Goal: Task Accomplishment & Management: Manage account settings

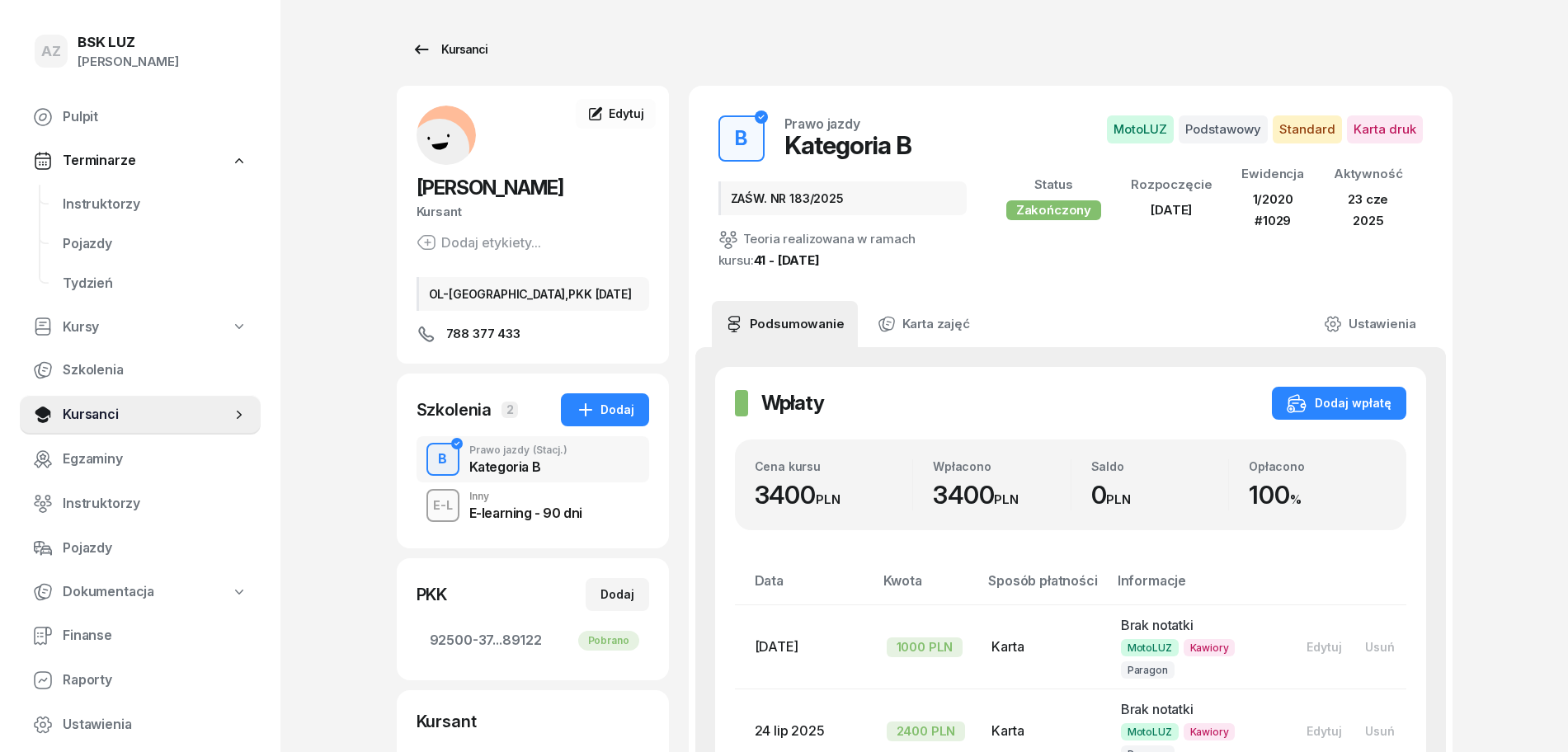
click at [466, 40] on div "Kursanci" at bounding box center [449, 49] width 76 height 20
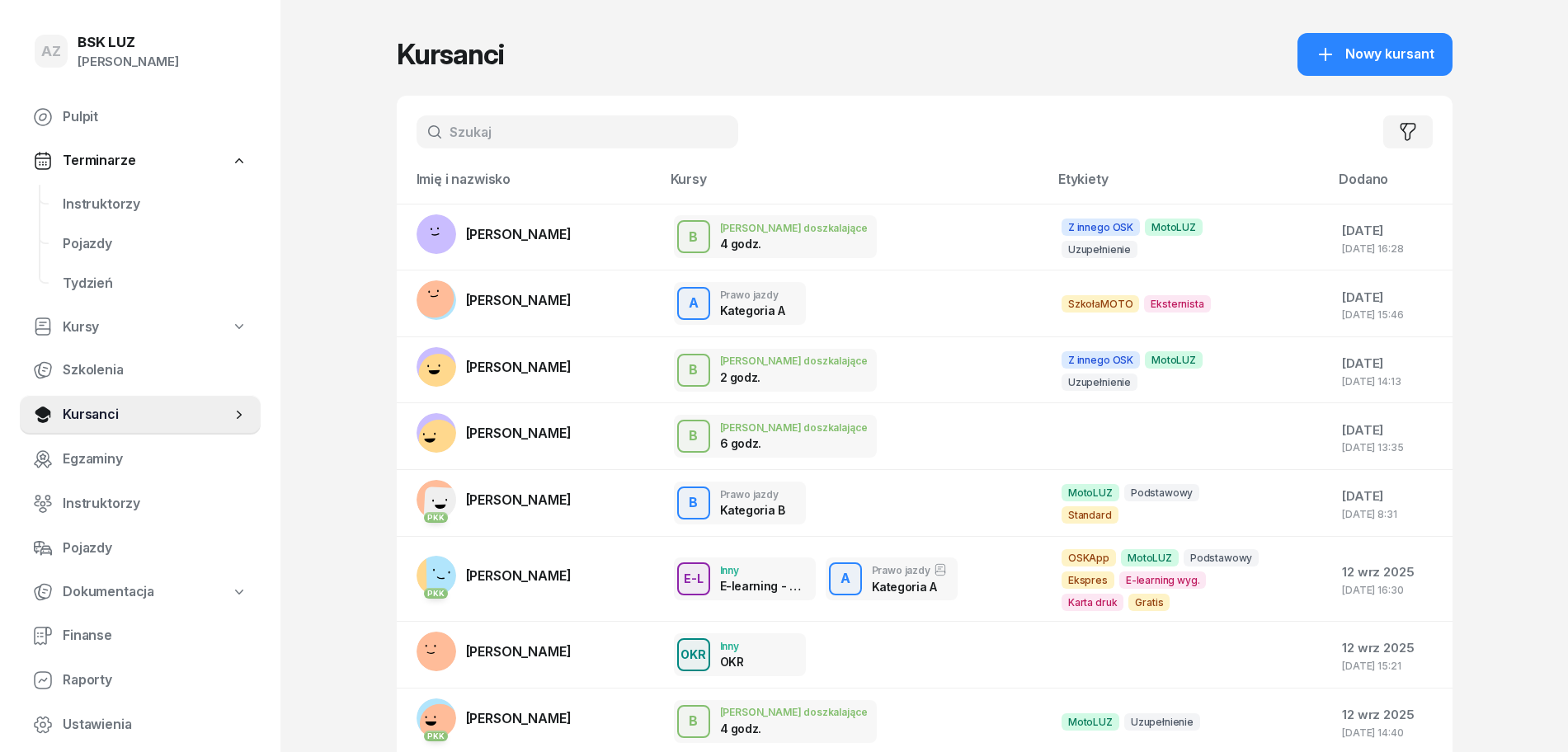
click at [563, 125] on input "text" at bounding box center [577, 132] width 321 height 33
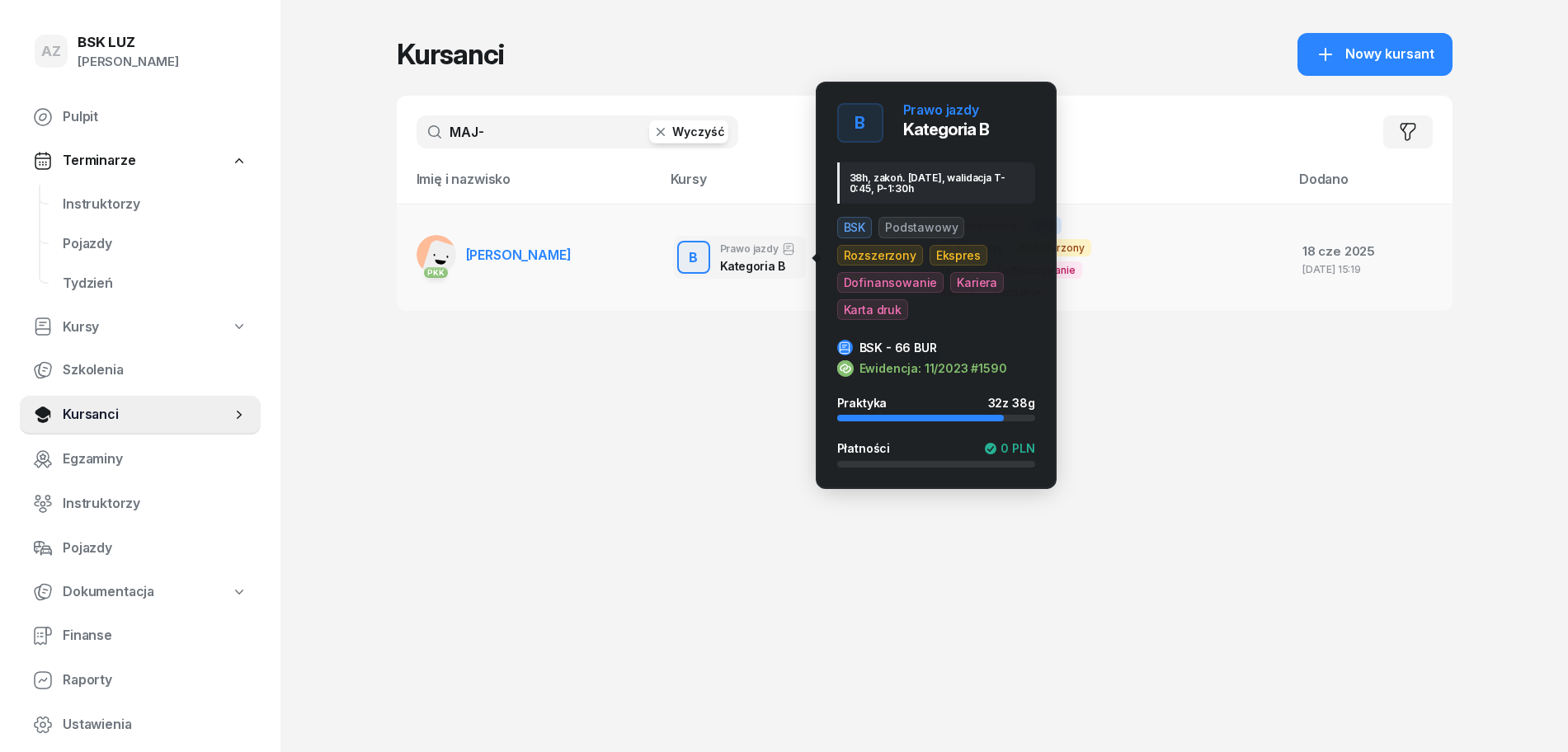
type input "MAJ-"
click at [707, 256] on div "button" at bounding box center [694, 257] width 30 height 30
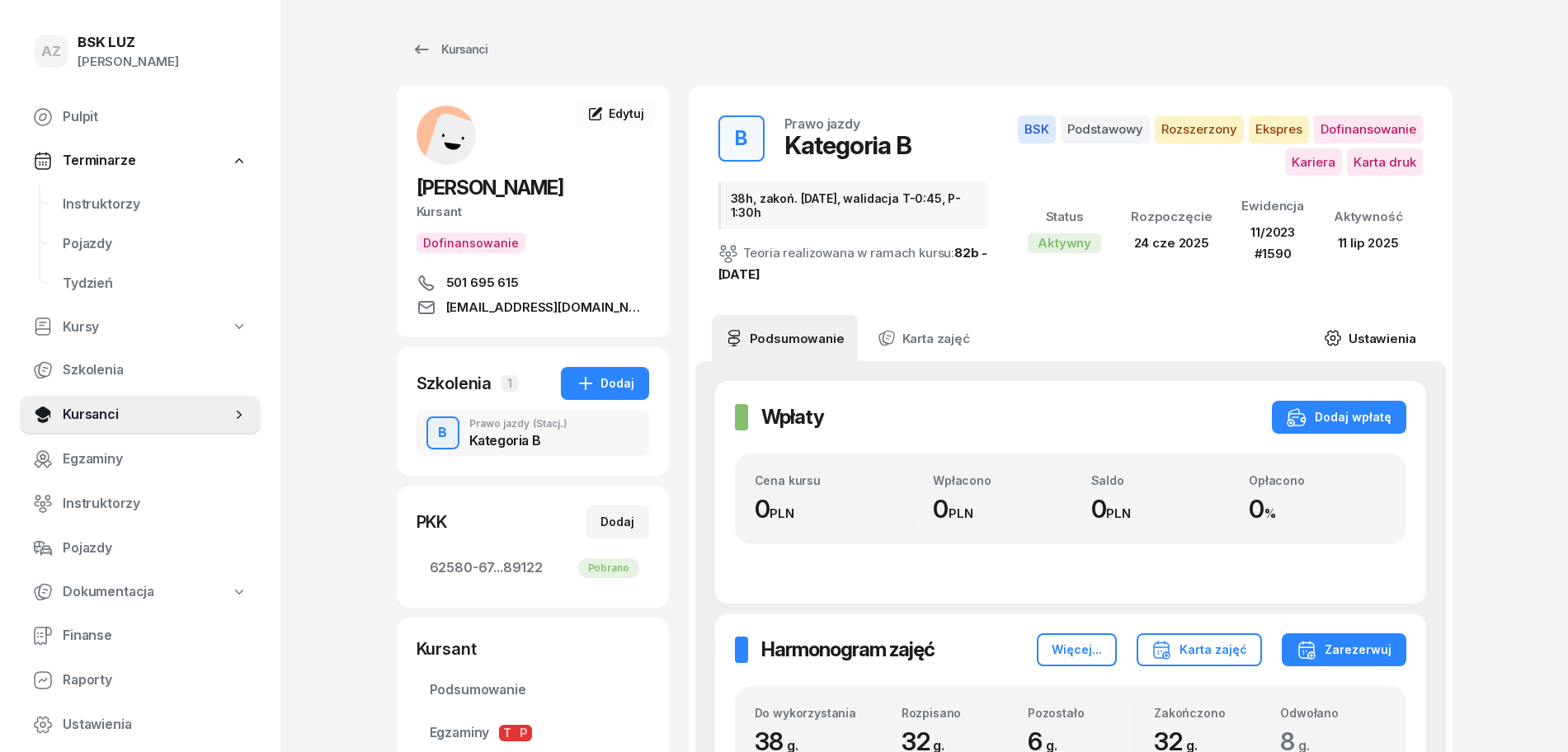
click at [1377, 338] on link "Ustawienia" at bounding box center [1369, 338] width 118 height 46
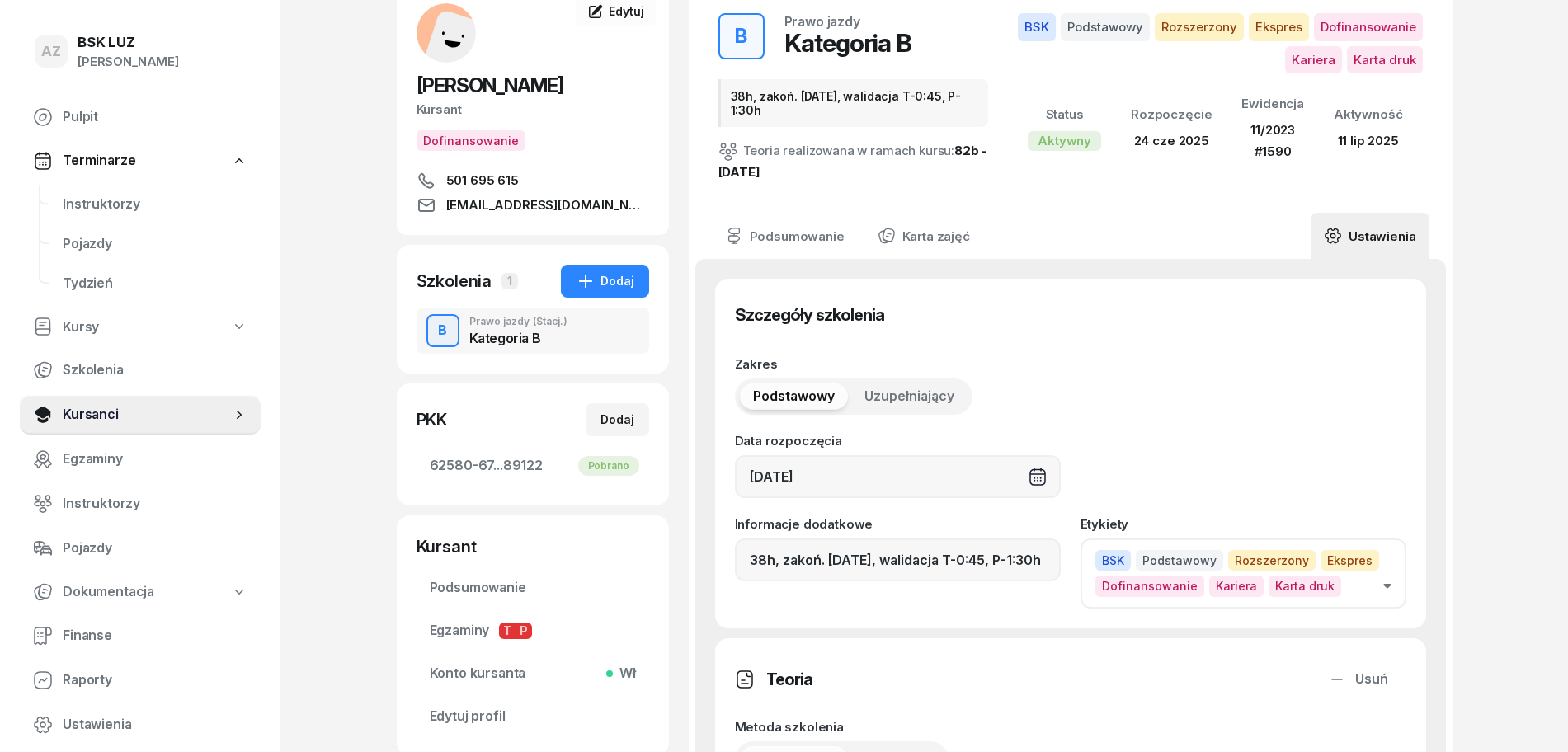
scroll to position [103, 0]
click at [1387, 586] on icon "button" at bounding box center [1387, 586] width 8 height 5
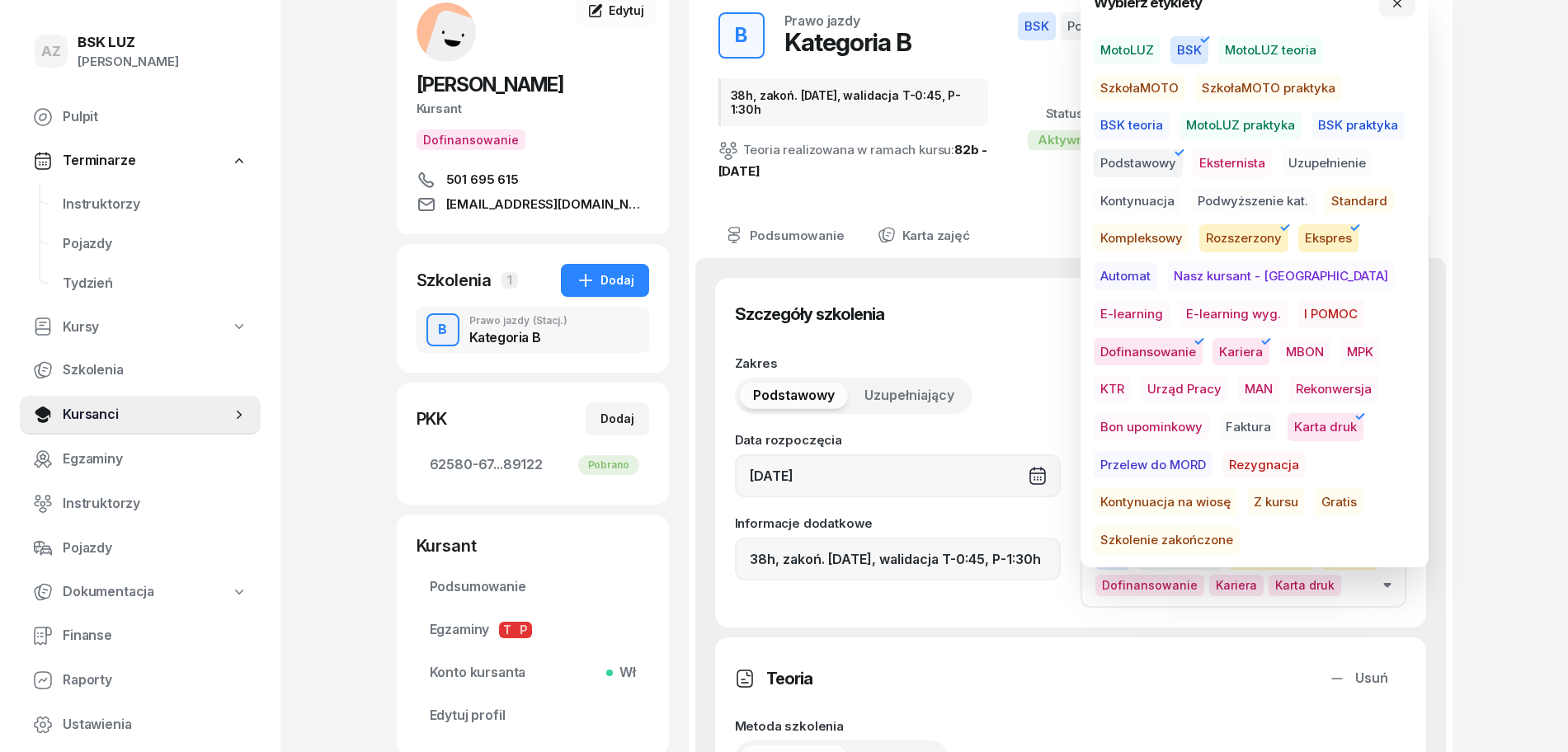
click at [1240, 526] on span "Szkolenie zakończone" at bounding box center [1166, 540] width 146 height 28
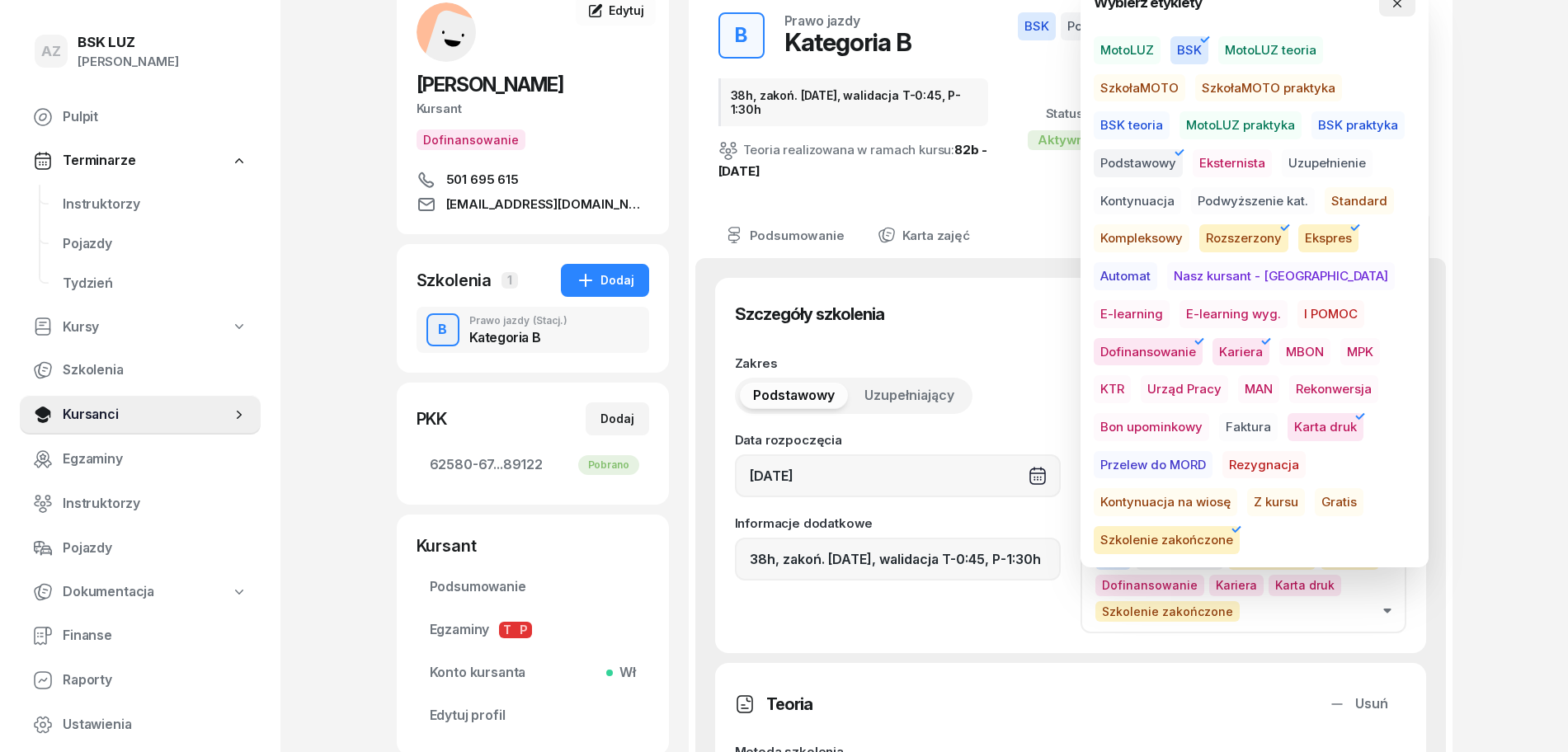
click at [1396, 8] on icon "button" at bounding box center [1396, 3] width 13 height 13
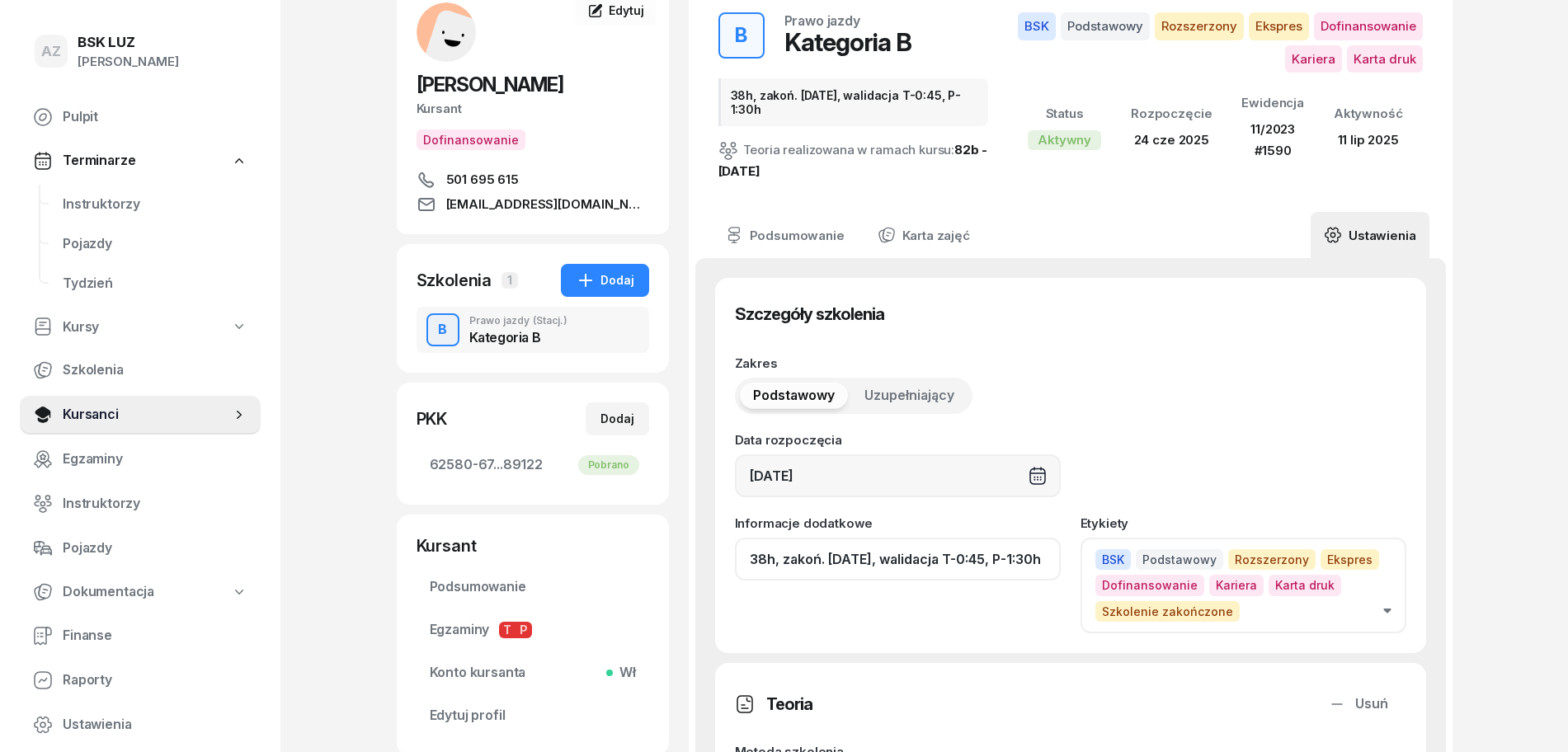
click at [949, 564] on input "38h, zakoń. 31-08-25, walidacja T-0:45, P-1:30h" at bounding box center [897, 558] width 326 height 43
click at [1035, 558] on input "38h, zakoń. 31-08-25, walid T-0:45, P-1:30h" at bounding box center [897, 558] width 326 height 43
drag, startPoint x: 1046, startPoint y: 556, endPoint x: 978, endPoint y: 584, distance: 73.5
click at [978, 584] on div "Informacje dodatkowe 38h, zakoń. 31-08-25, walid T-0:45, P-1:30h, ZAŚW. NR" at bounding box center [897, 576] width 326 height 116
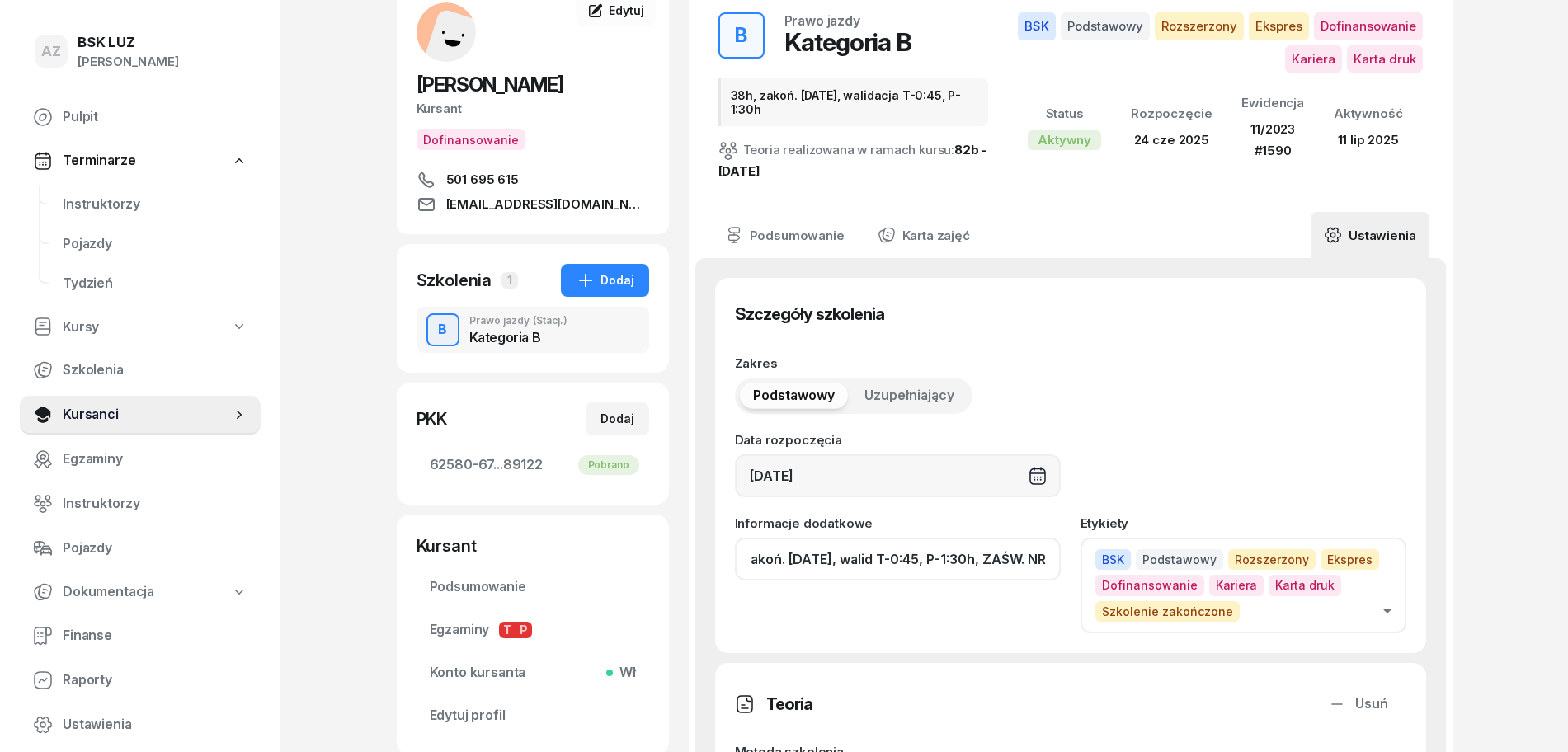
click at [1051, 567] on input "38h, zakoń. 31-08-25, walid T-0:45, P-1:30h, ZAŚW. NR" at bounding box center [897, 558] width 326 height 43
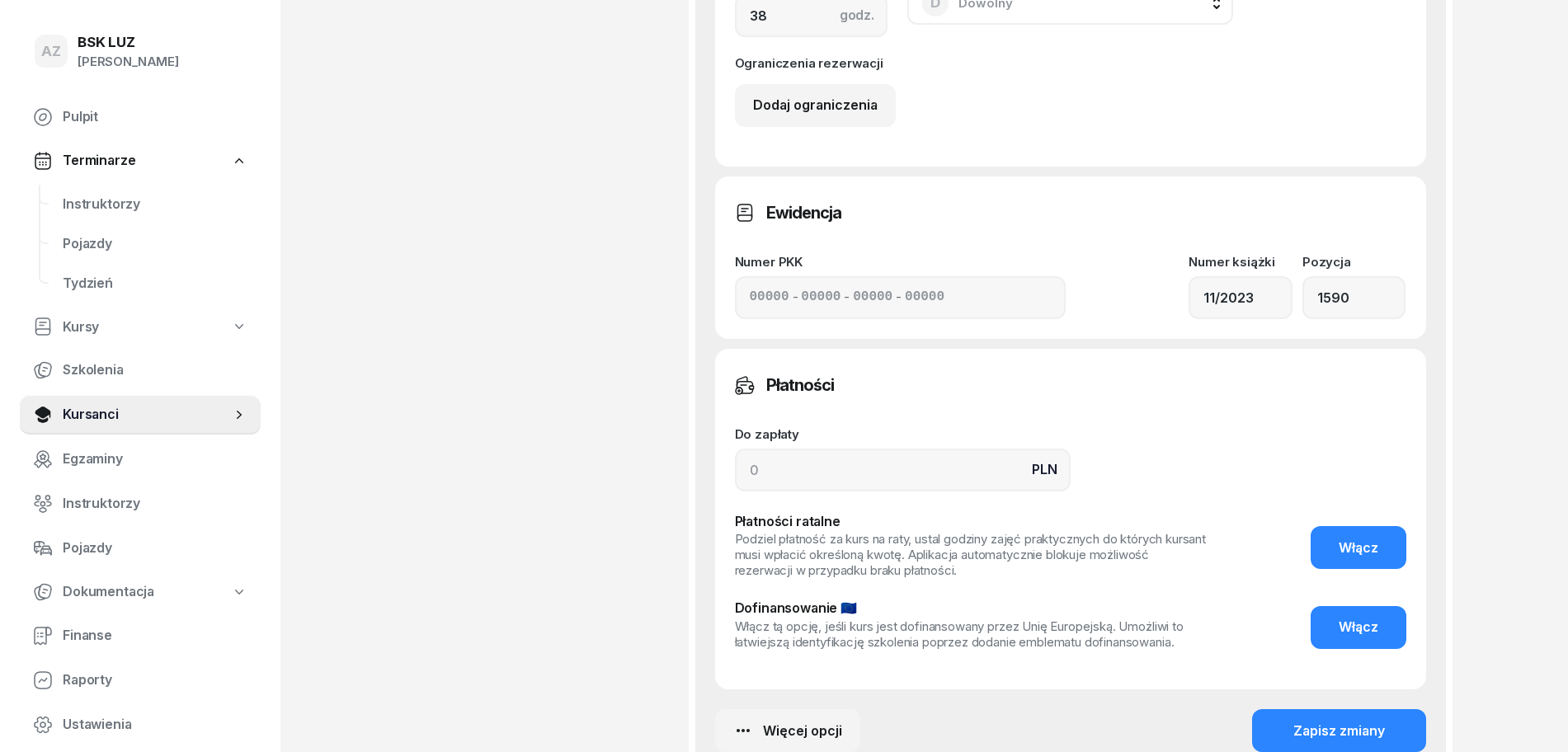
scroll to position [1369, 0]
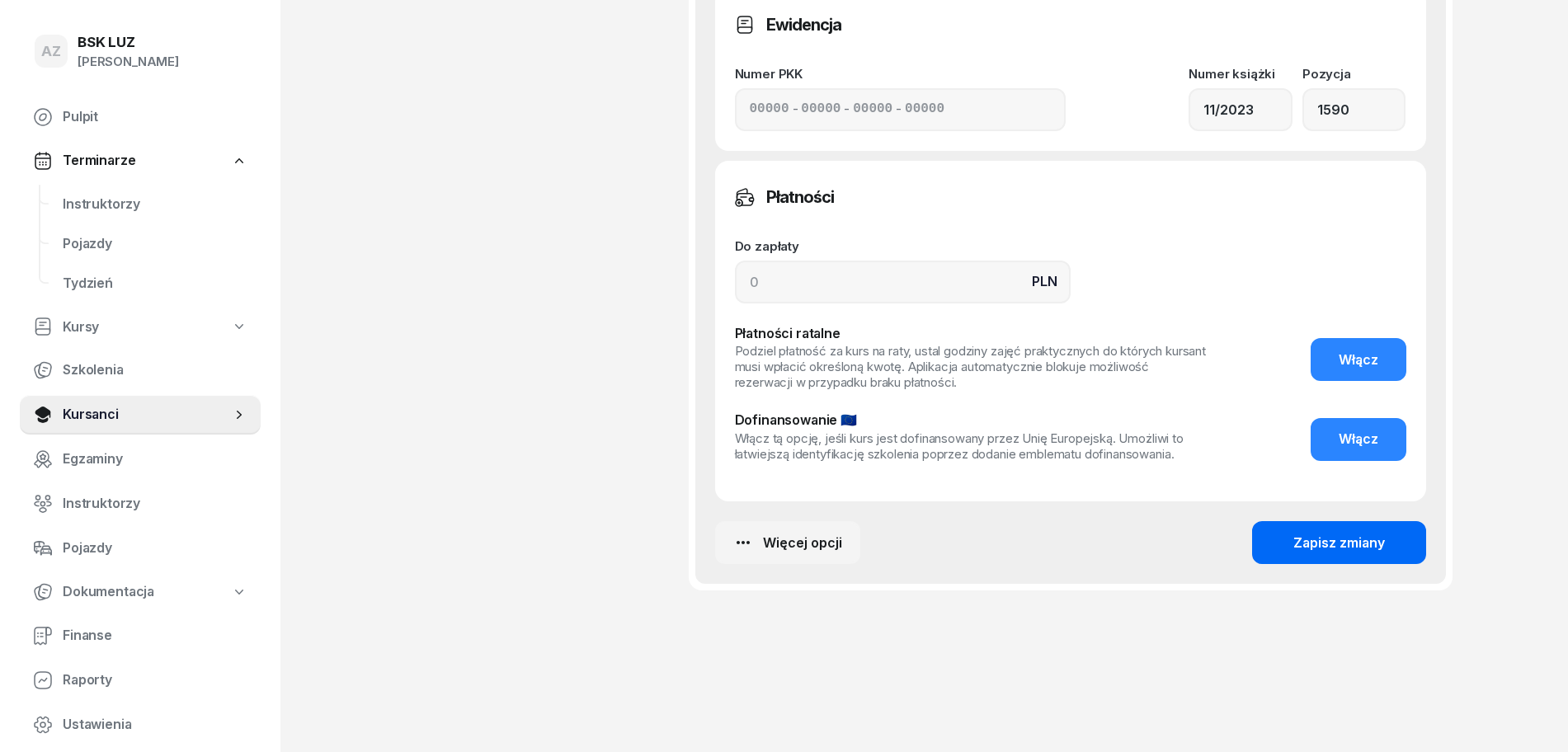
type input "38h, zakoń. 31-08-25, walid T-0:45, P-1:30h, ZAŚW. NR 347/2025"
click at [1355, 545] on div "Zapisz zmiany" at bounding box center [1338, 544] width 91 height 22
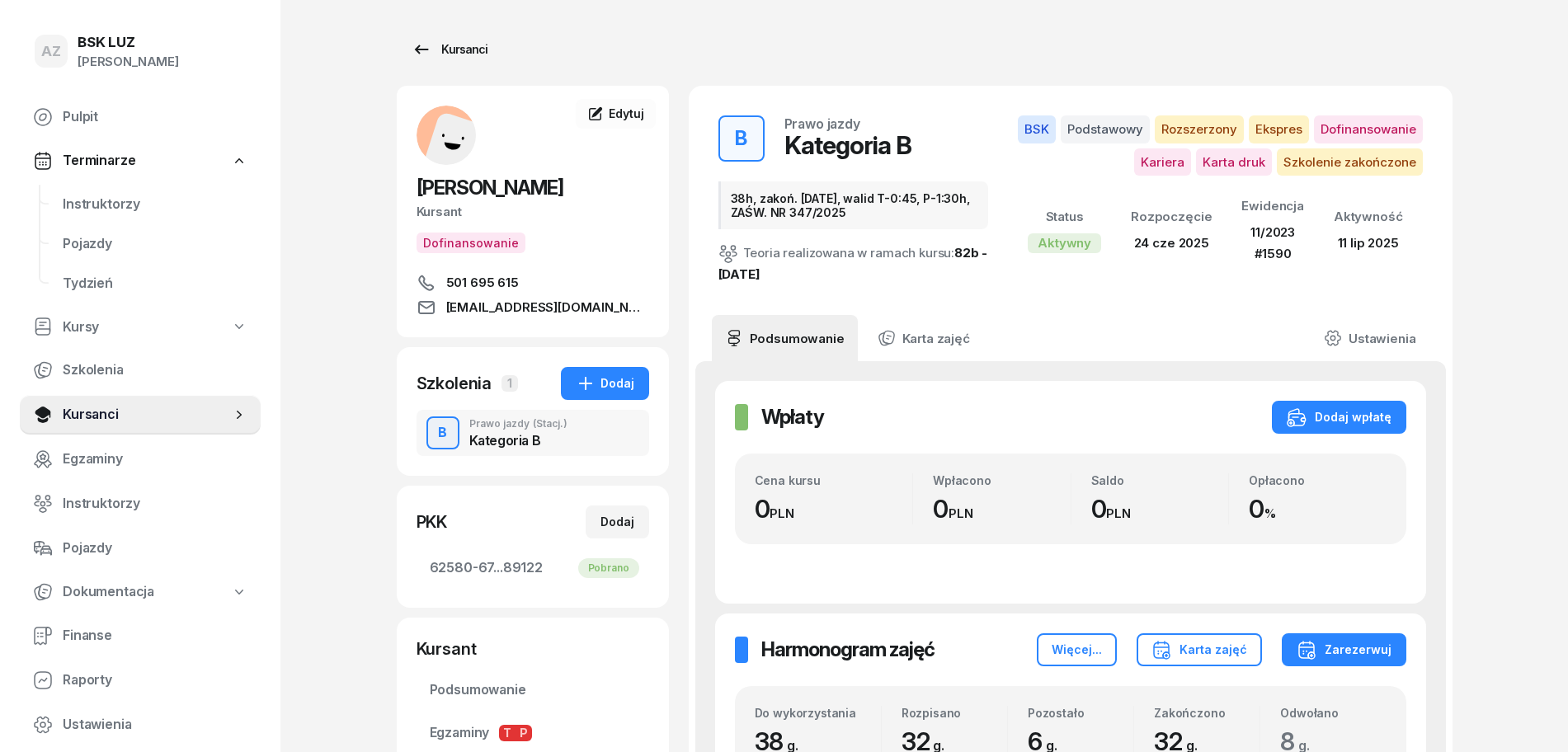
click at [464, 47] on div "Kursanci" at bounding box center [449, 49] width 76 height 20
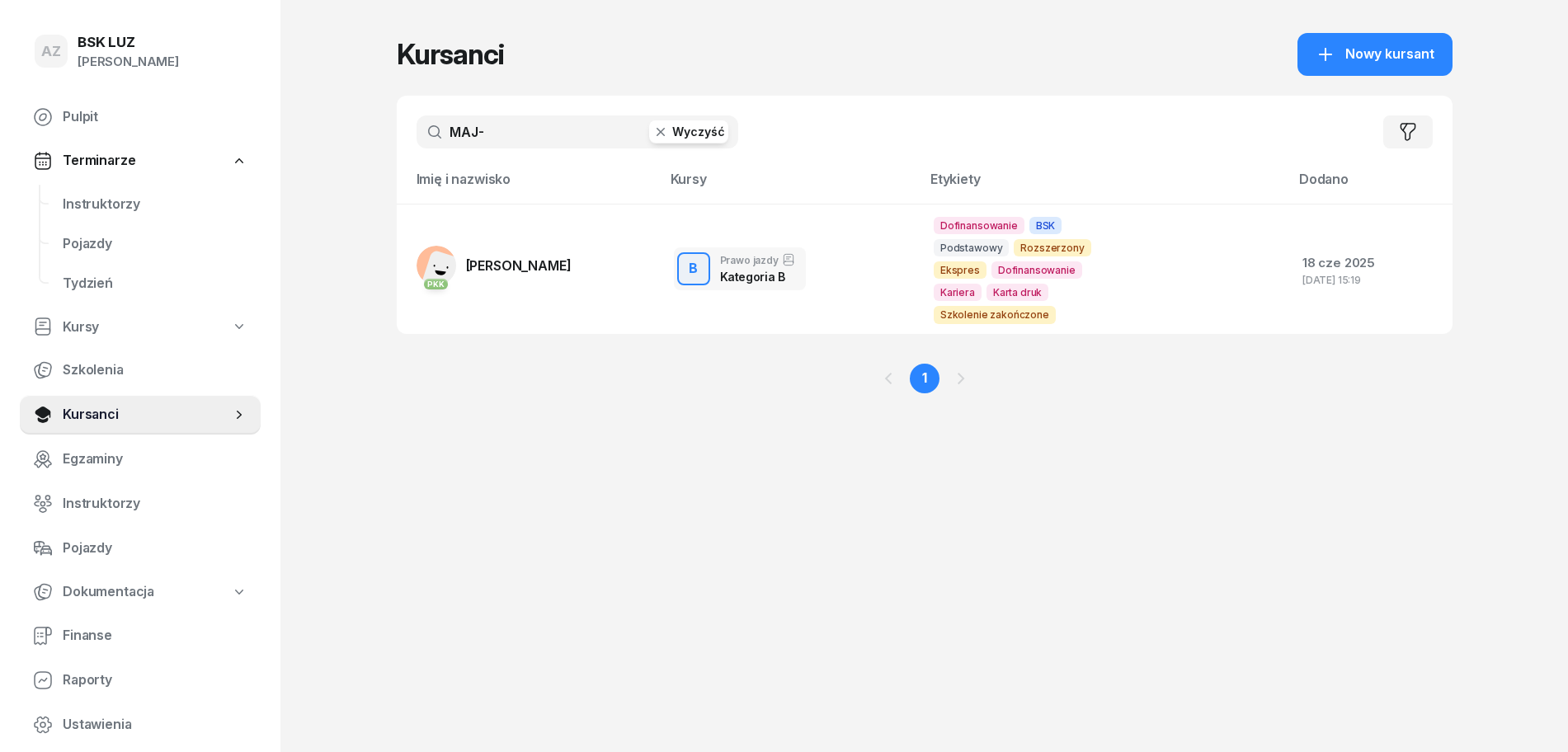
click at [695, 132] on button "Wyczyść" at bounding box center [688, 132] width 79 height 23
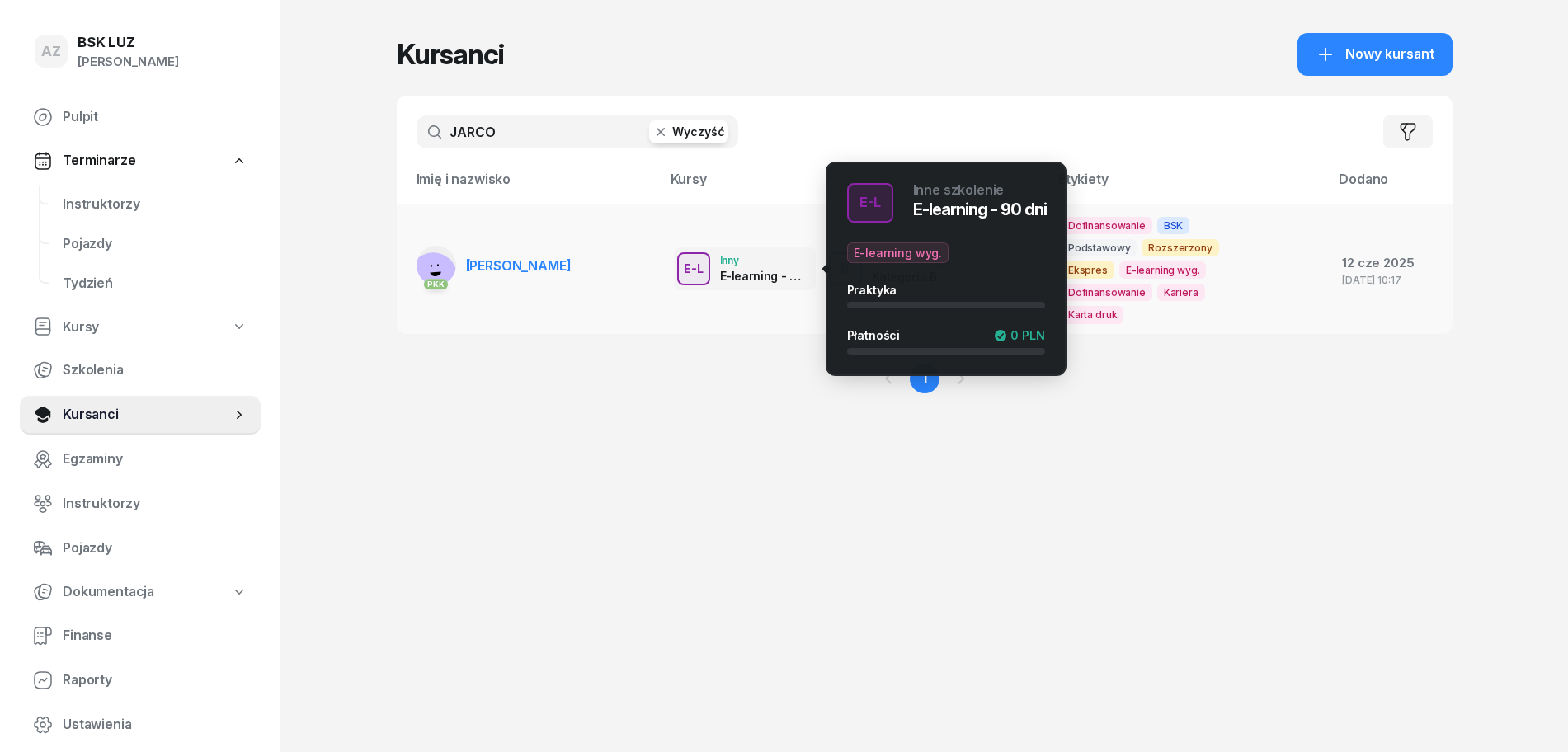
type input "JARCO"
click at [708, 258] on div "E-L" at bounding box center [694, 268] width 33 height 21
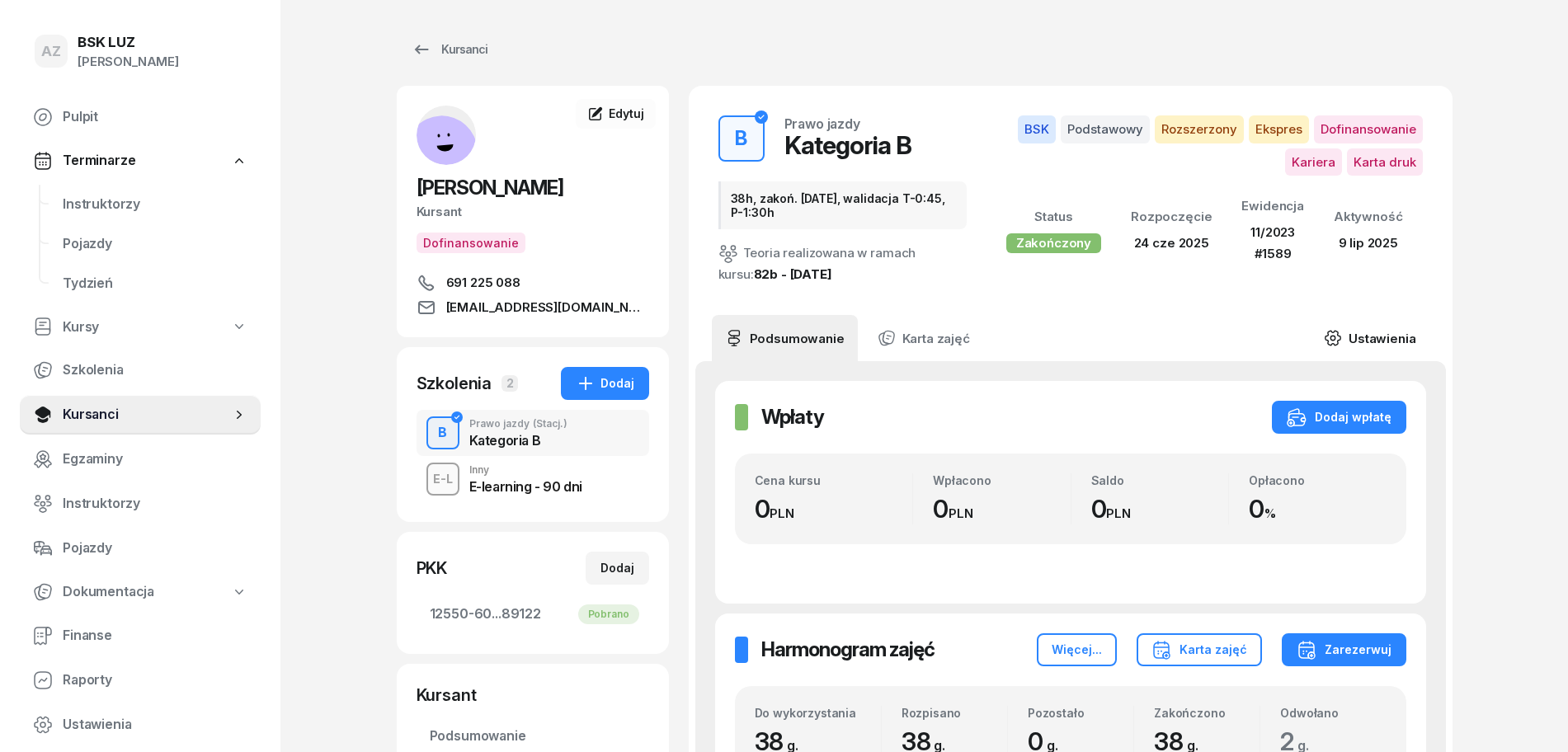
click at [1388, 335] on link "Ustawienia" at bounding box center [1369, 338] width 118 height 46
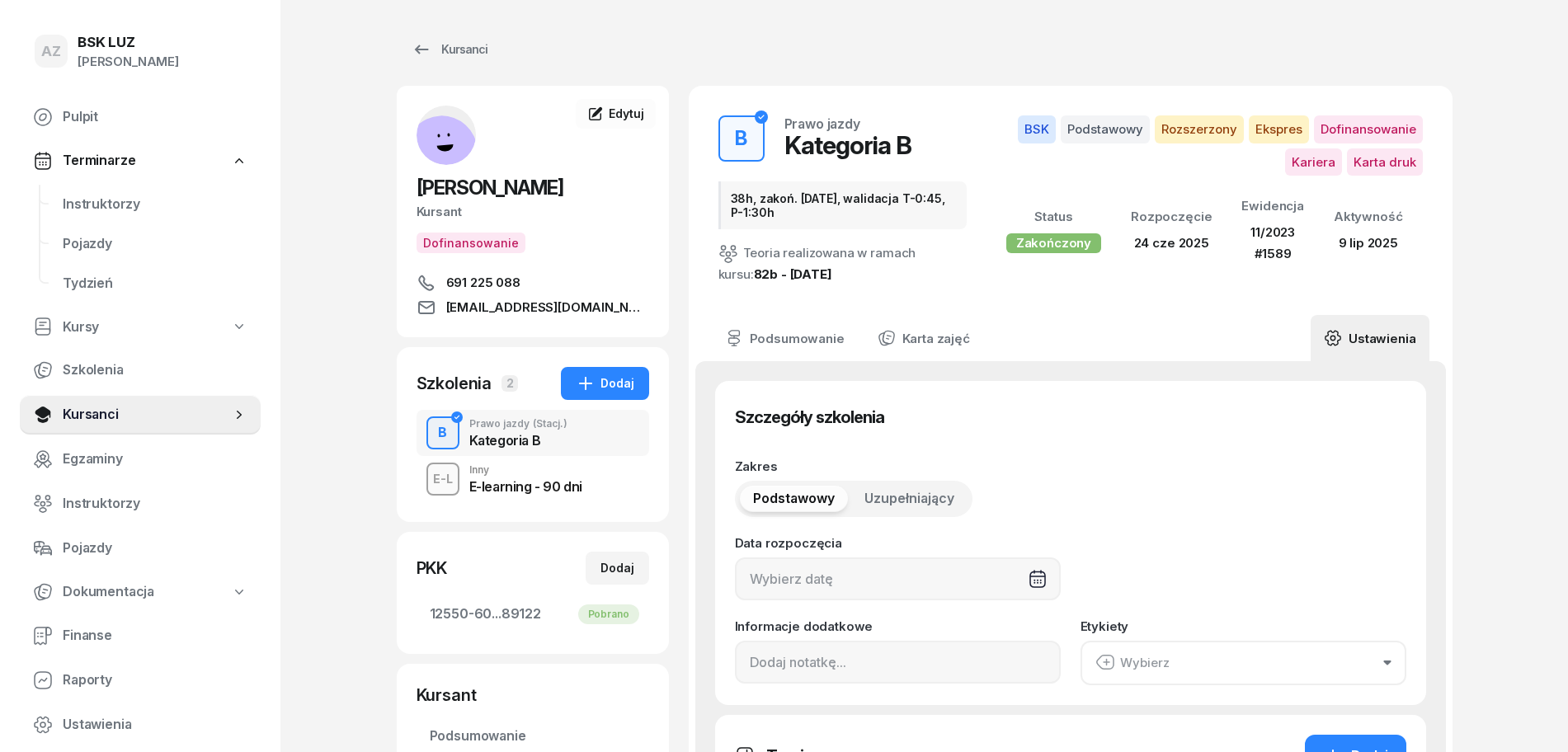
type input "24/06/2025"
type input "38h, zakoń. 31-08-25, walidacja T-0:45, P-1:30h"
type input "38"
type input "11/2023"
type input "1589"
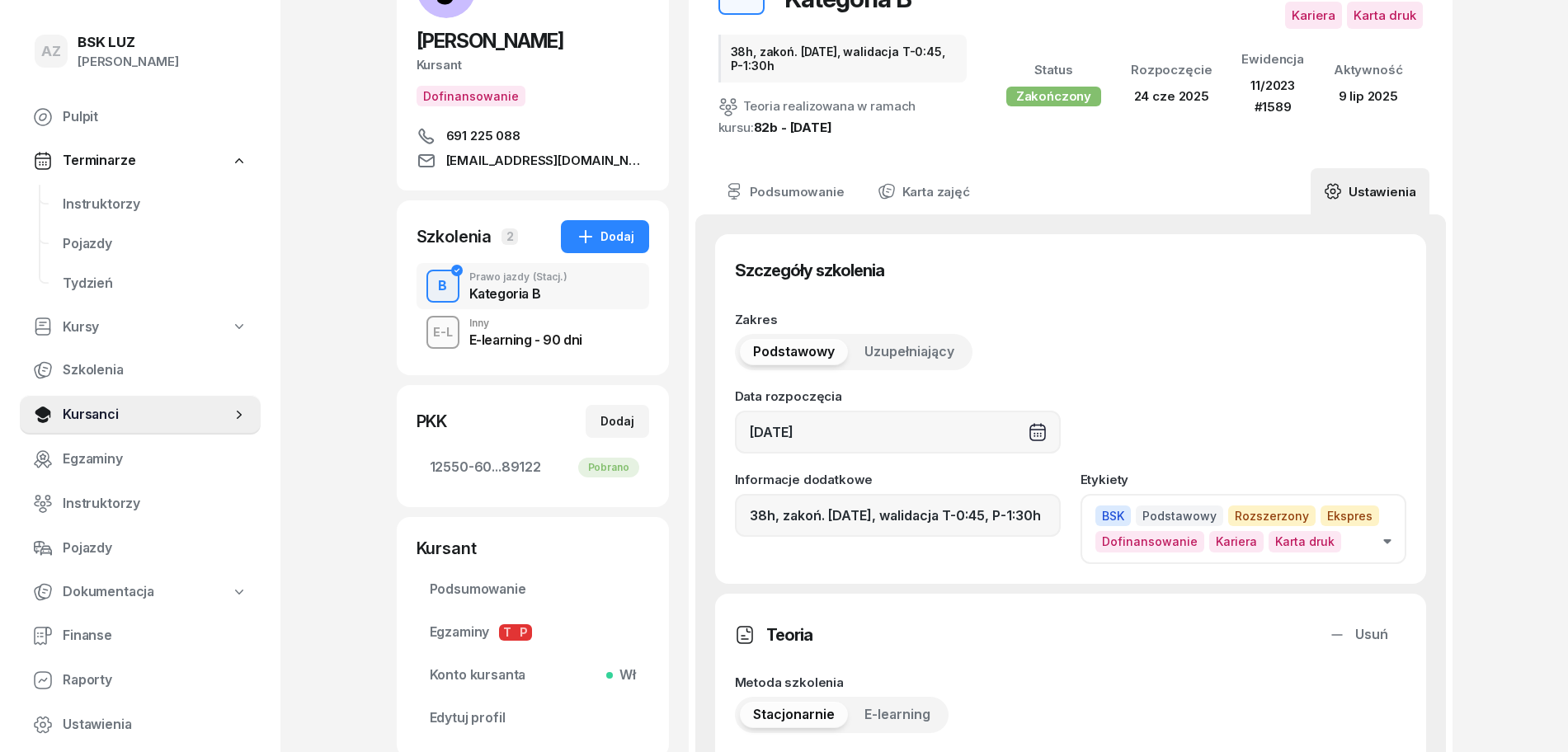
scroll to position [206, 0]
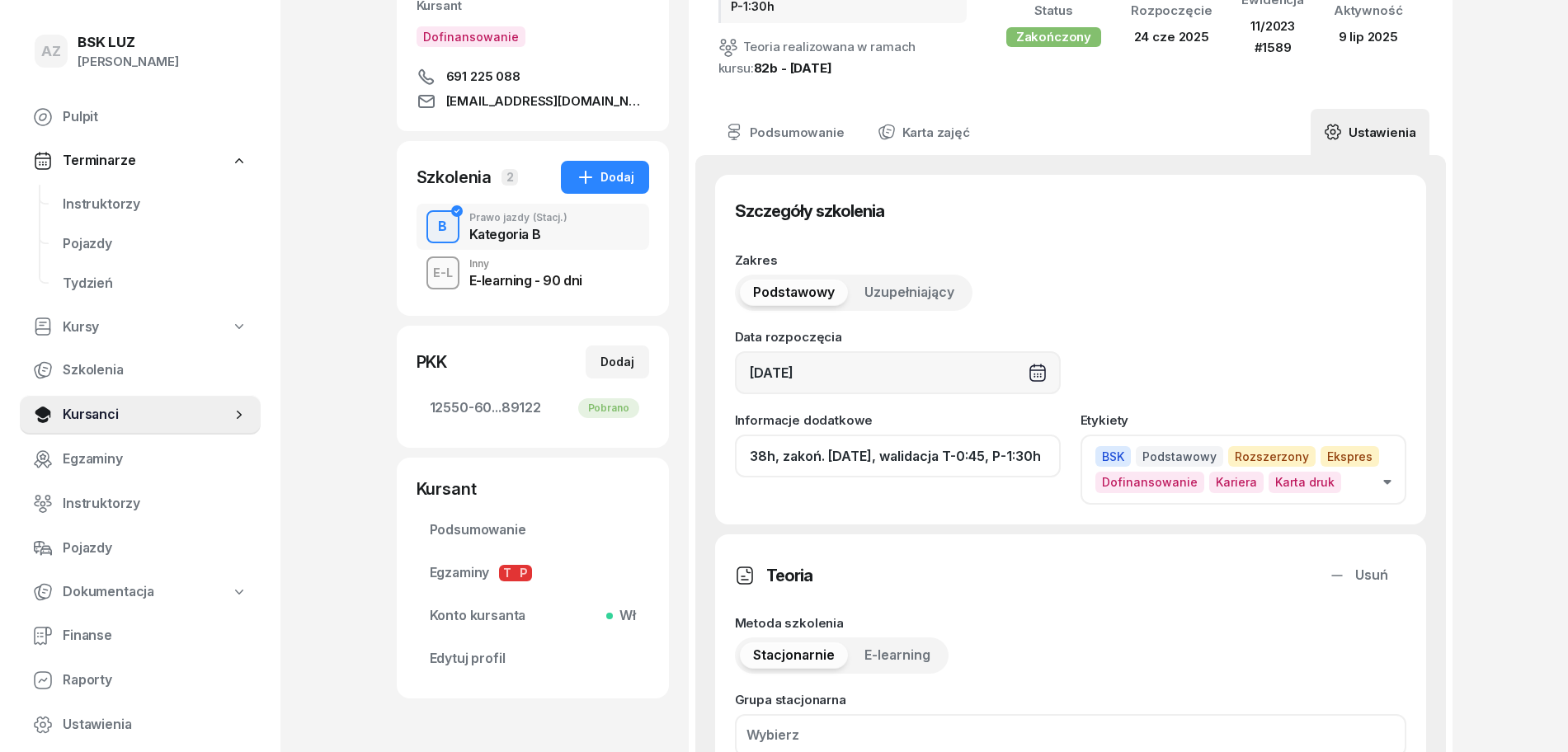
click at [949, 456] on input "38h, zakoń. 31-08-25, walidacja T-0:45, P-1:30h" at bounding box center [897, 456] width 326 height 43
click at [1029, 463] on input "38h, zakoń. 31-08-25, walid T-0:45, P-1:30h" at bounding box center [897, 456] width 326 height 43
paste input "ZAŚW. NR"
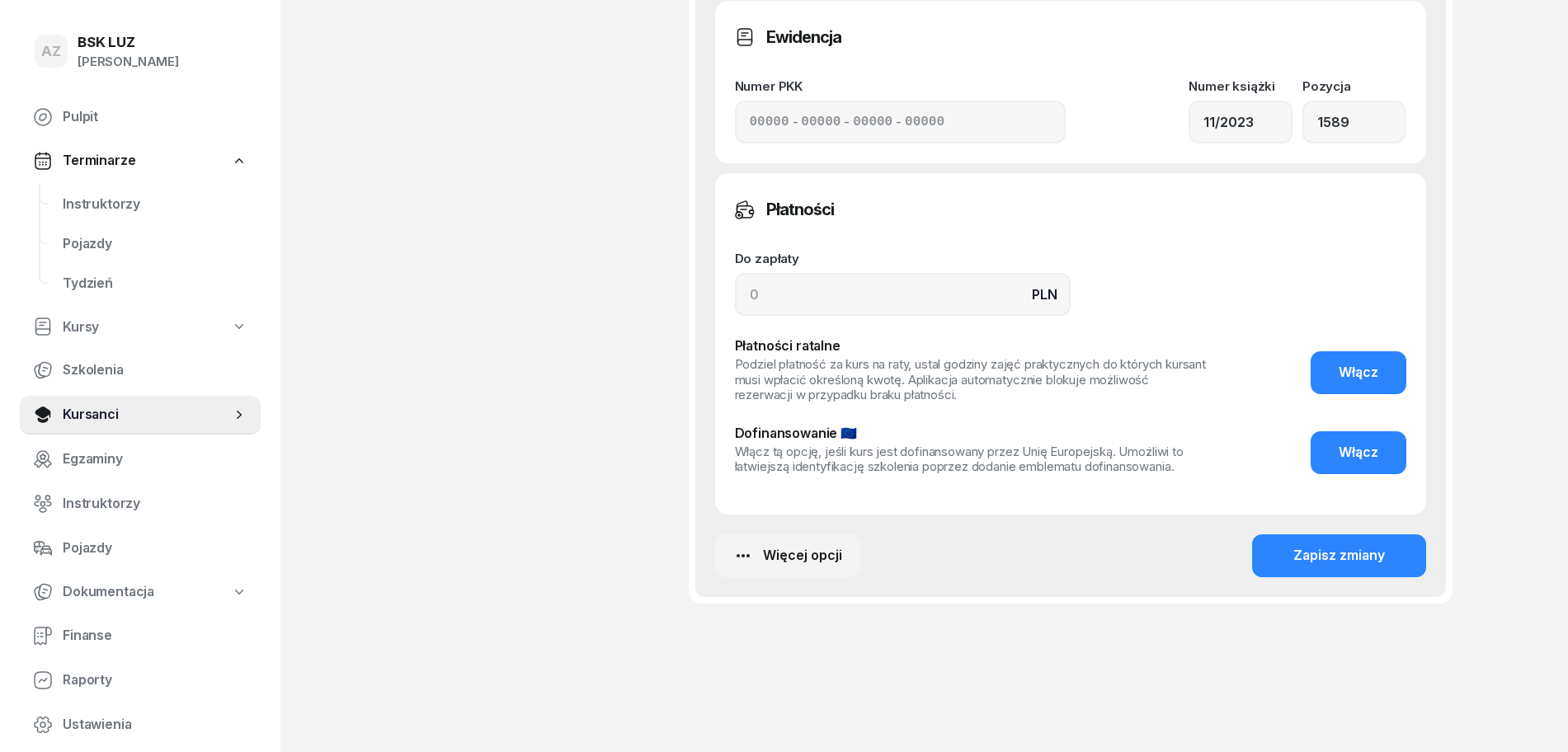
scroll to position [1342, 0]
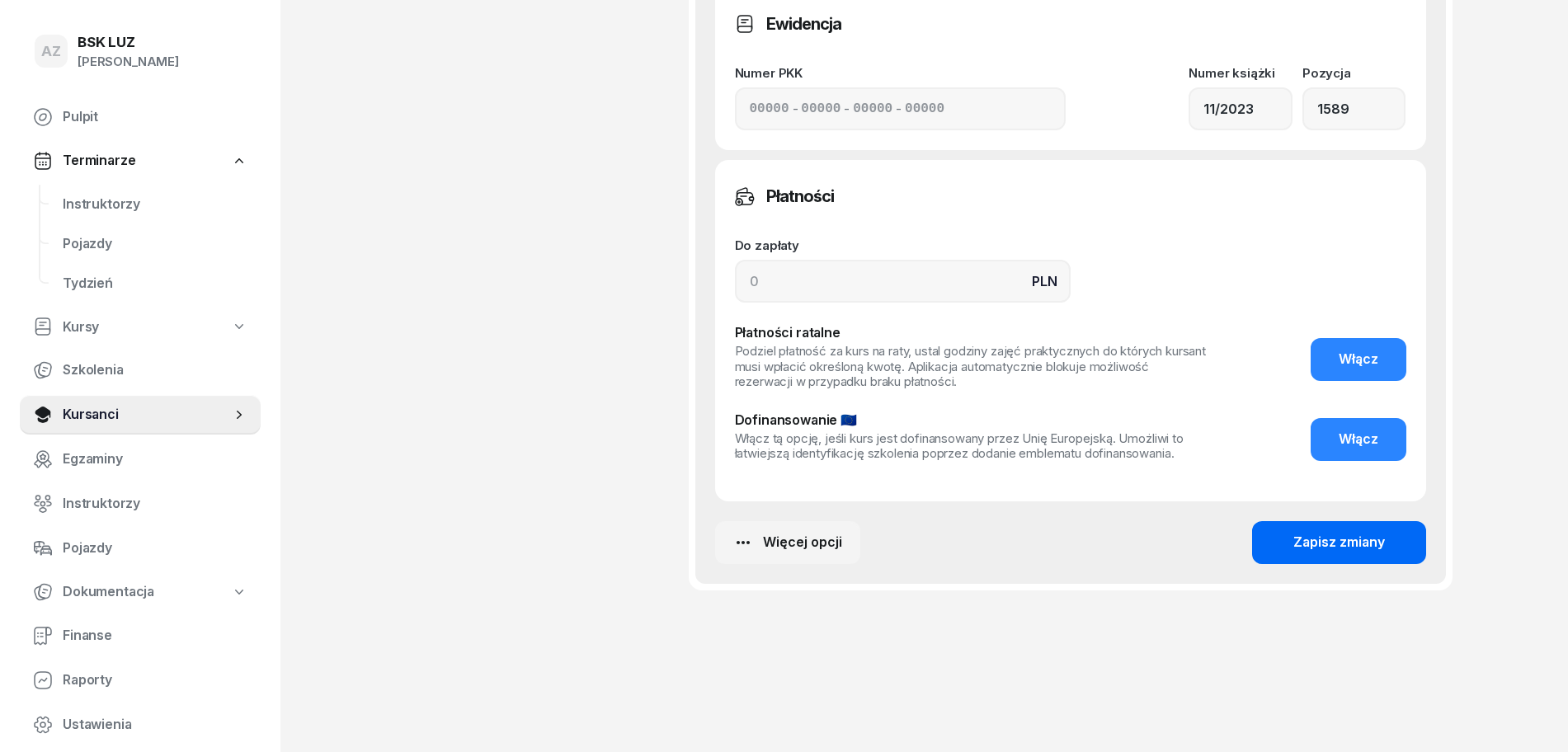
type input "38h, zakoń. 31-08-25, walid T-0:45, P-1:30h, ZAŚW. NR 334/2025"
click at [1353, 540] on div "Zapisz zmiany" at bounding box center [1338, 543] width 91 height 22
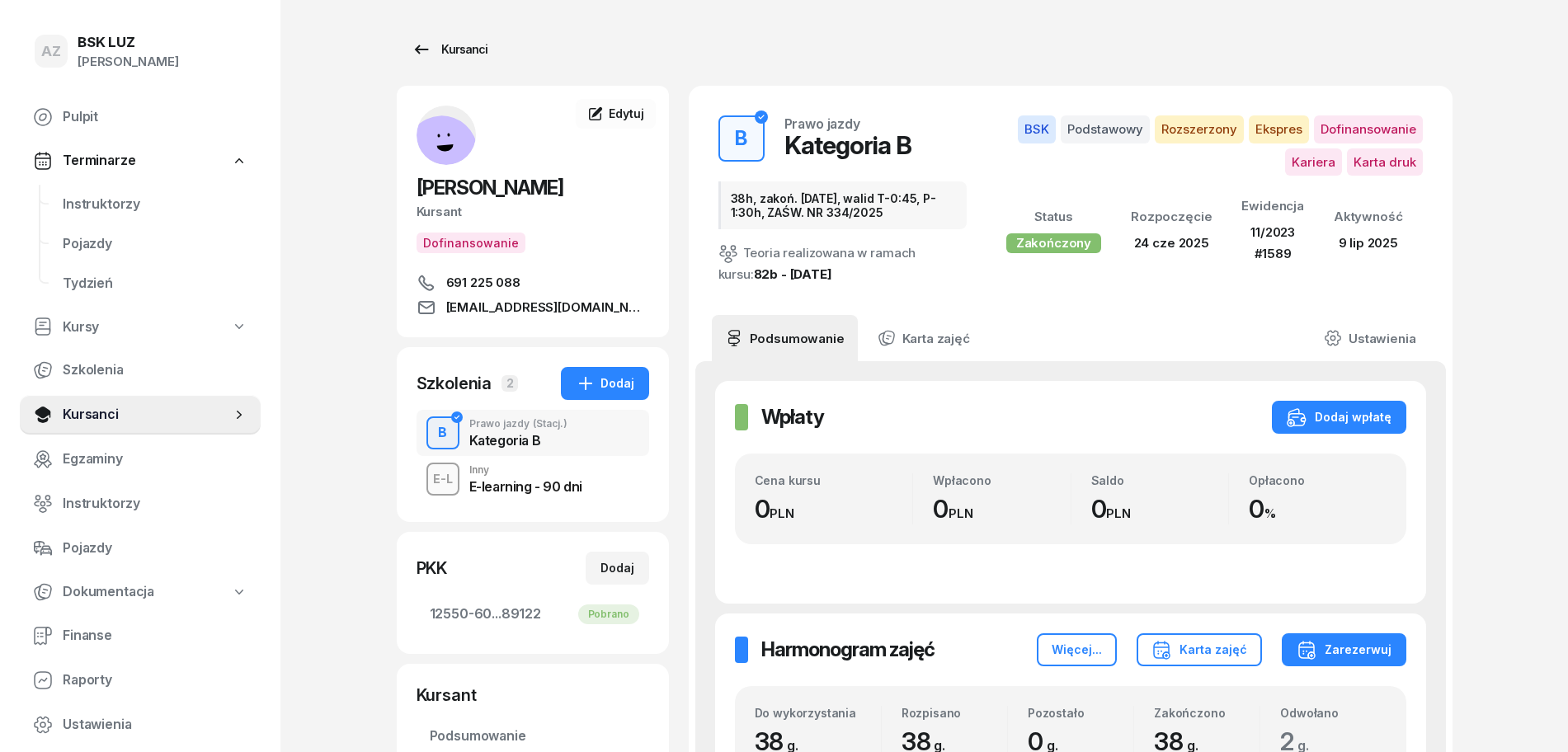
click at [471, 48] on div "Kursanci" at bounding box center [449, 49] width 76 height 20
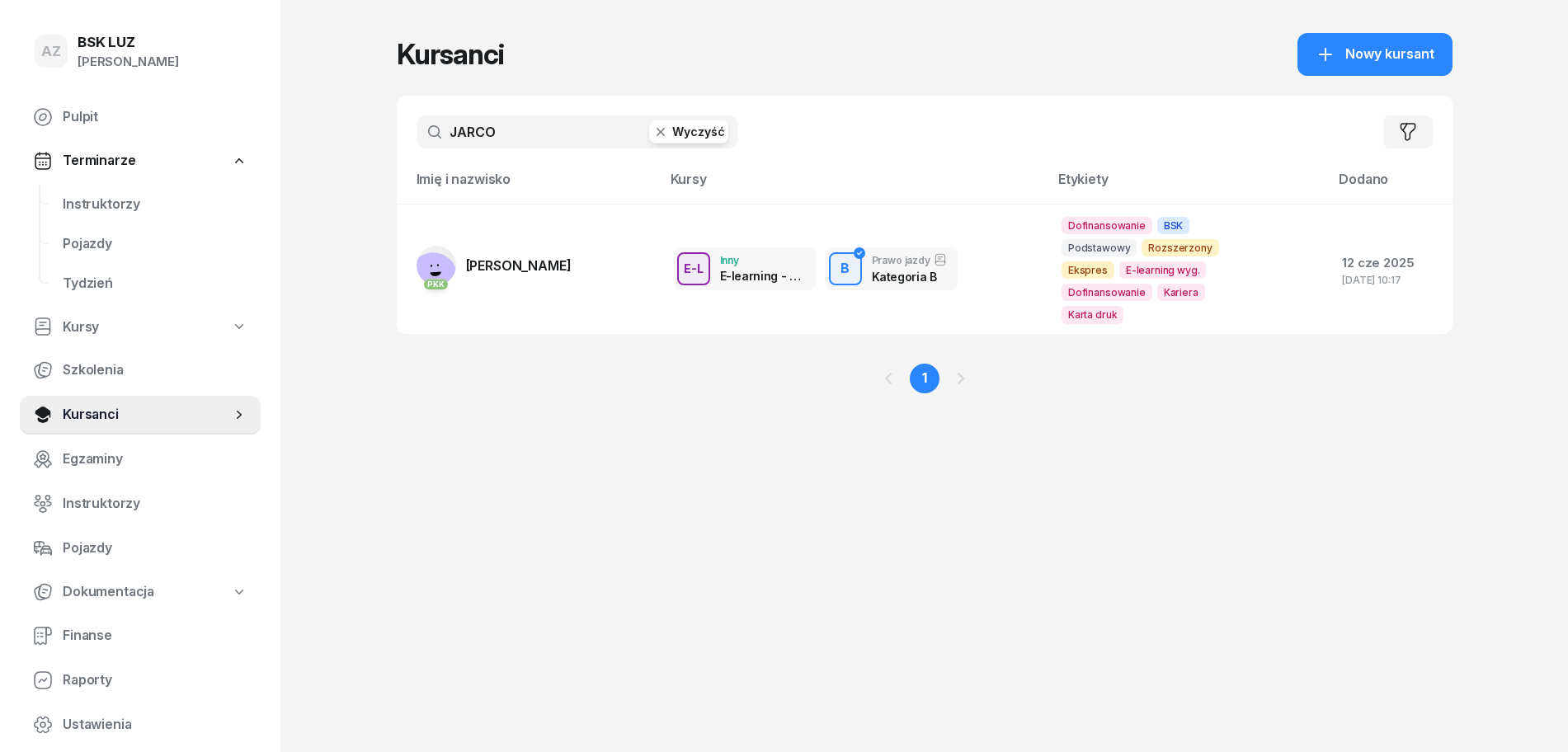
click at [700, 138] on button "Wyczyść" at bounding box center [688, 132] width 79 height 23
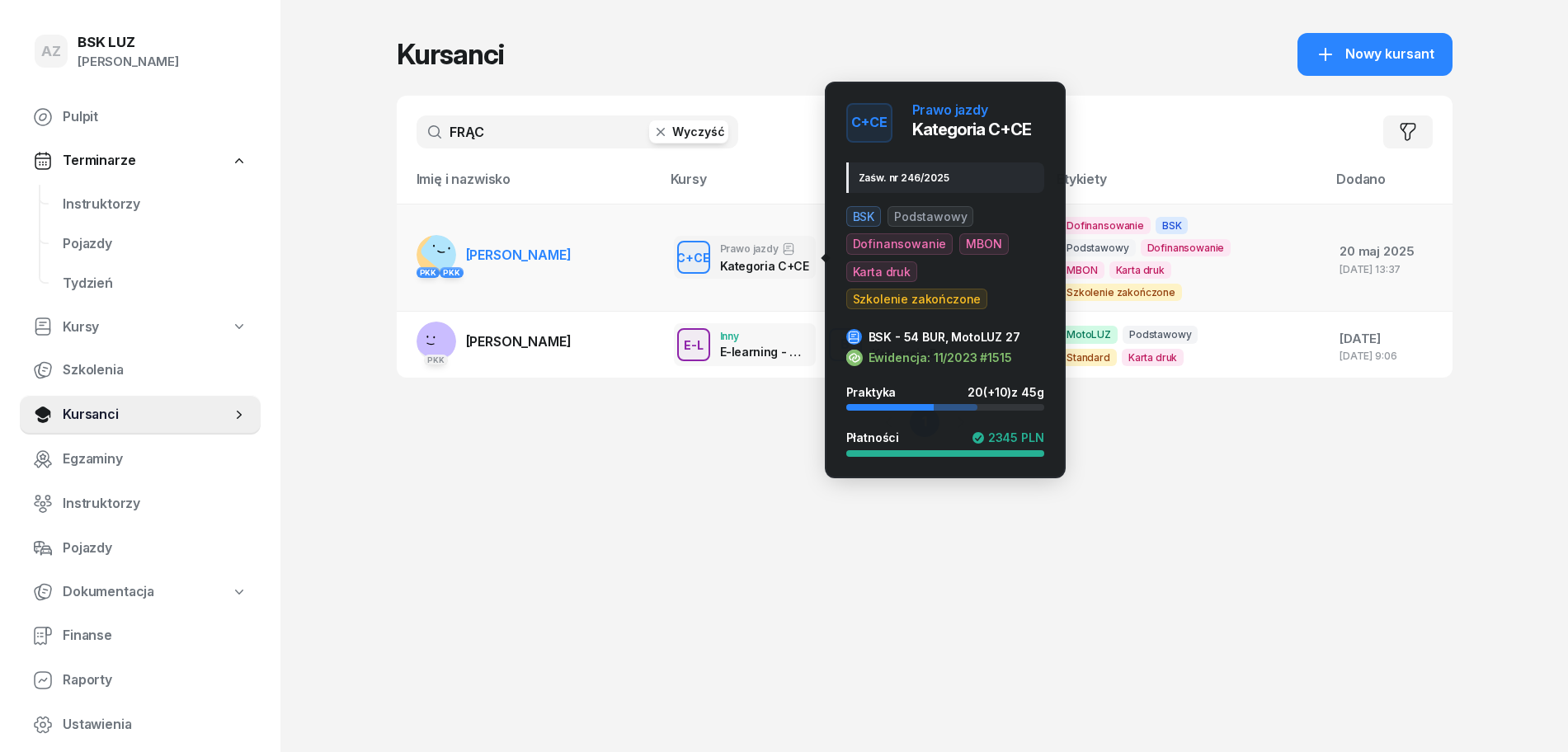
type input "FRĄC"
click at [709, 259] on div "C+CE" at bounding box center [693, 258] width 47 height 21
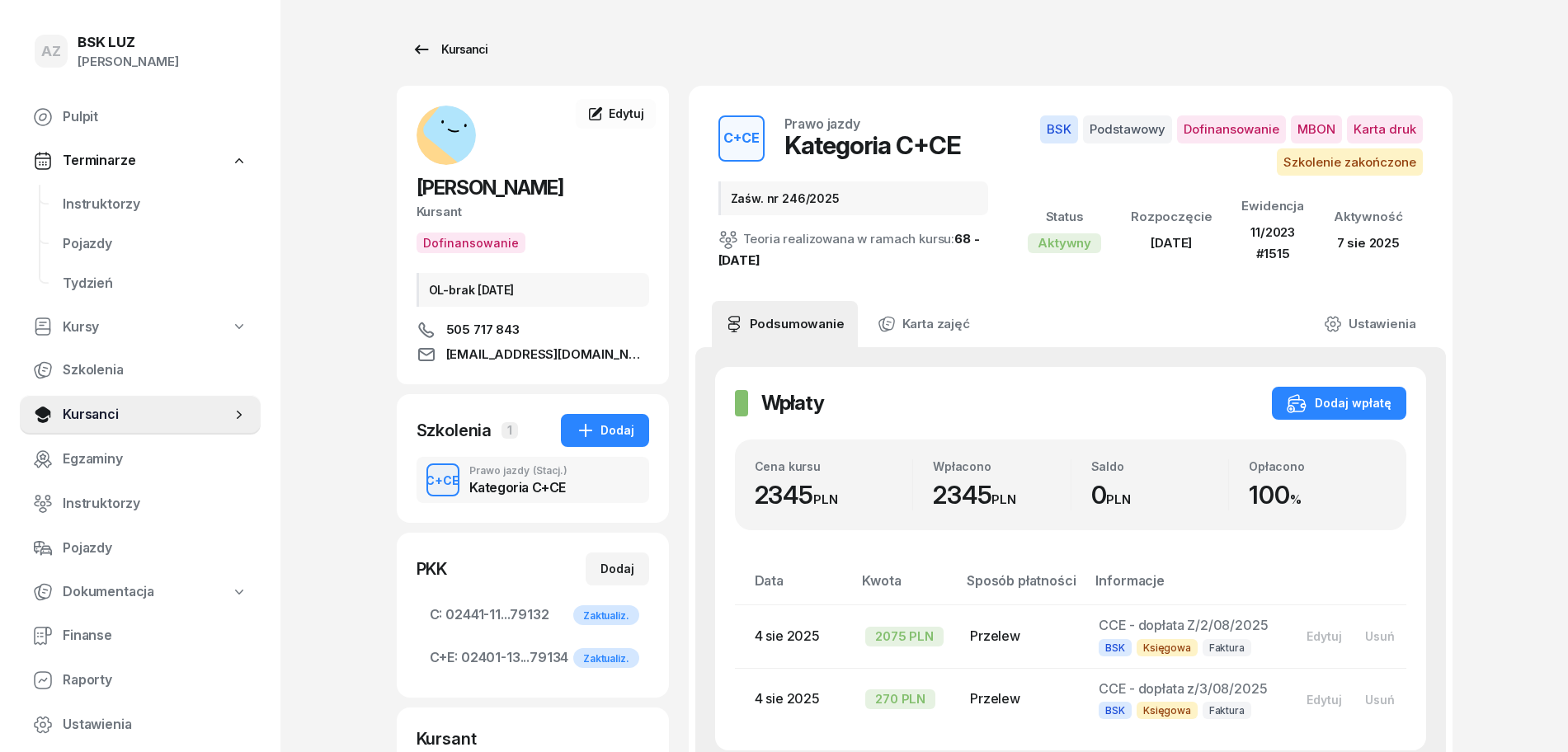
click at [483, 44] on div "Kursanci" at bounding box center [449, 49] width 76 height 20
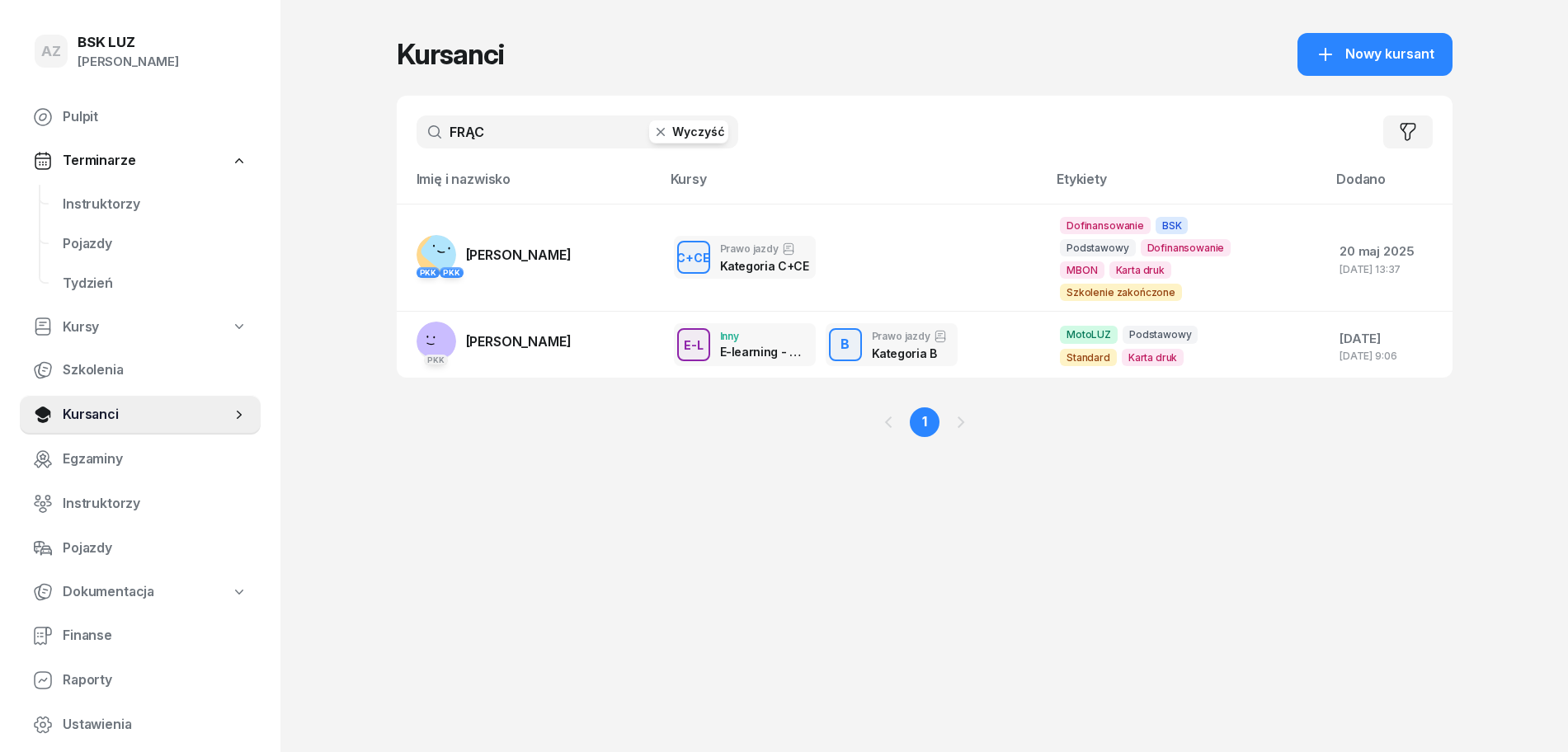
click at [702, 129] on button "Wyczyść" at bounding box center [688, 132] width 79 height 23
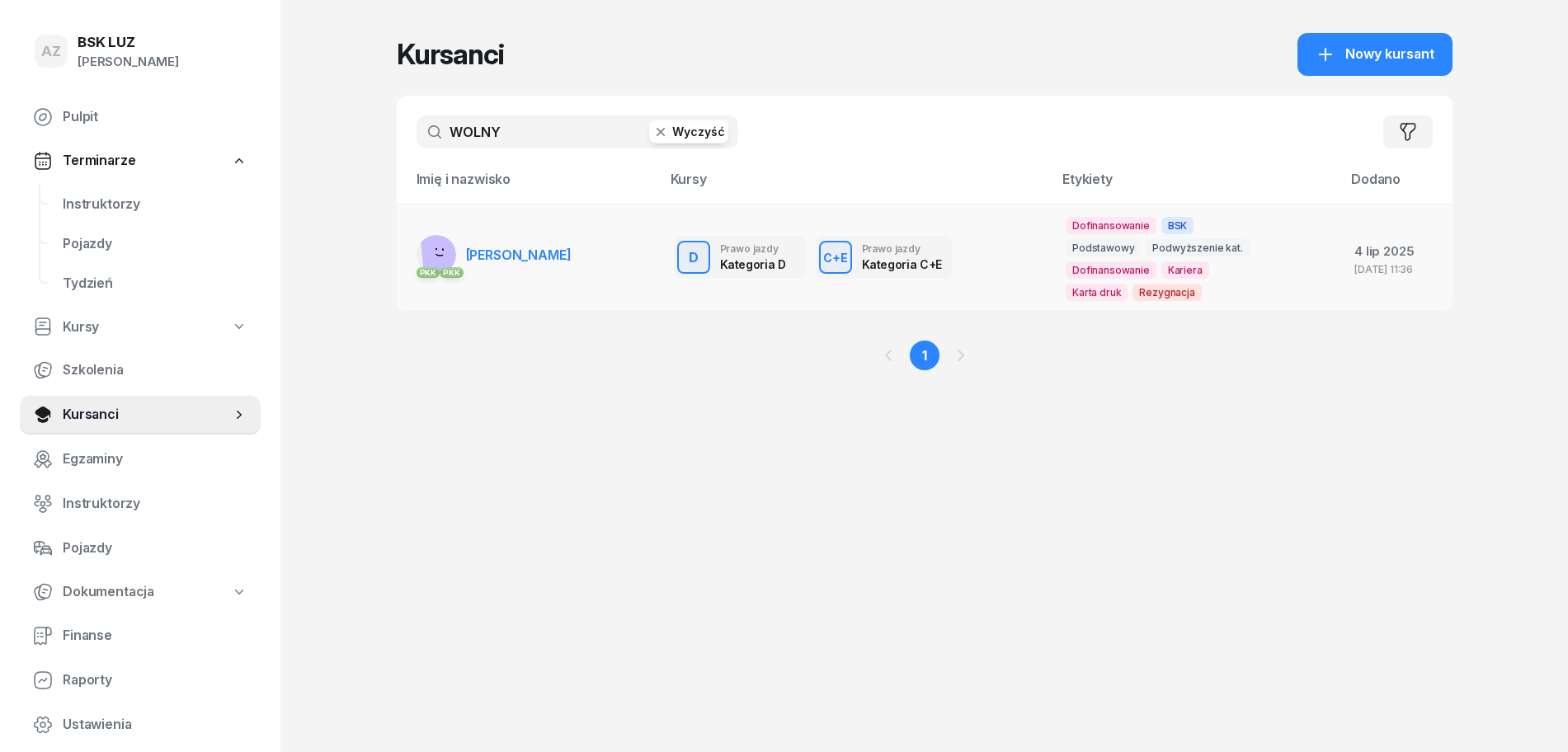
type input "WOLNY"
click at [546, 254] on span "PIOTR WOLNY" at bounding box center [519, 254] width 106 height 16
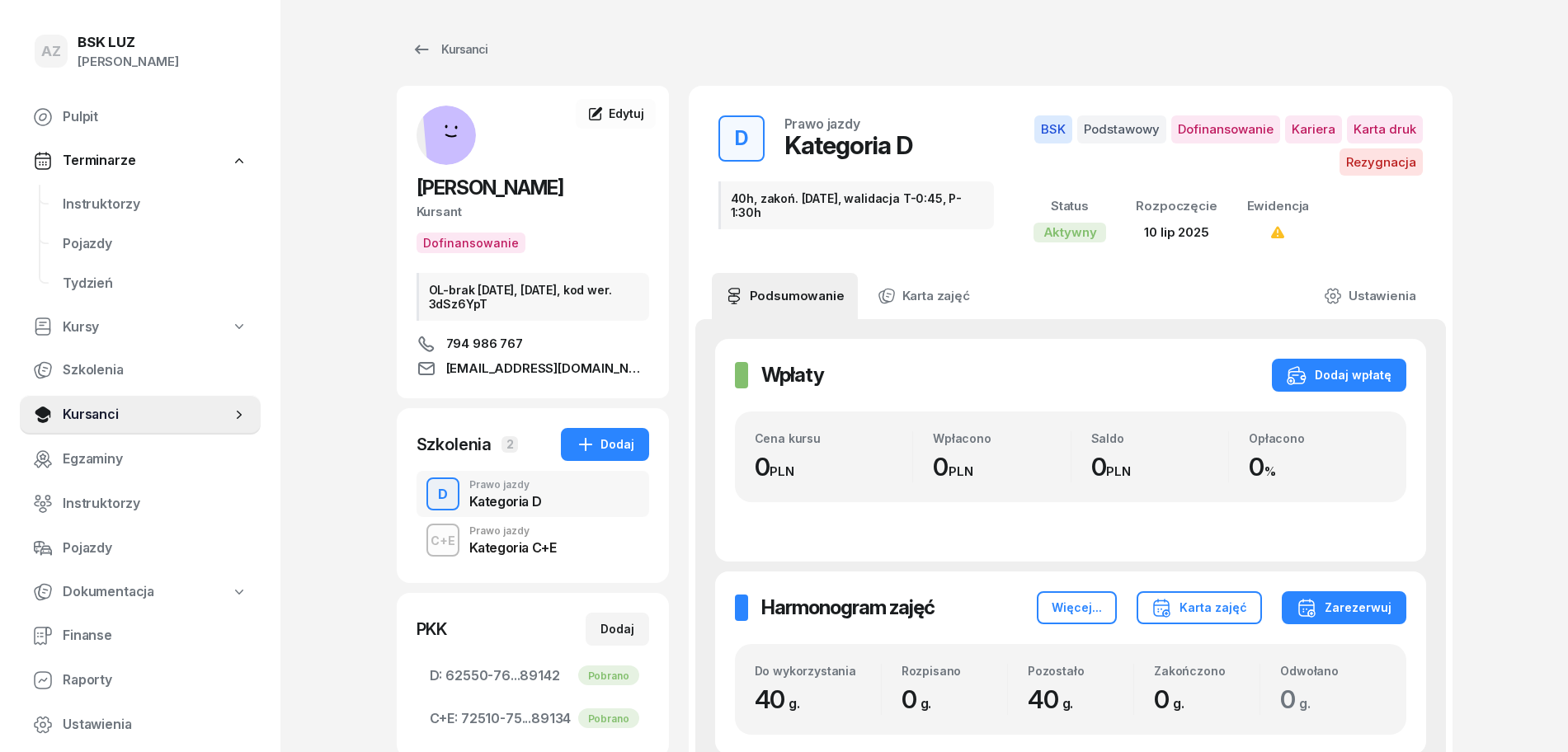
click at [501, 543] on div "Kategoria C+E" at bounding box center [512, 547] width 88 height 13
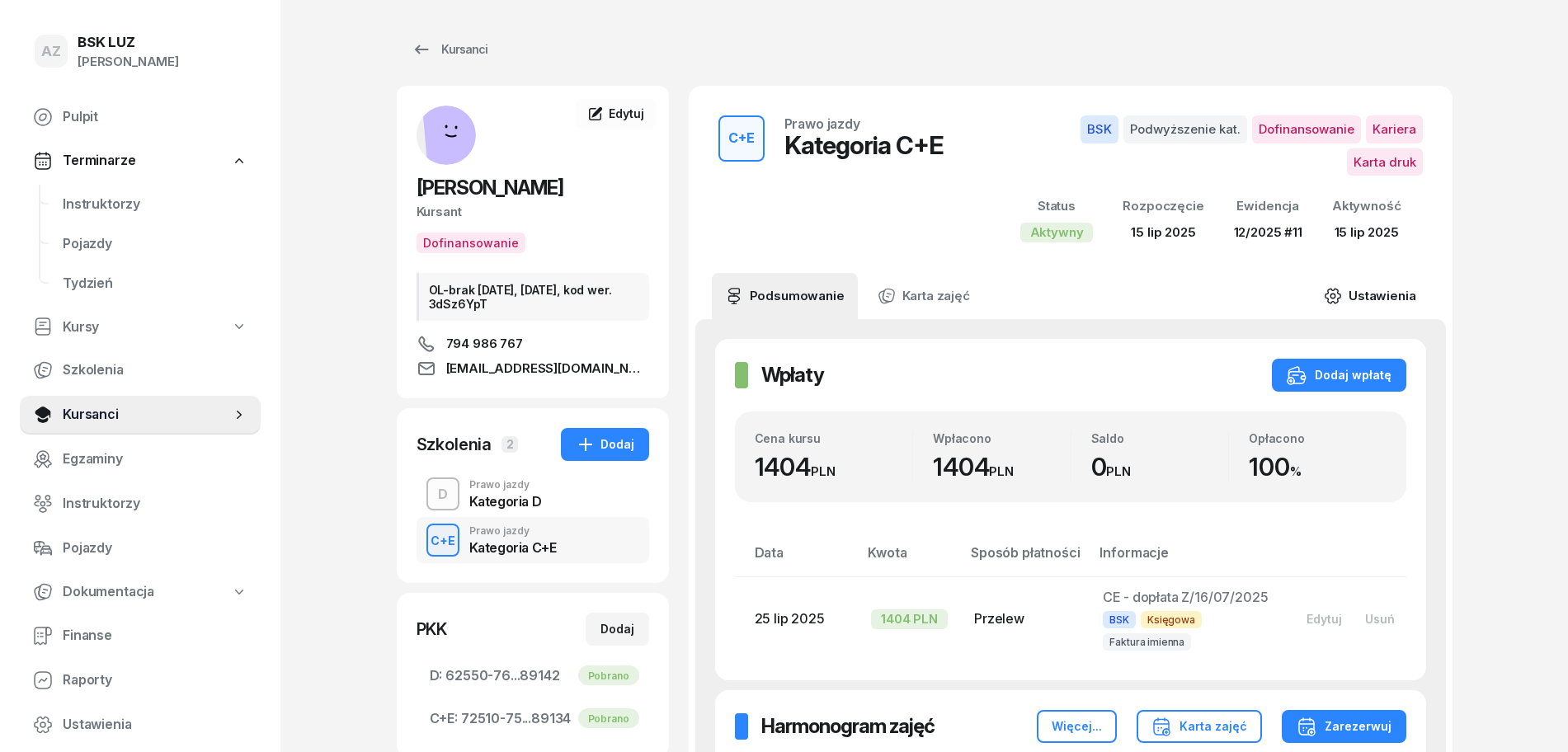
click at [1377, 273] on link "Ustawienia" at bounding box center [1369, 295] width 118 height 46
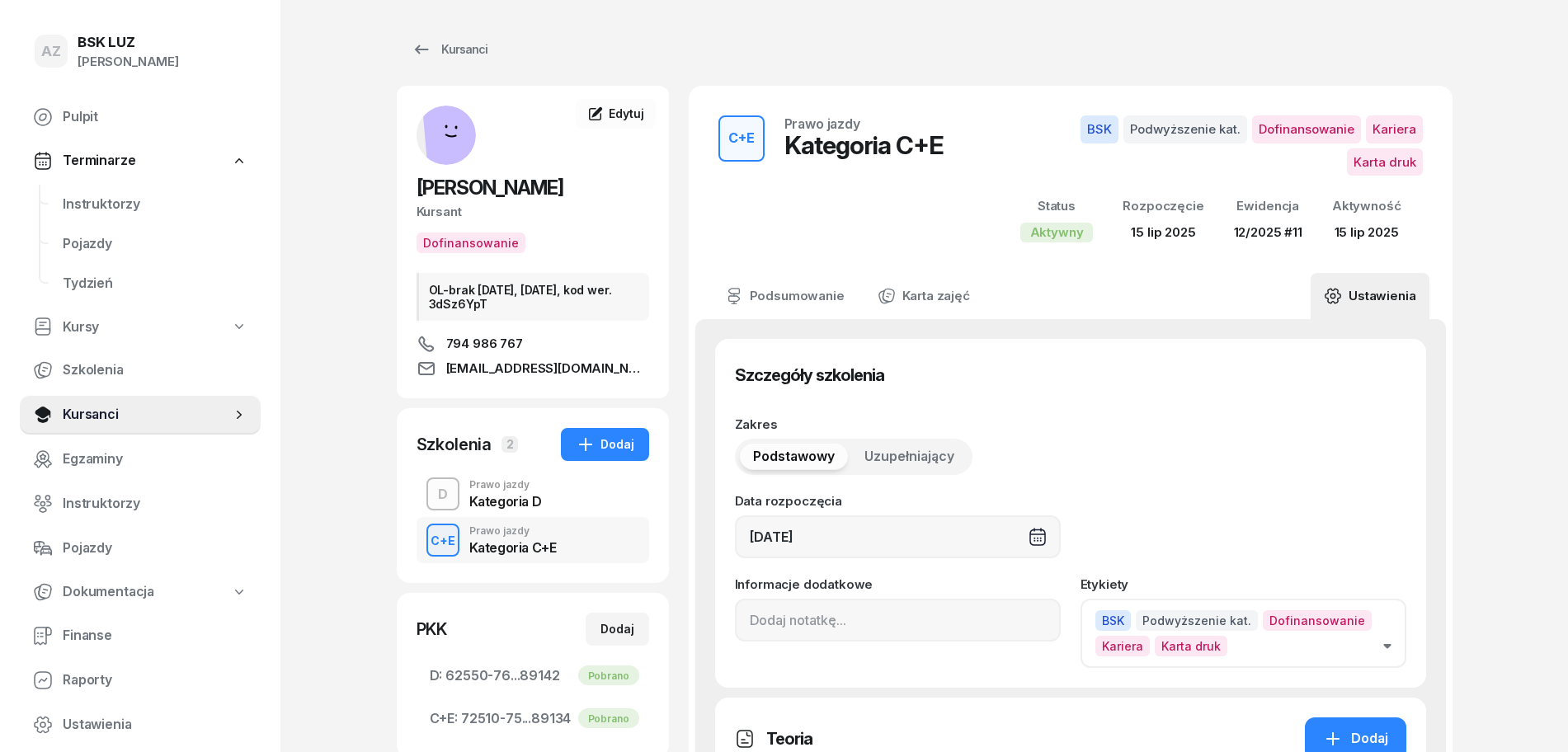
click at [1392, 612] on button "BSK Podwyższenie kat. Dofinansowanie Kariera Karta druk" at bounding box center [1242, 634] width 326 height 69
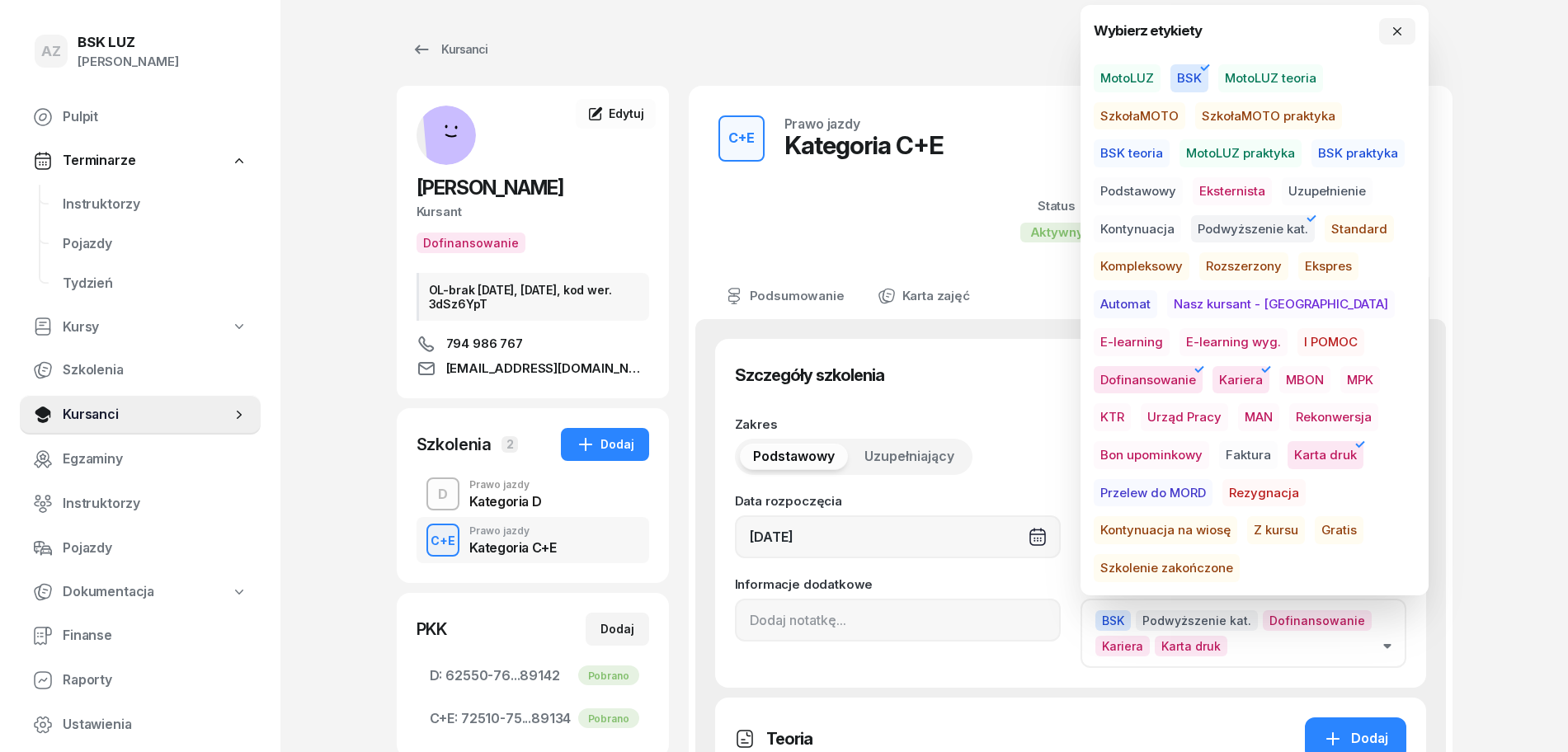
click at [1240, 554] on span "Szkolenie zakończone" at bounding box center [1166, 568] width 146 height 28
click at [1396, 36] on icon "button" at bounding box center [1396, 30] width 13 height 13
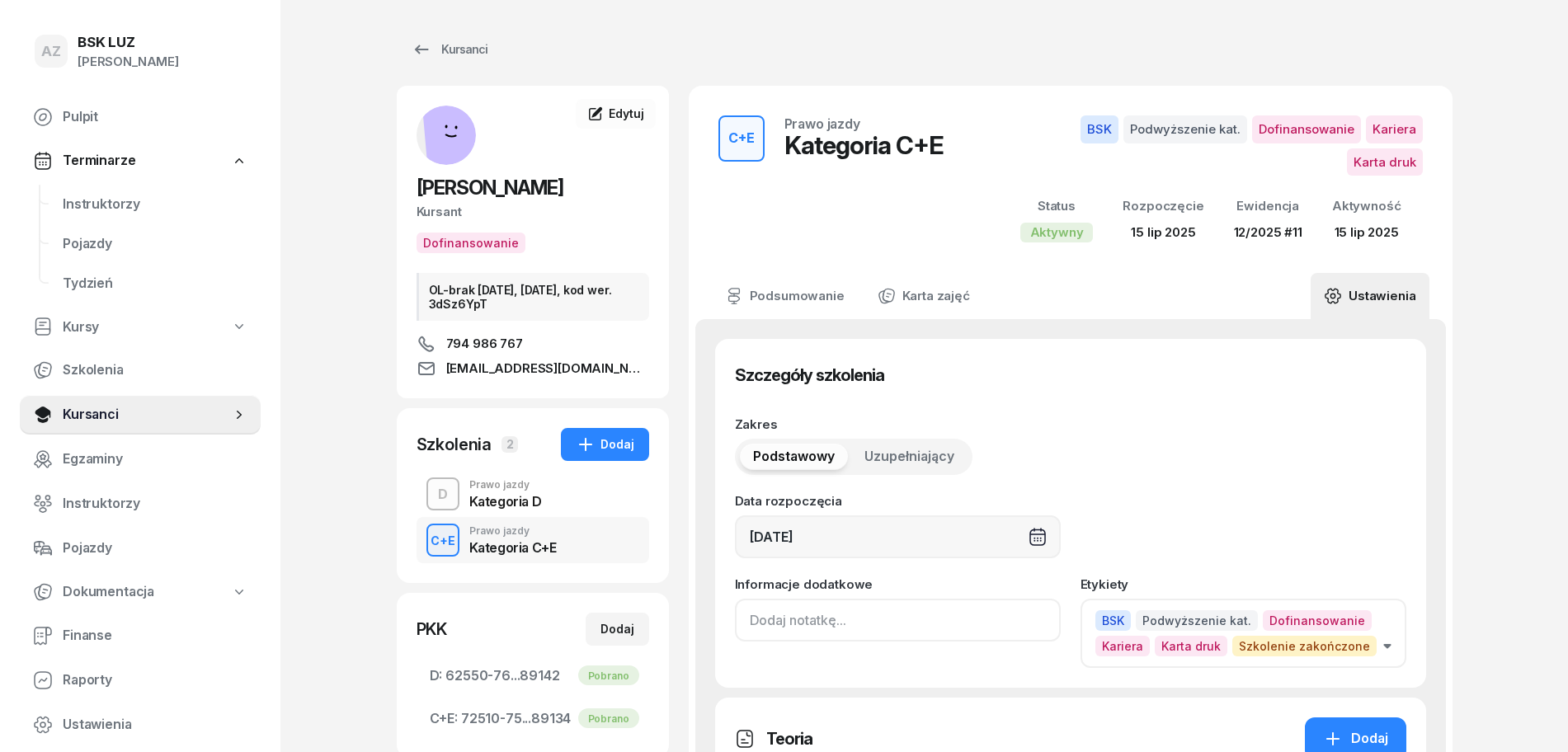
click at [752, 599] on input at bounding box center [897, 620] width 326 height 43
paste input "ZAŚW. NR"
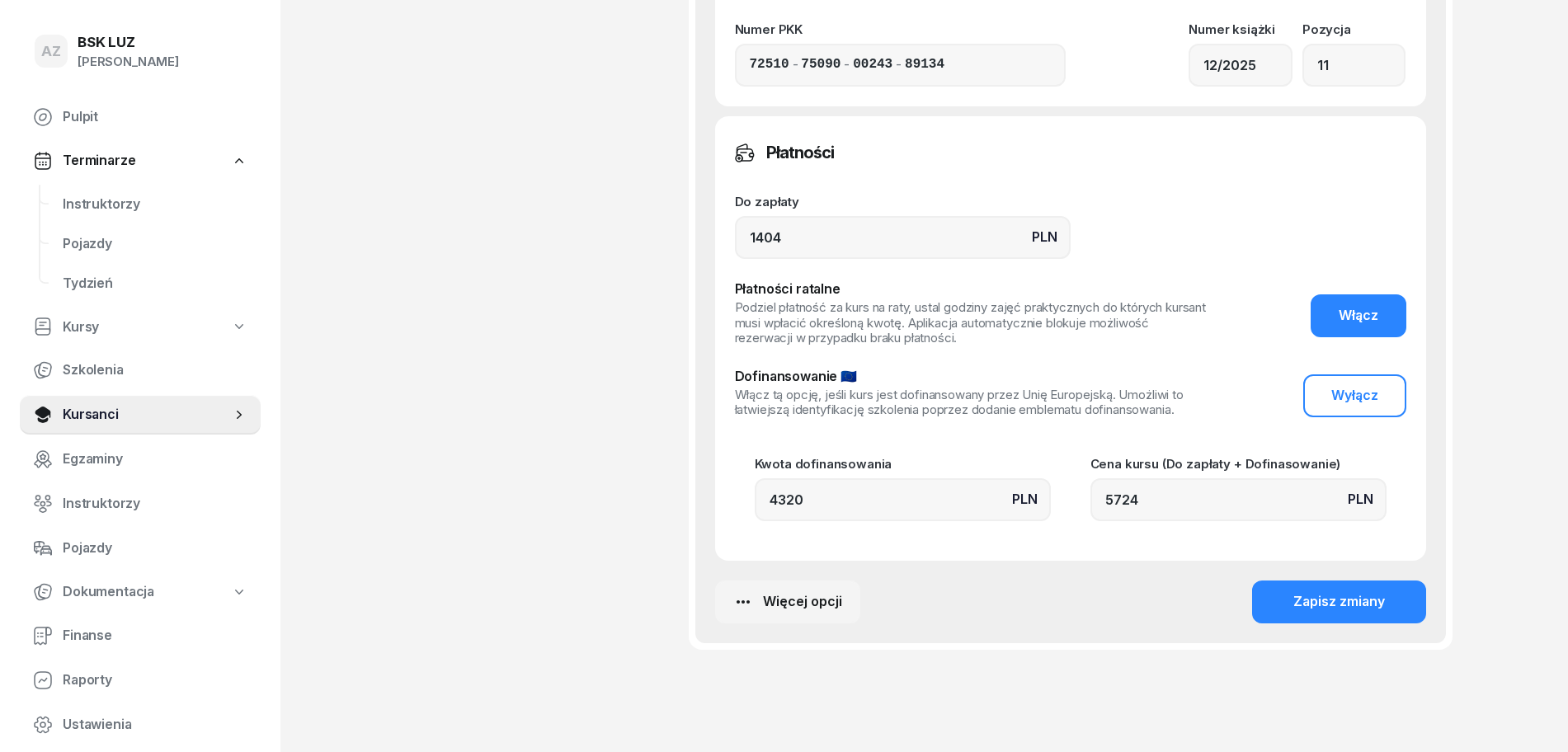
scroll to position [1167, 0]
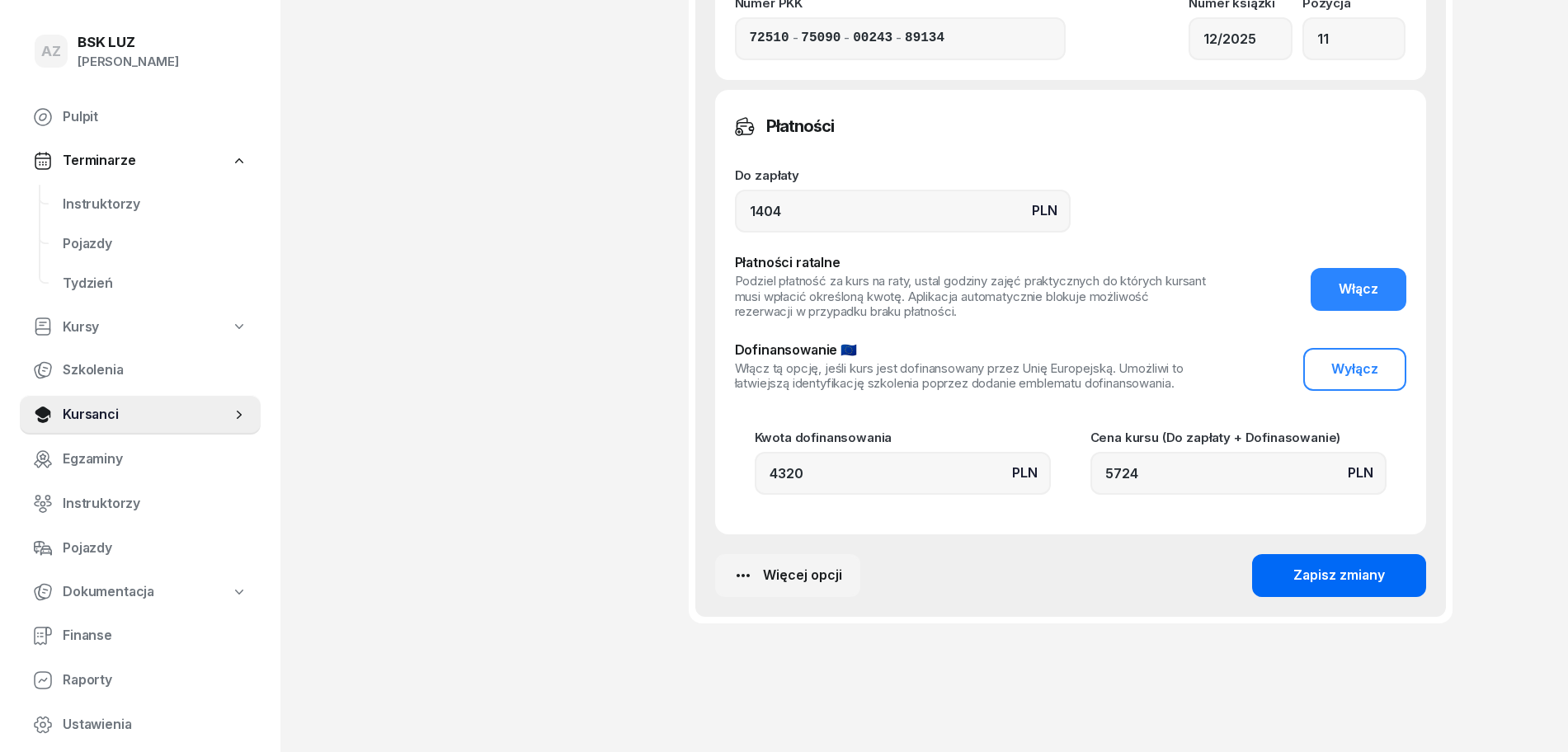
type input "ZAŚW. NR 354/2025"
click at [1347, 565] on div "Zapisz zmiany" at bounding box center [1338, 576] width 91 height 22
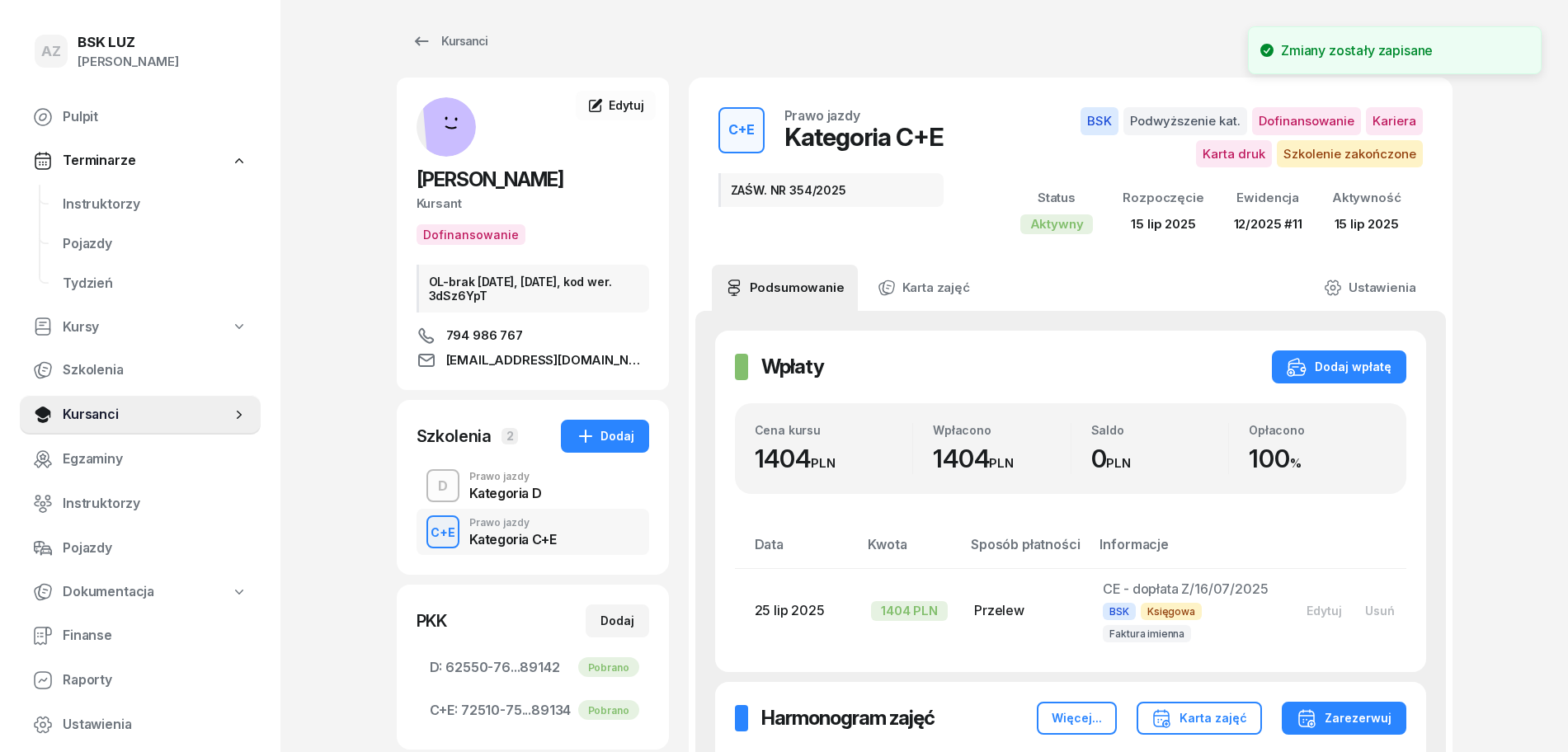
scroll to position [0, 0]
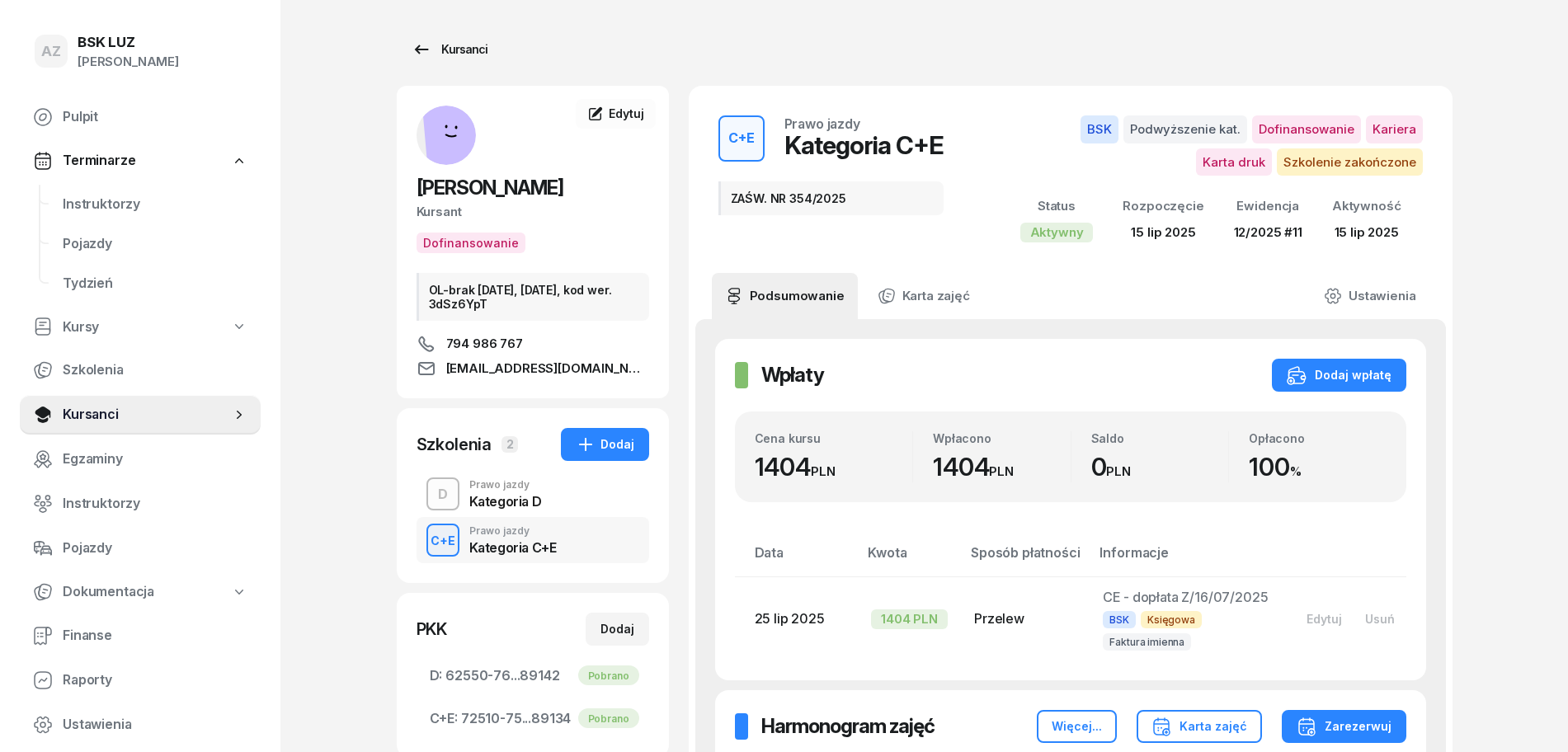
click at [468, 48] on div "Kursanci" at bounding box center [449, 49] width 76 height 20
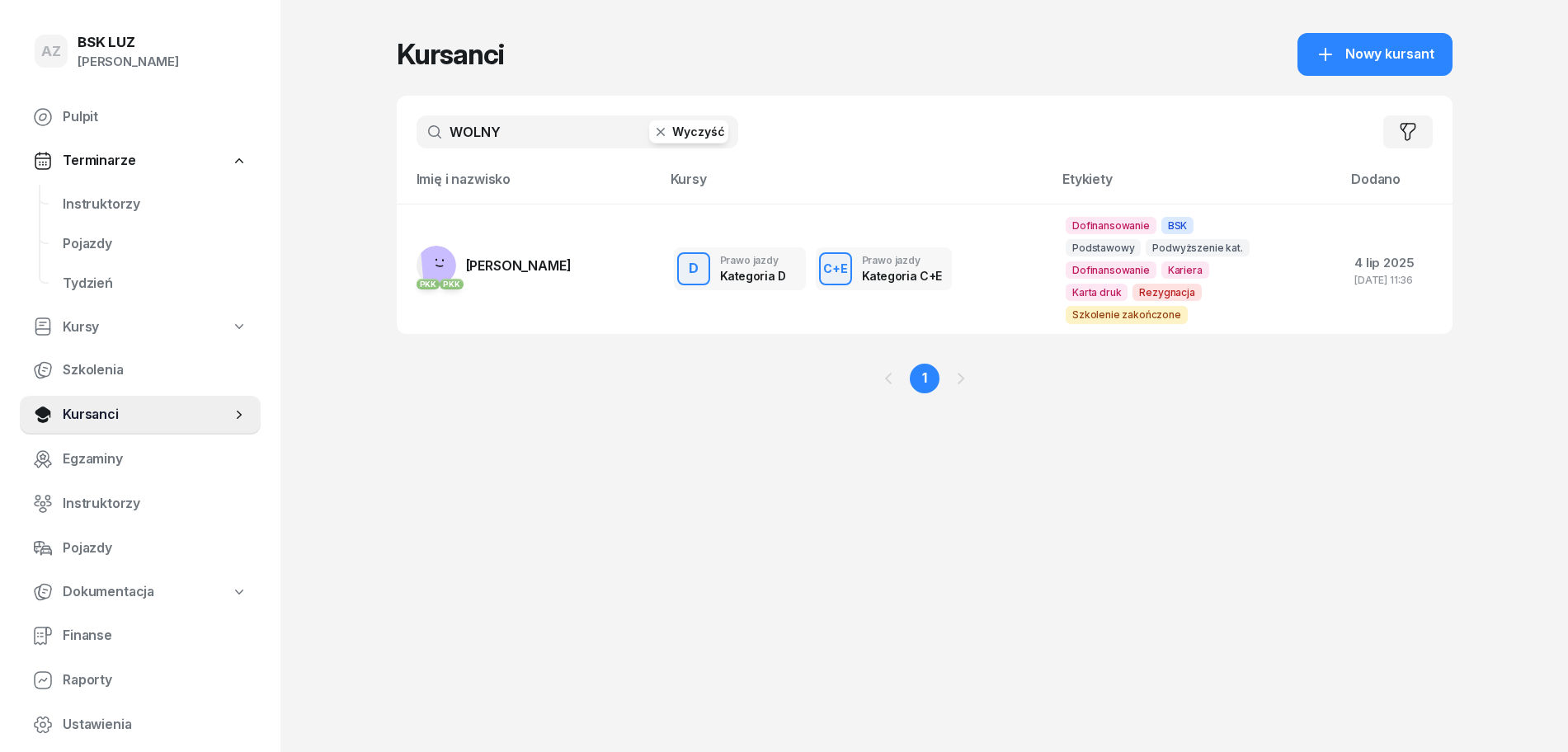
click at [686, 126] on button "Wyczyść" at bounding box center [688, 132] width 79 height 23
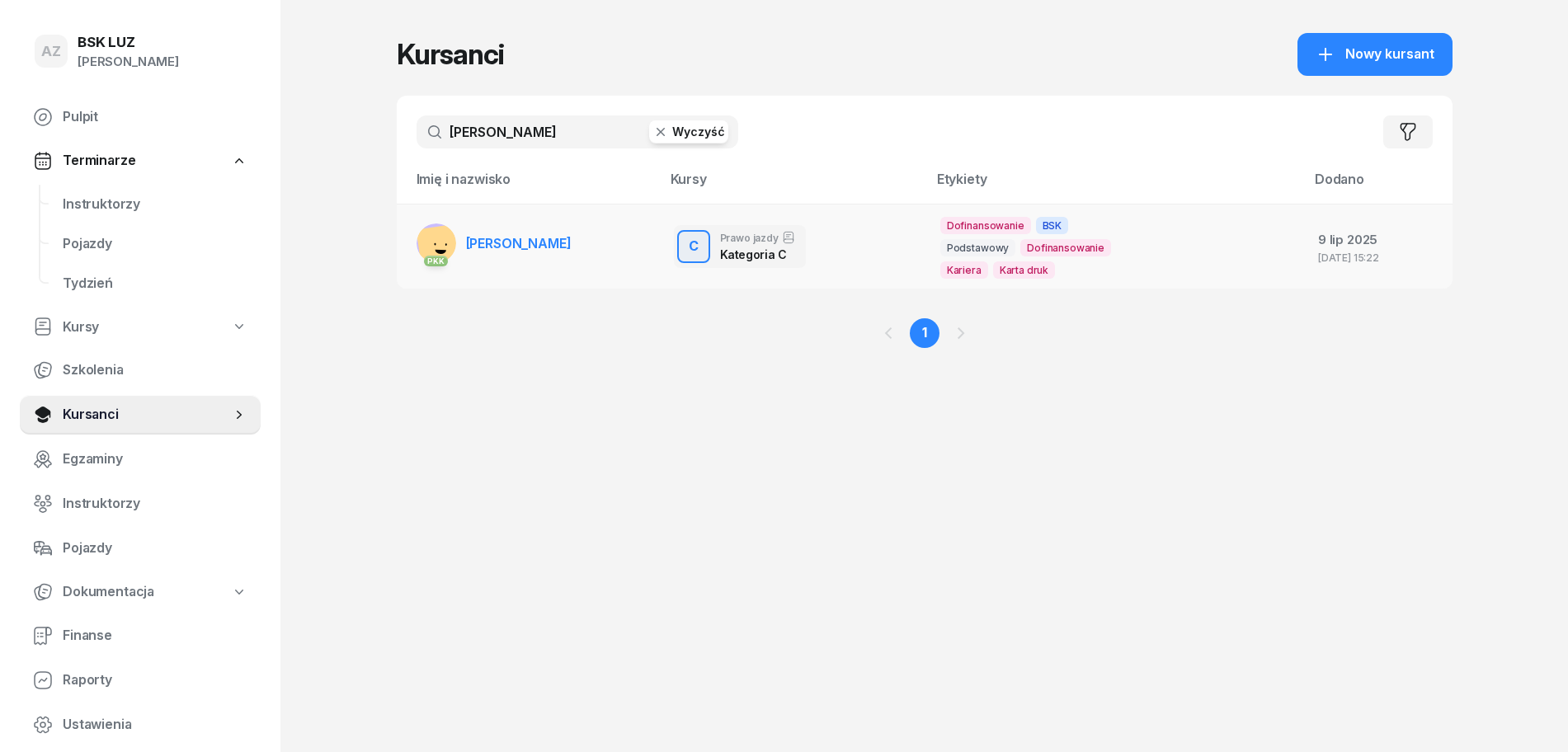
type input "GRUCHAŁA"
click at [617, 234] on td "PKK GRZEGORZ GRUCHAŁA" at bounding box center [529, 247] width 264 height 85
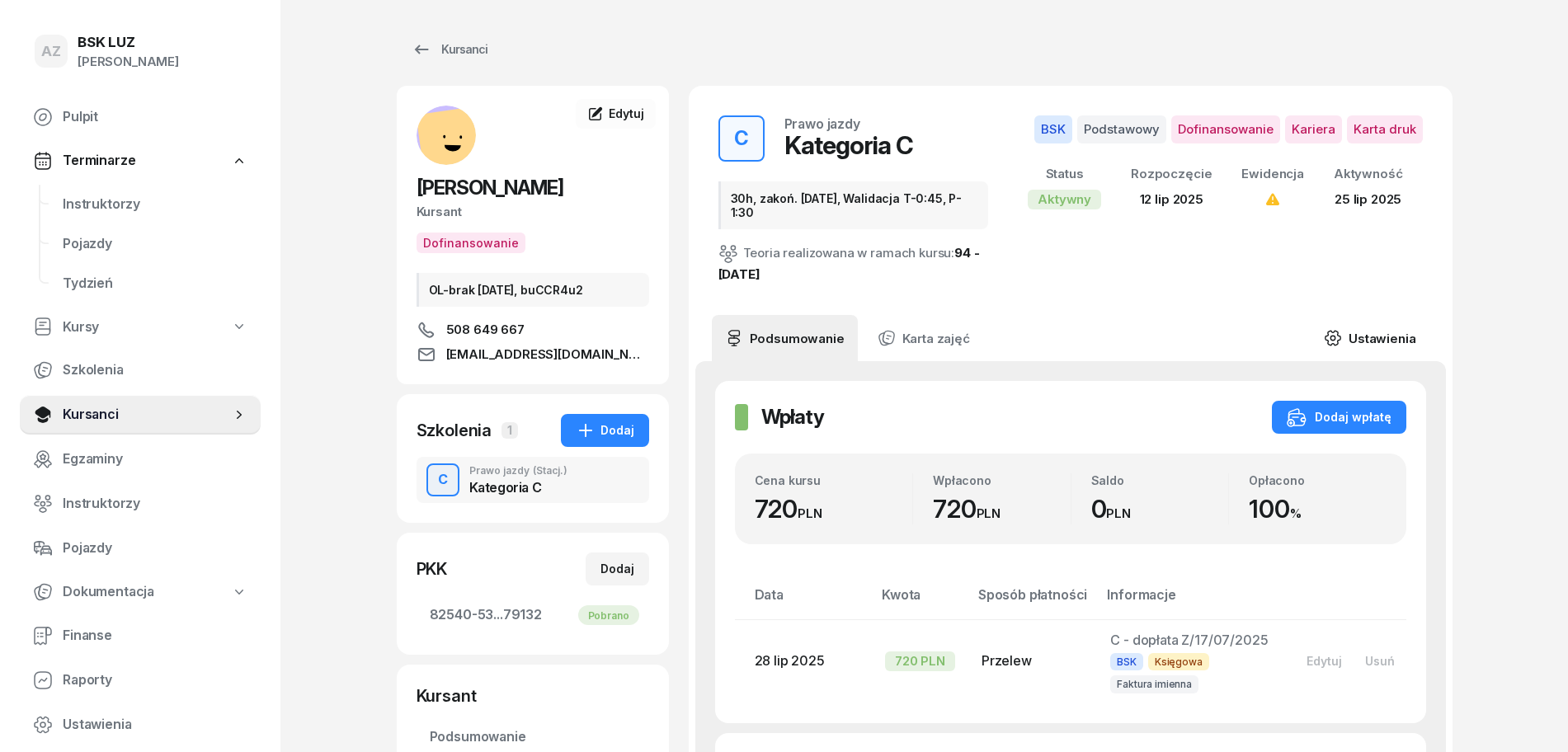
click at [1379, 341] on link "Ustawienia" at bounding box center [1369, 338] width 118 height 46
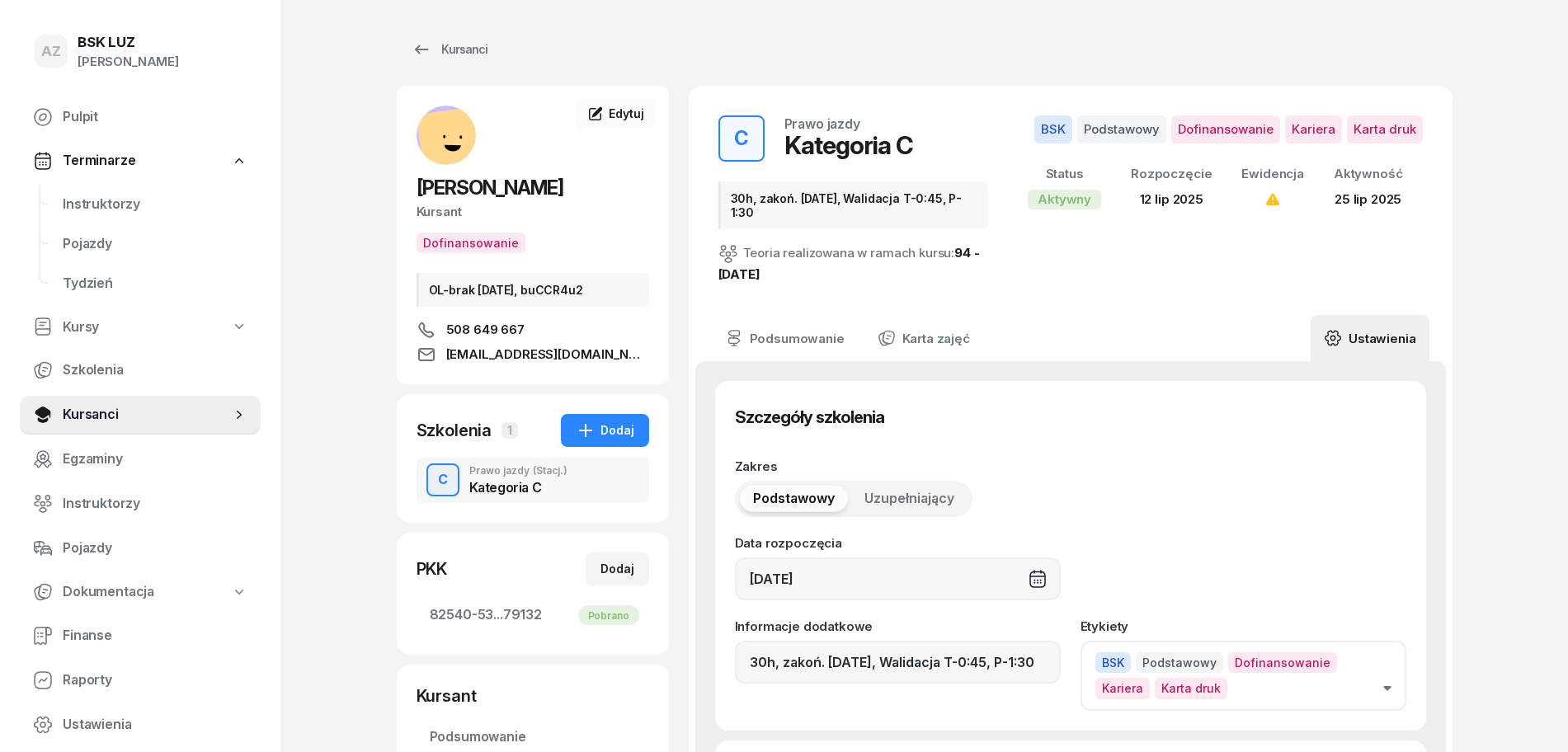
click at [1388, 691] on button "BSK Podstawowy Dofinansowanie Kariera Karta druk" at bounding box center [1242, 676] width 326 height 69
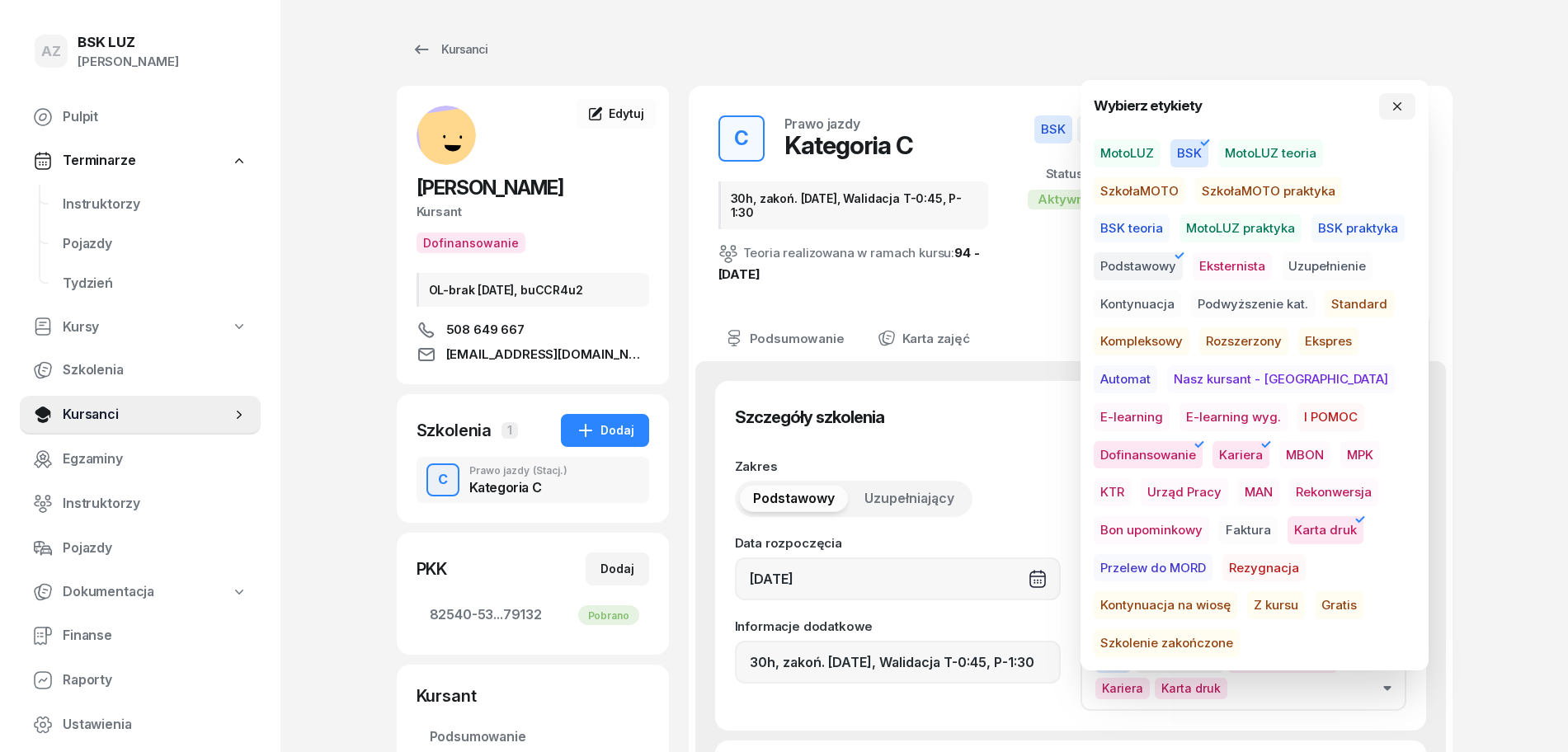
click at [1240, 630] on span "Szkolenie zakończone" at bounding box center [1166, 643] width 146 height 28
click at [1398, 107] on icon "button" at bounding box center [1396, 106] width 13 height 13
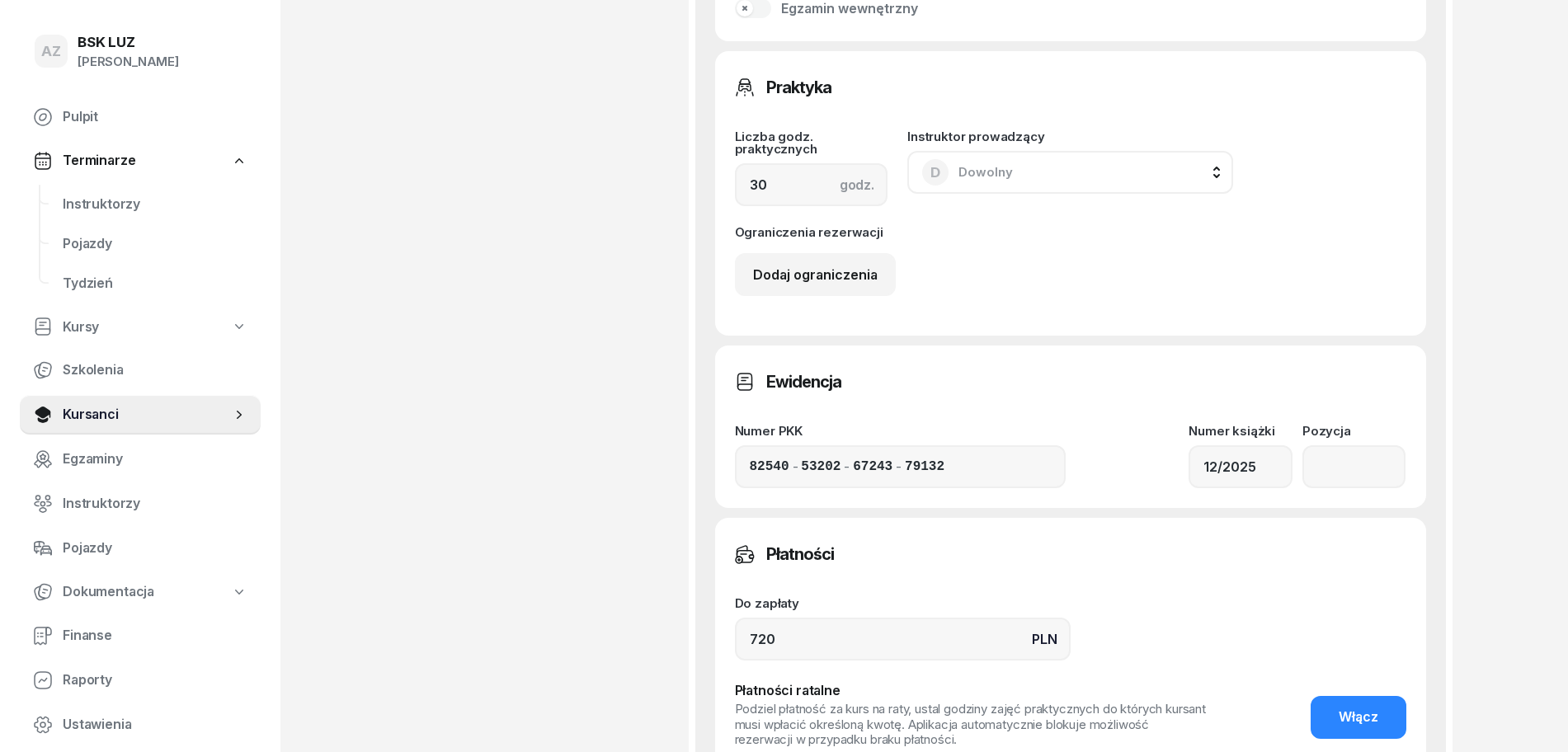
scroll to position [1031, 0]
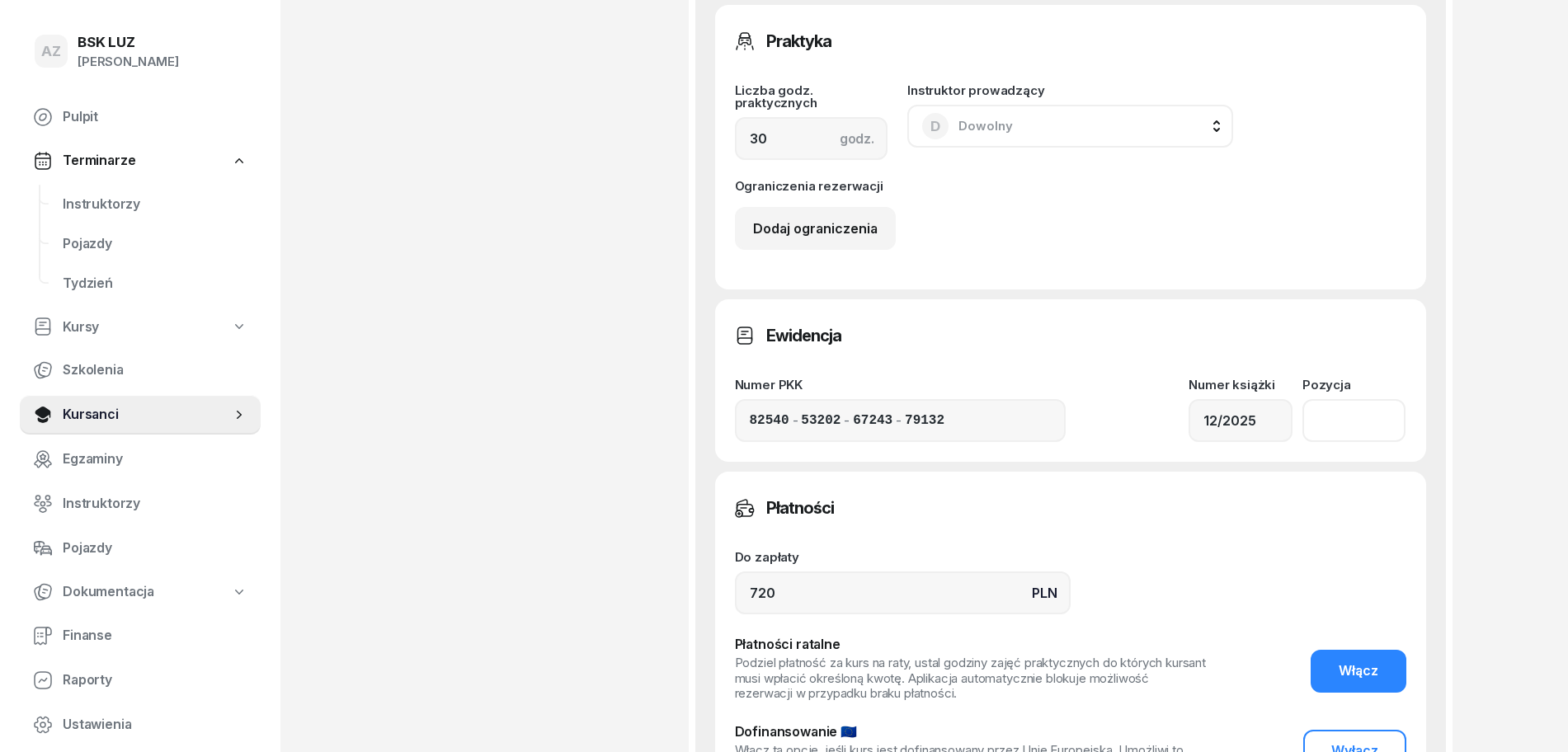
click at [1328, 418] on input "number" at bounding box center [1354, 420] width 104 height 43
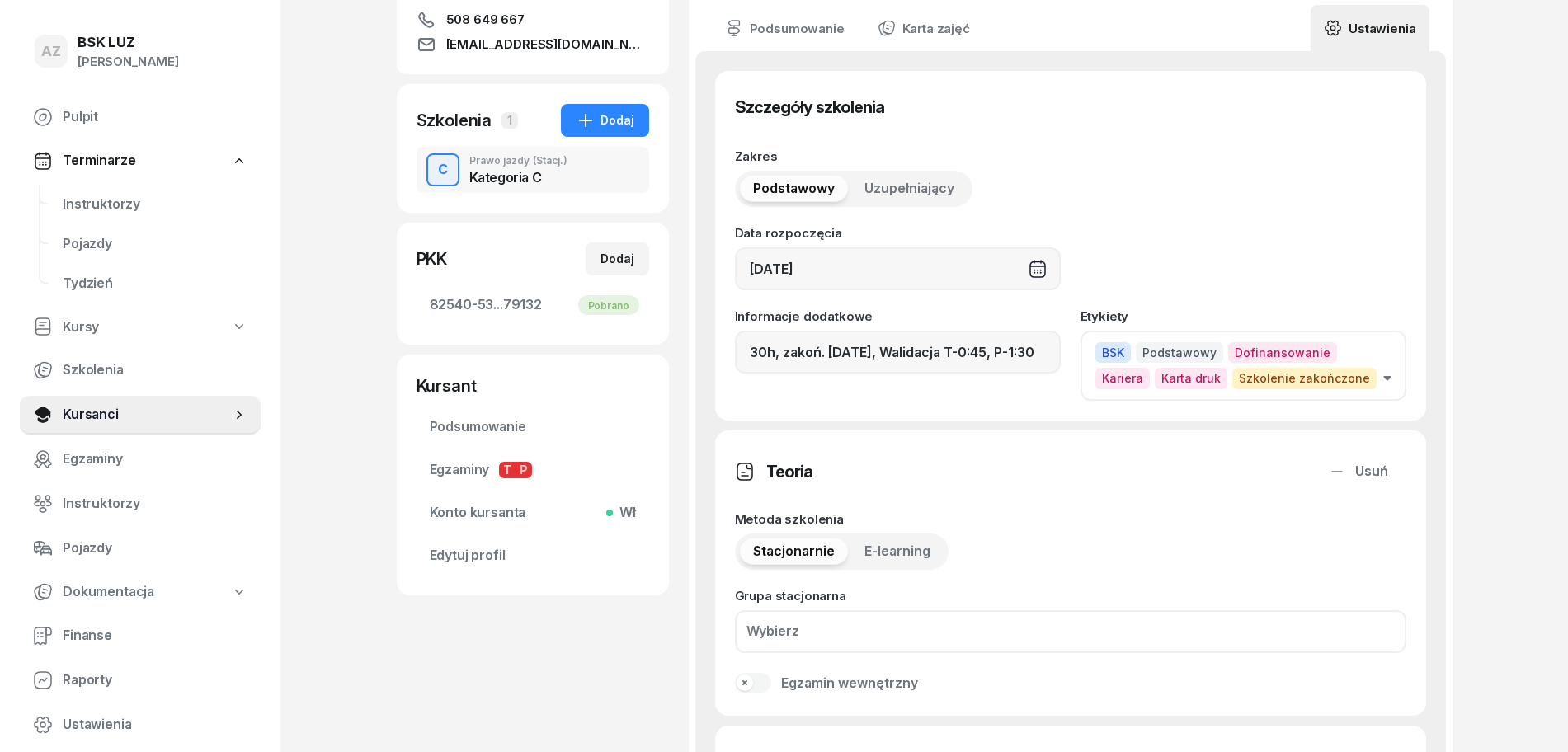
scroll to position [309, 0]
type input "6"
click at [880, 354] on input "30h, zakoń. 31.08.2025, Walidacja T-0:45, P-1:30" at bounding box center [897, 353] width 326 height 43
click at [949, 355] on input "30h, zakoń. 31.08.25, Walidacja T-0:45, P-1:30" at bounding box center [897, 353] width 326 height 43
click at [1019, 349] on input "30h, zakoń. 31.08.25, Walid T-0:45, P-1:30" at bounding box center [897, 353] width 326 height 43
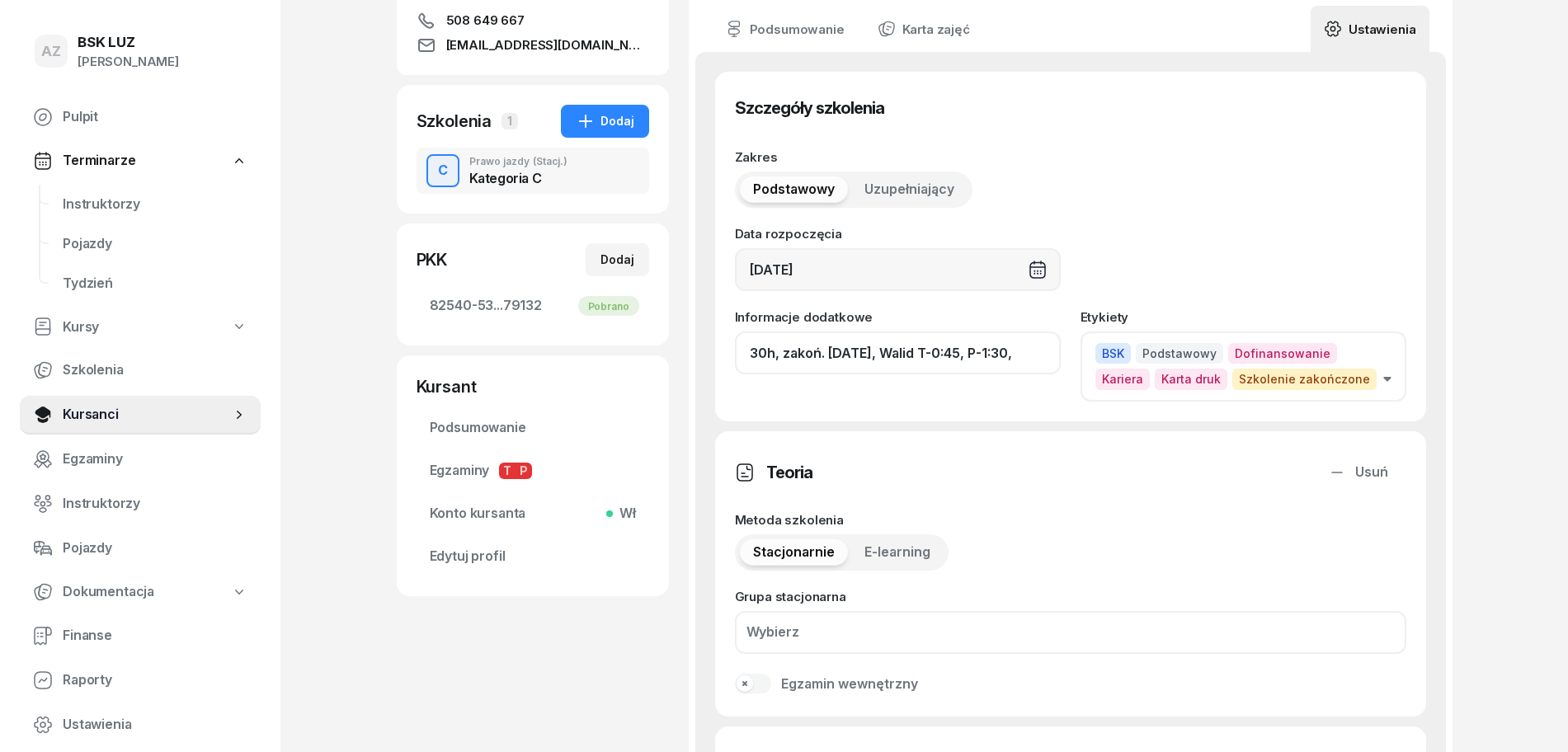
paste input "ZAŚW. NR"
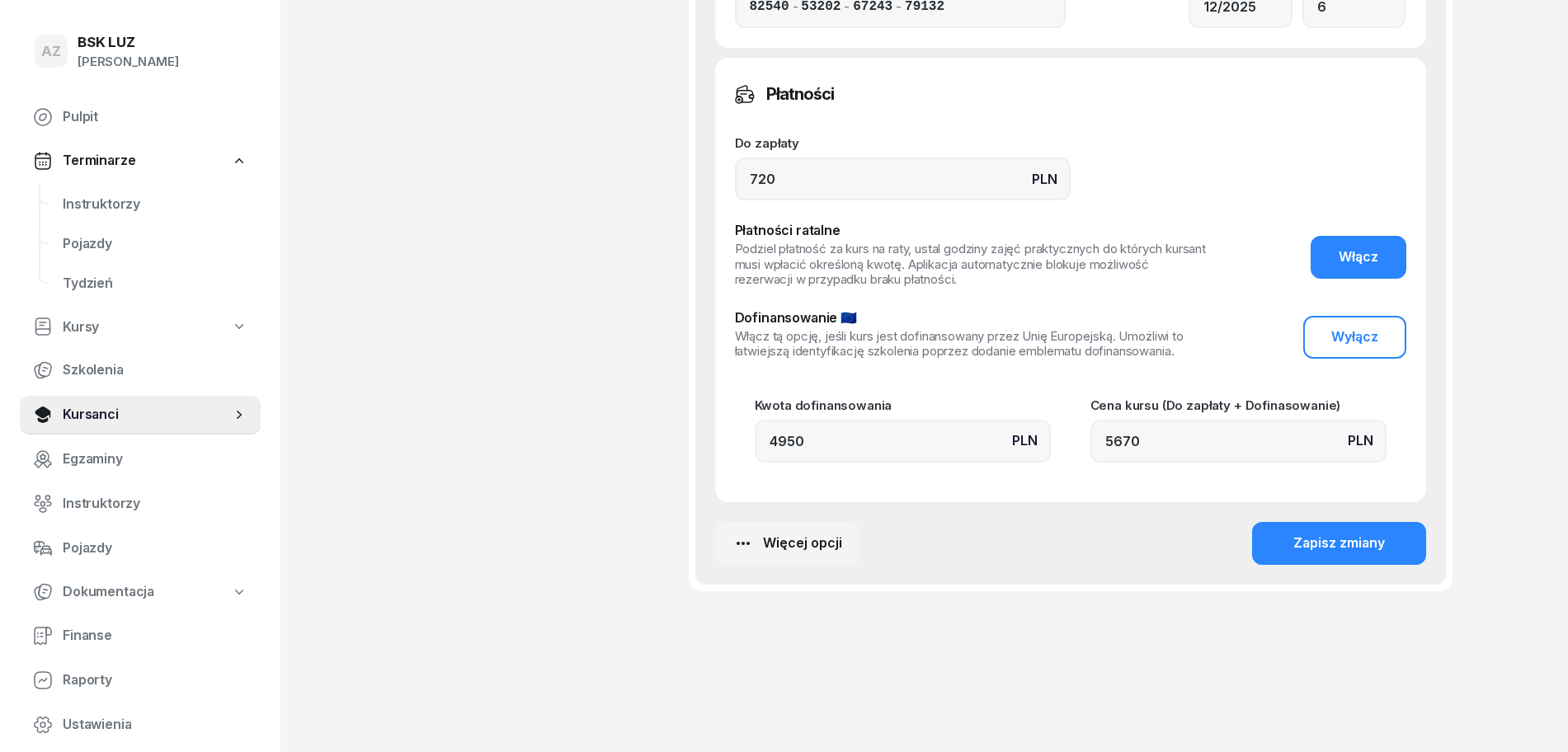
scroll to position [1446, 0]
type input "30h, zakoń. 31.08.25, Walid T-0:45, P-1:30, ZAŚW. NR 346/2025"
click at [1334, 542] on div "Zapisz zmiany" at bounding box center [1338, 543] width 91 height 22
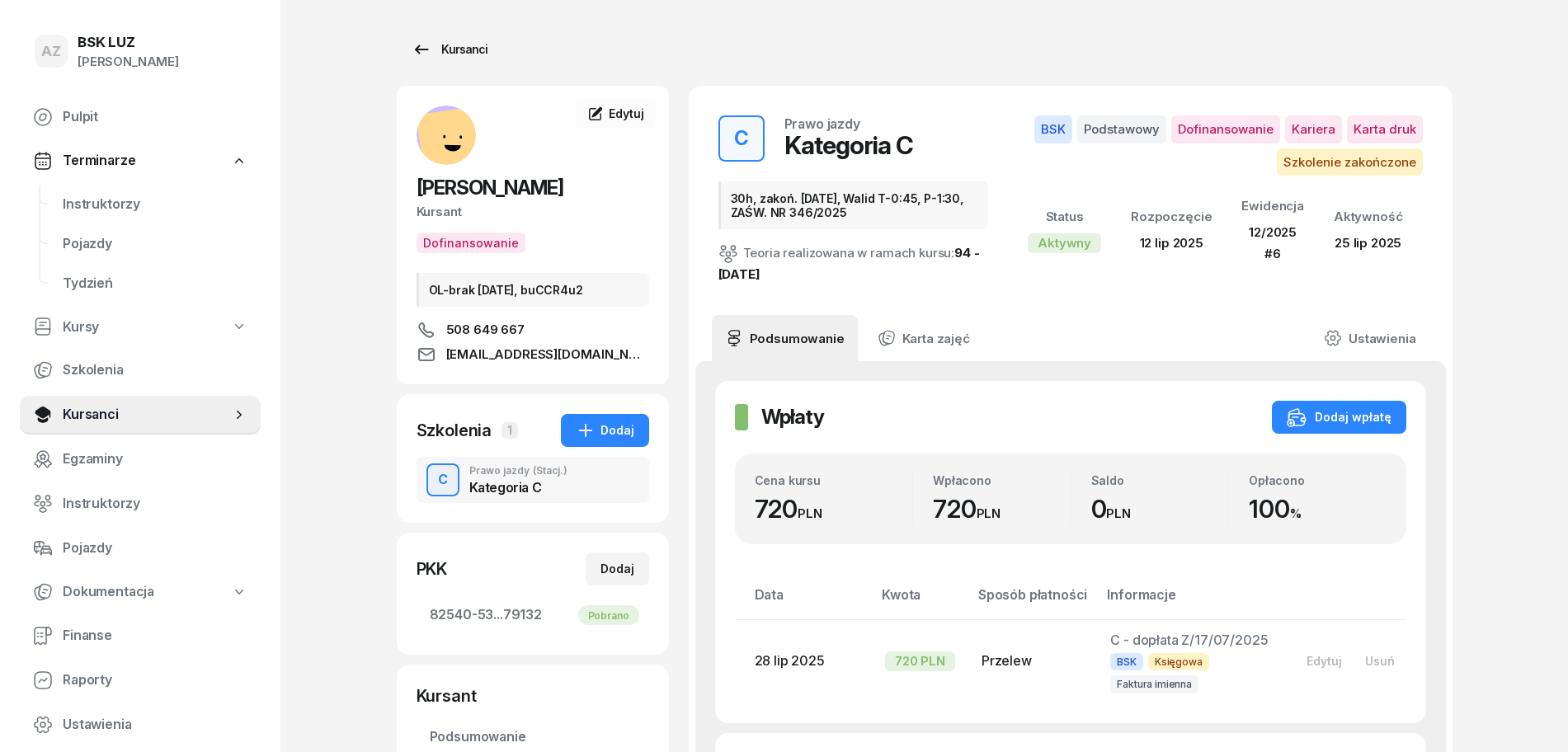
click at [463, 41] on div "Kursanci" at bounding box center [449, 49] width 76 height 20
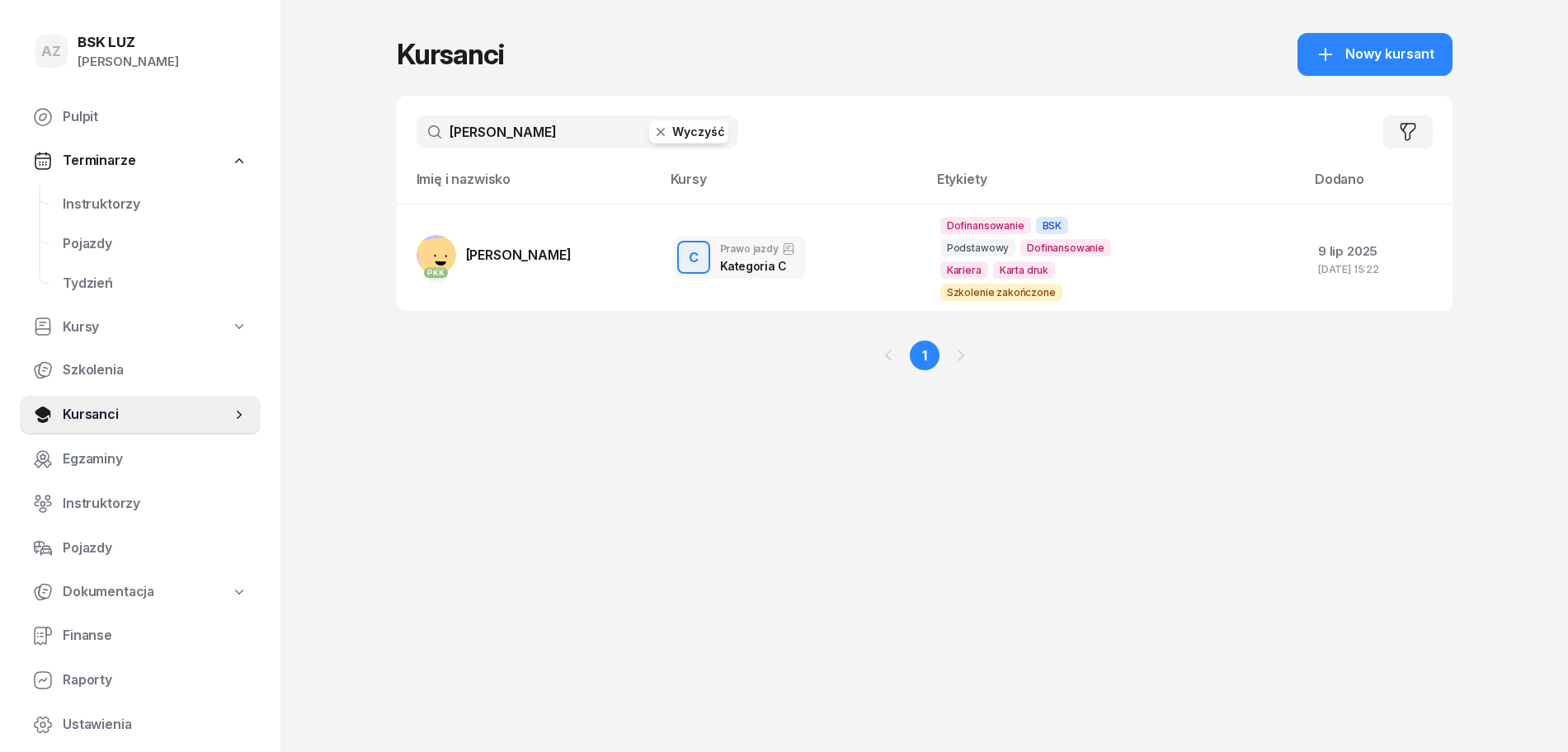
click at [697, 132] on button "Wyczyść" at bounding box center [688, 132] width 79 height 23
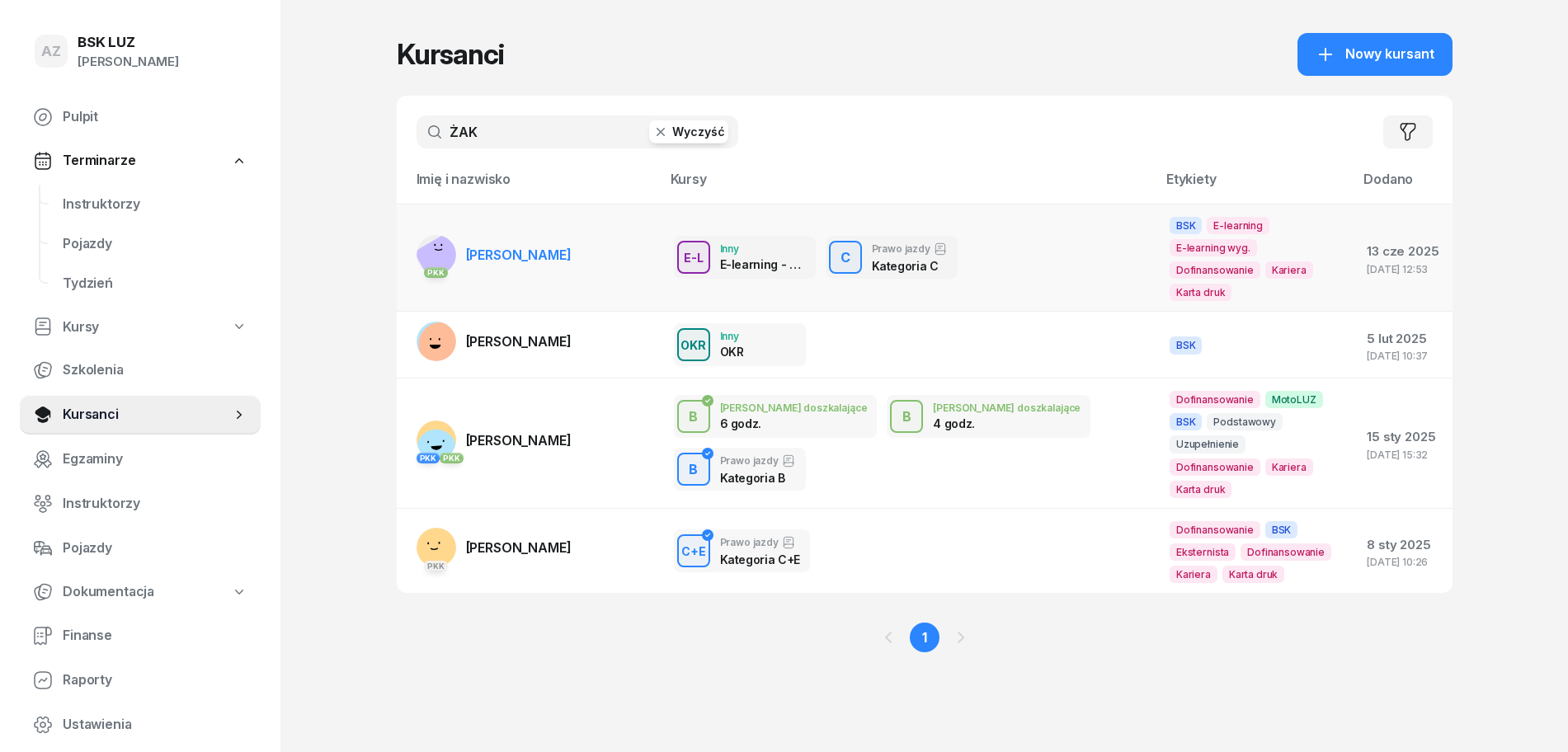
type input "ŻAK"
click at [544, 247] on span "ŁUKASZ ŻAK" at bounding box center [519, 254] width 106 height 16
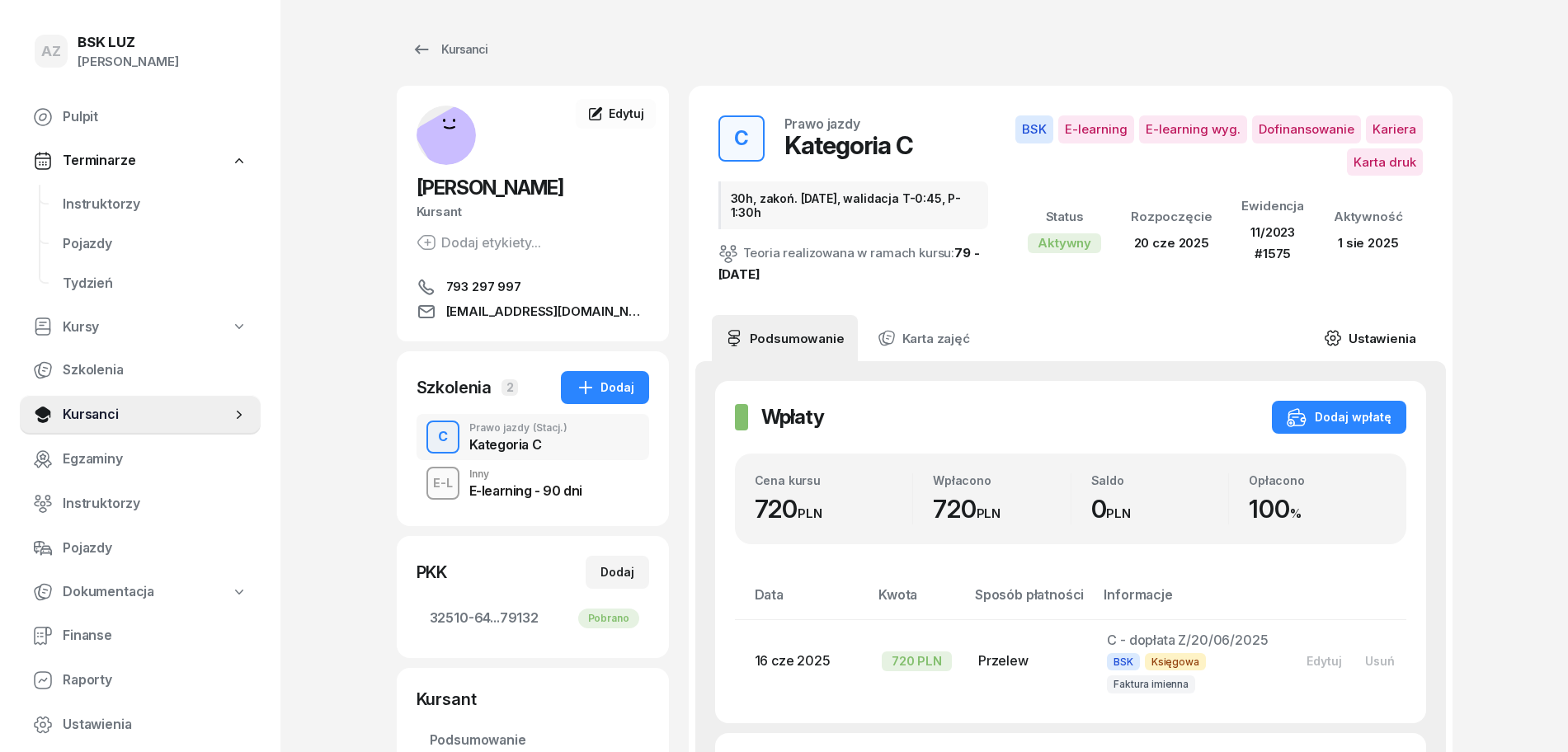
click at [1388, 339] on link "Ustawienia" at bounding box center [1369, 338] width 118 height 46
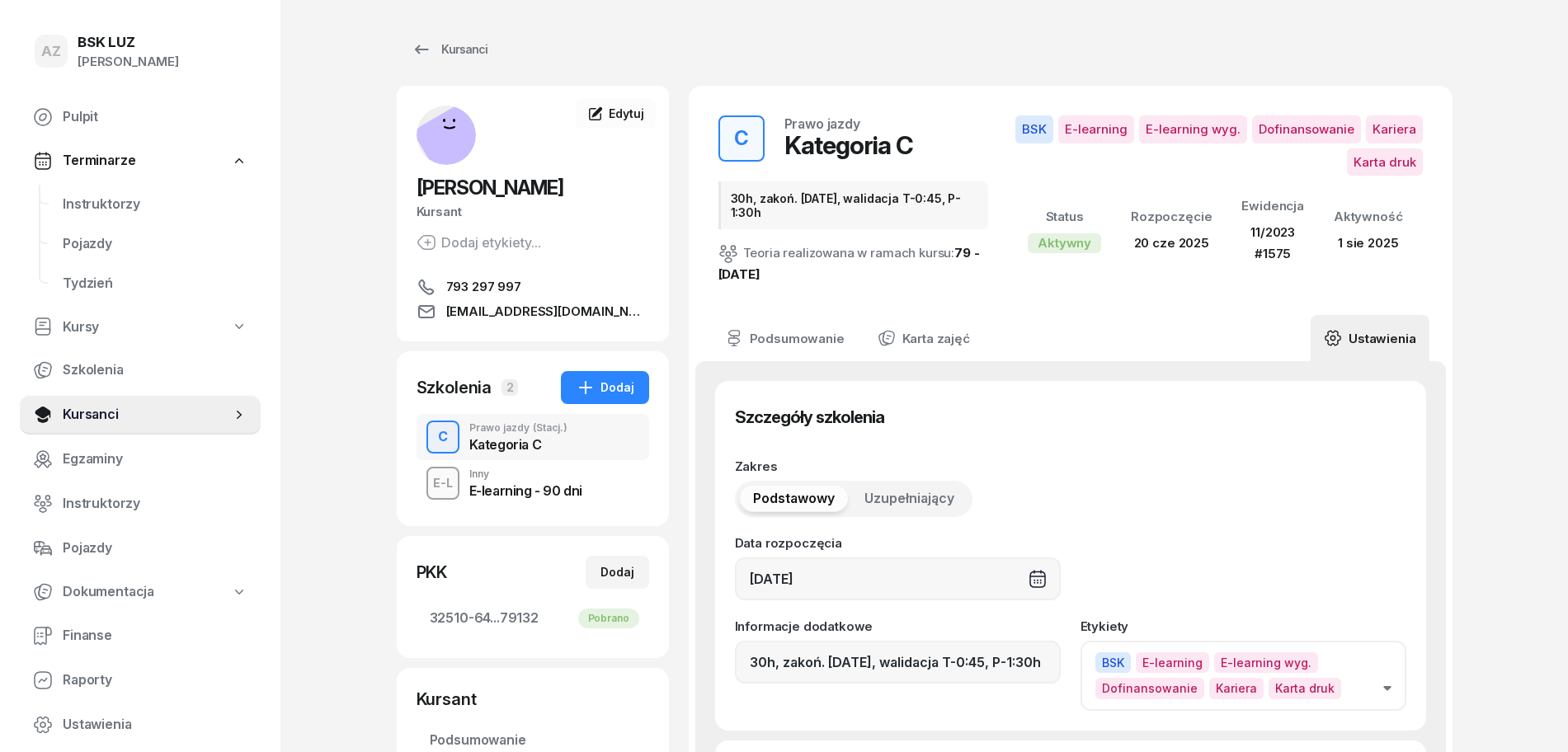
click at [1386, 686] on icon "button" at bounding box center [1387, 689] width 8 height 5
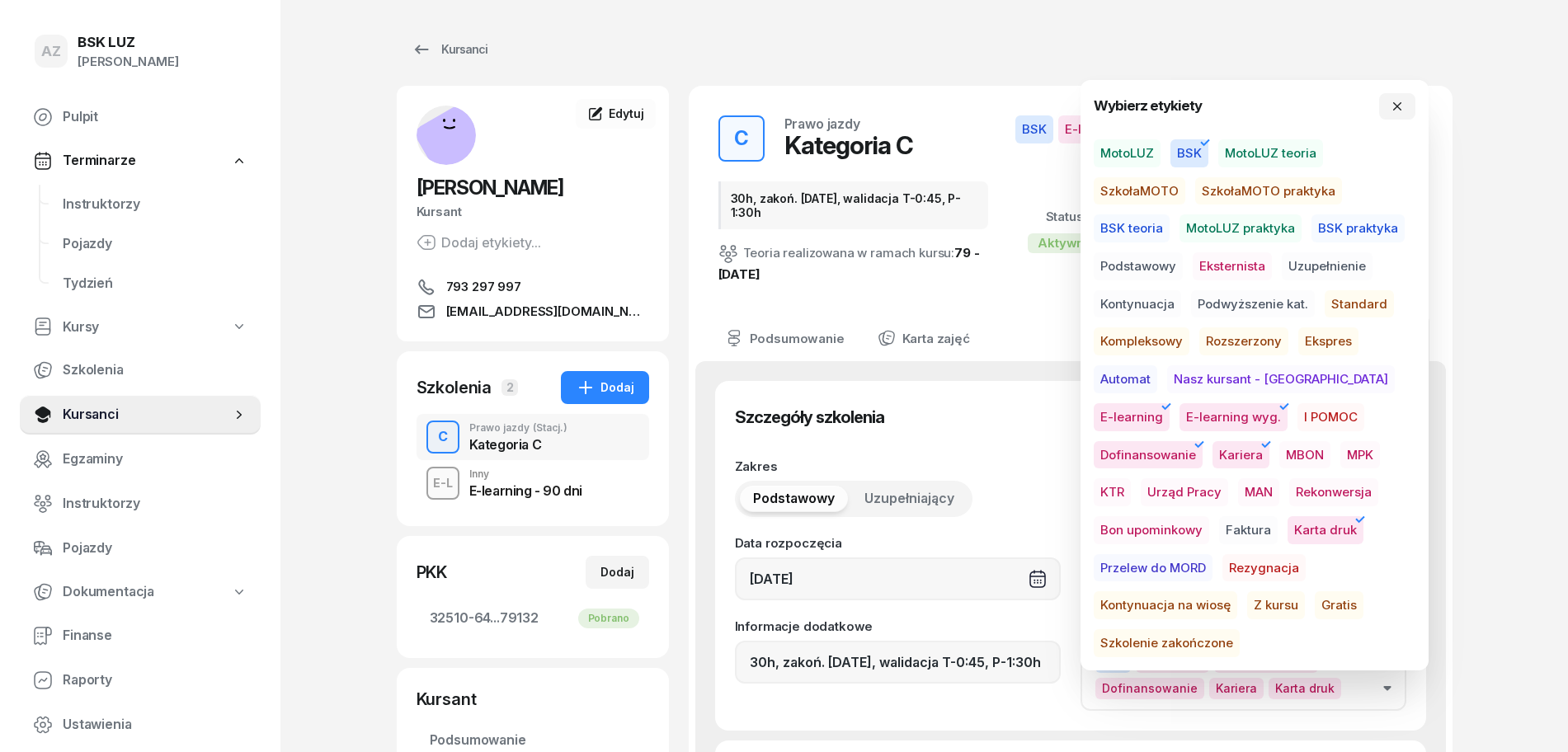
click at [1240, 630] on span "Szkolenie zakończone" at bounding box center [1166, 643] width 146 height 28
click at [1401, 109] on icon "button" at bounding box center [1396, 106] width 13 height 13
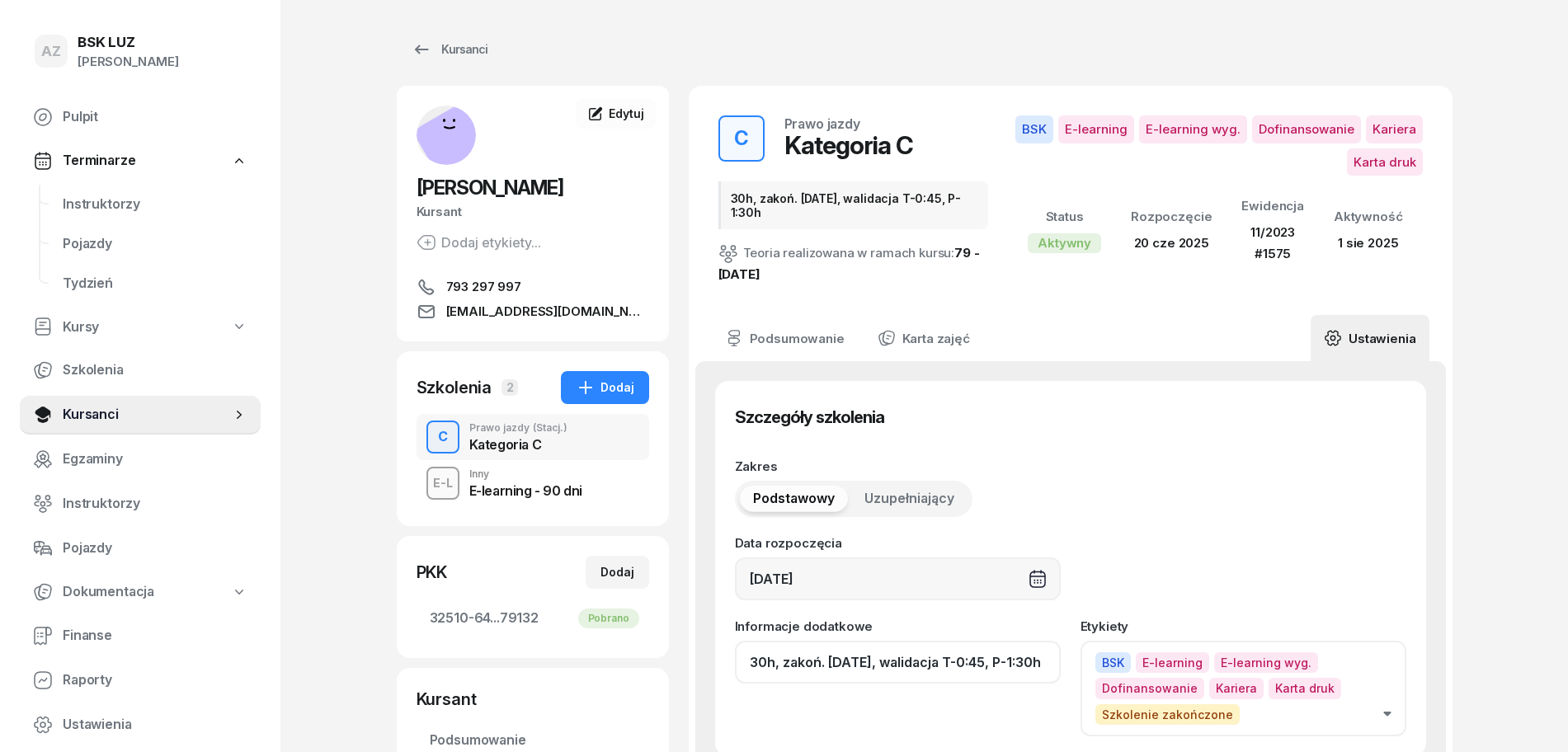
click at [952, 665] on input "30h, zakoń. 31-08-25, walidacja T-0:45, P-1:30h" at bounding box center [897, 662] width 326 height 43
click at [1031, 668] on input "30h, zakoń. 31-08-25, walid T-0:45, P-1:30h" at bounding box center [897, 662] width 326 height 43
paste input "ZAŚW. NR"
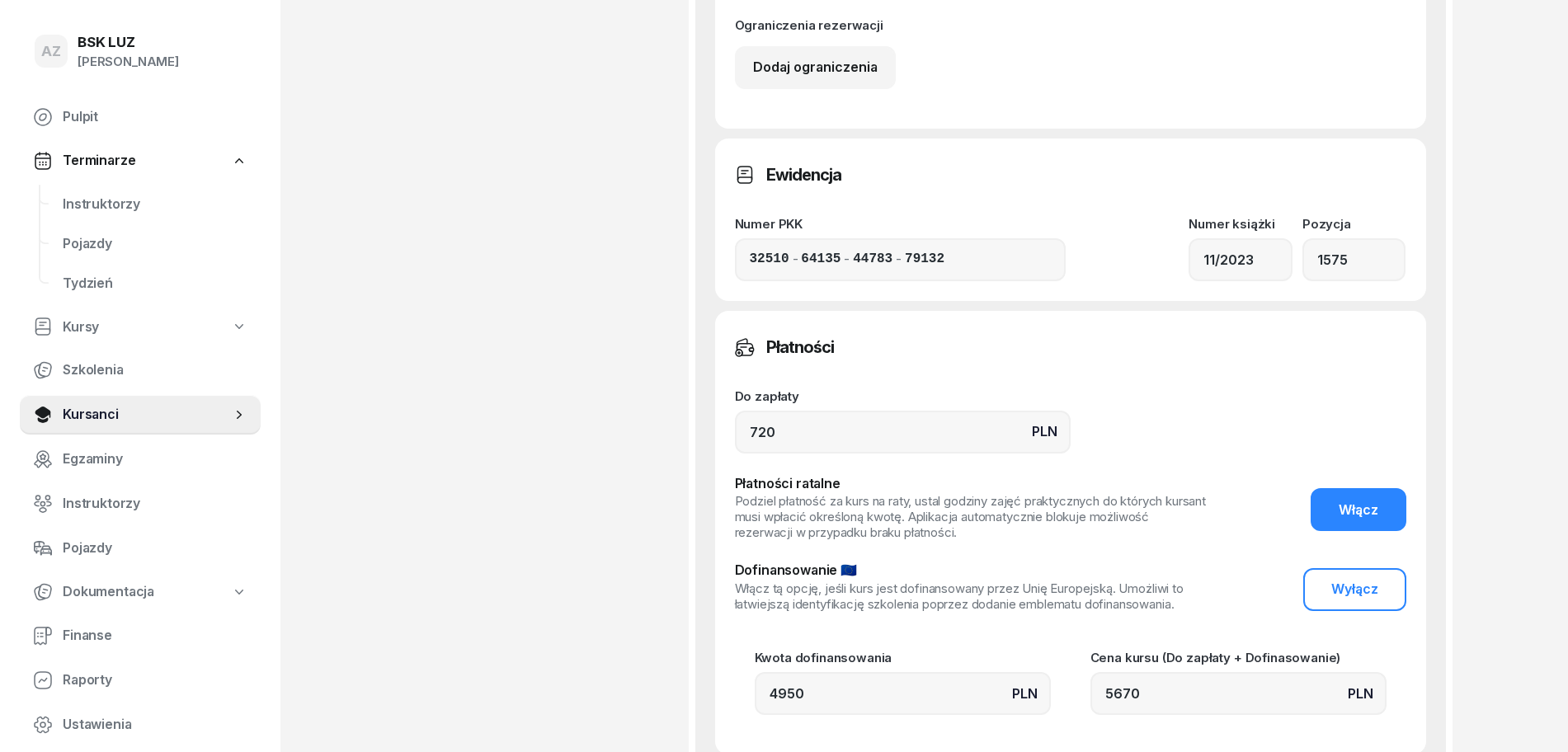
scroll to position [1340, 0]
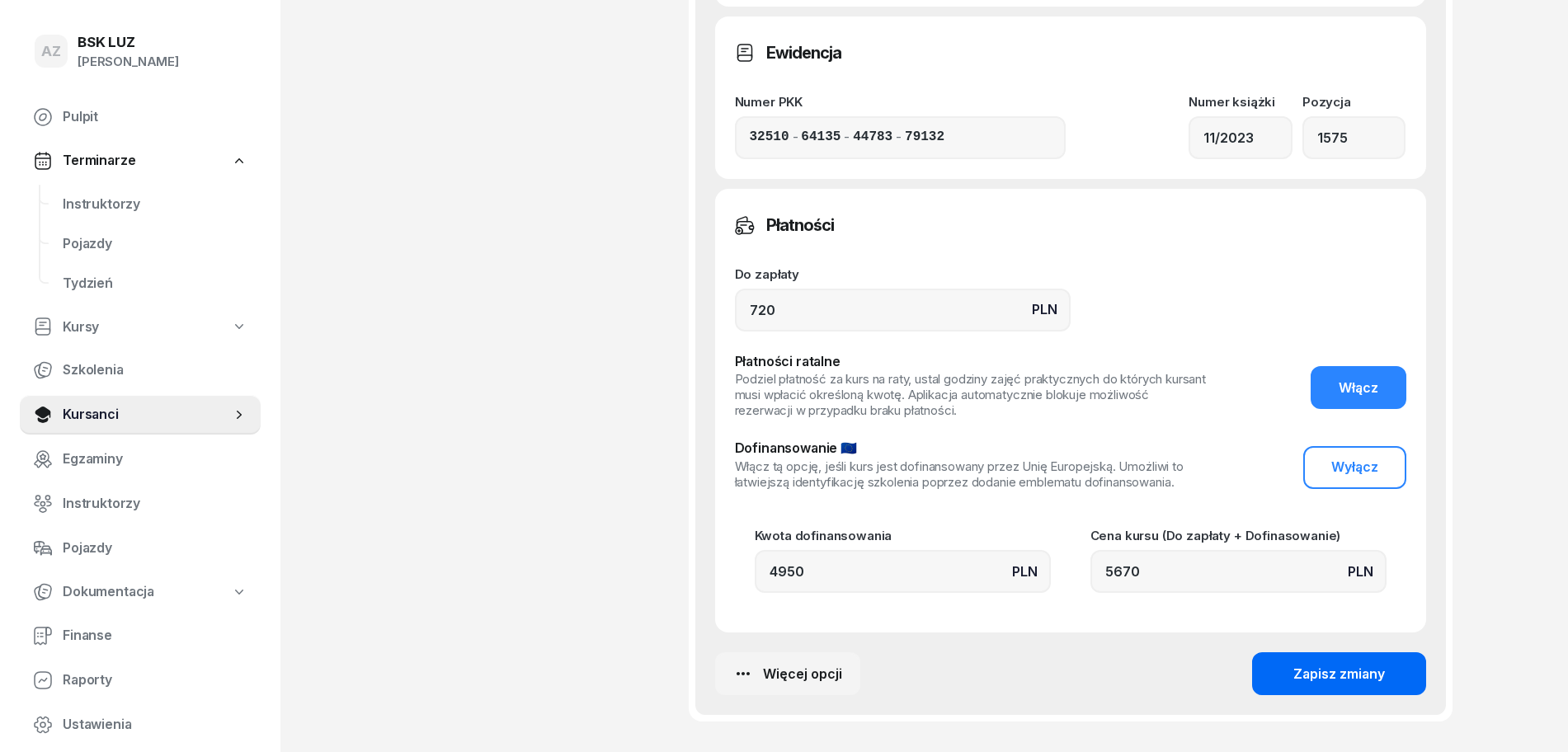
type input "30h, zakoń. 31-08-25, walid T-0:45, P-1:30h, ZAŚW. NR 350/2025"
drag, startPoint x: 1348, startPoint y: 669, endPoint x: 1339, endPoint y: 678, distance: 12.7
click at [1348, 672] on div "Zapisz zmiany" at bounding box center [1338, 675] width 91 height 22
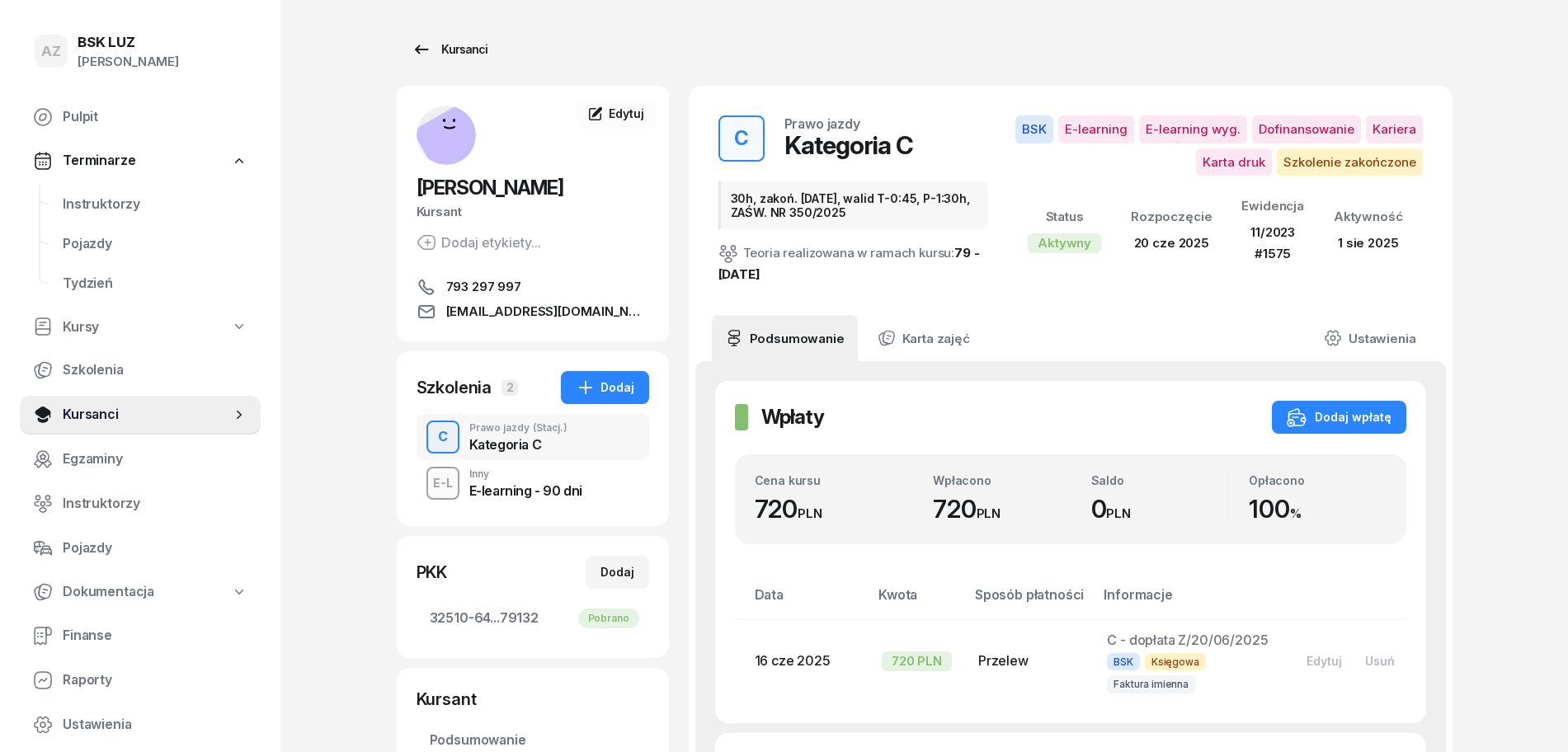
click at [464, 48] on div "Kursanci" at bounding box center [449, 49] width 76 height 20
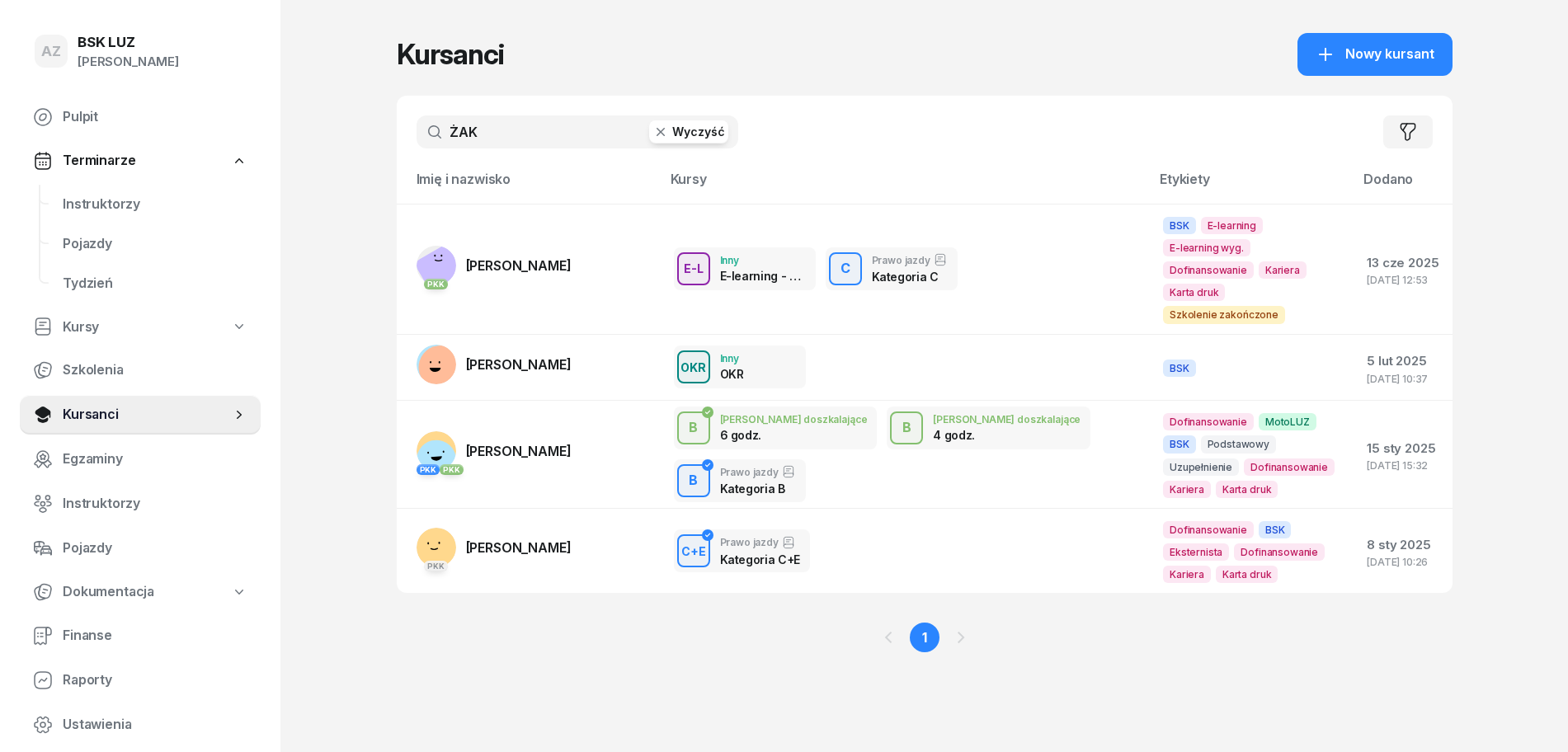
click at [698, 127] on button "Wyczyść" at bounding box center [688, 132] width 79 height 23
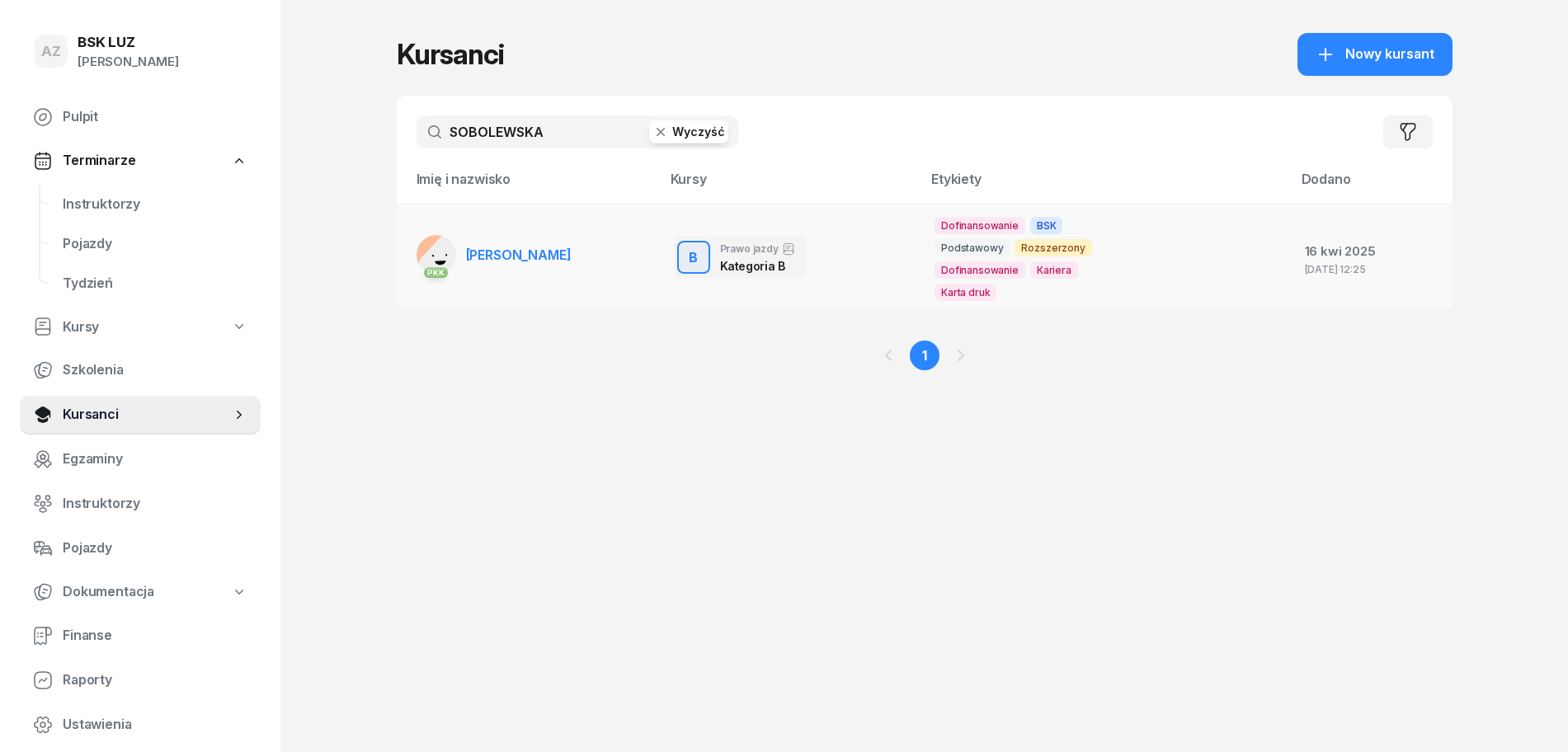
type input "SOBOLEWSKA"
click at [565, 252] on span "ANETA SOBOLEWSKA" at bounding box center [519, 254] width 106 height 16
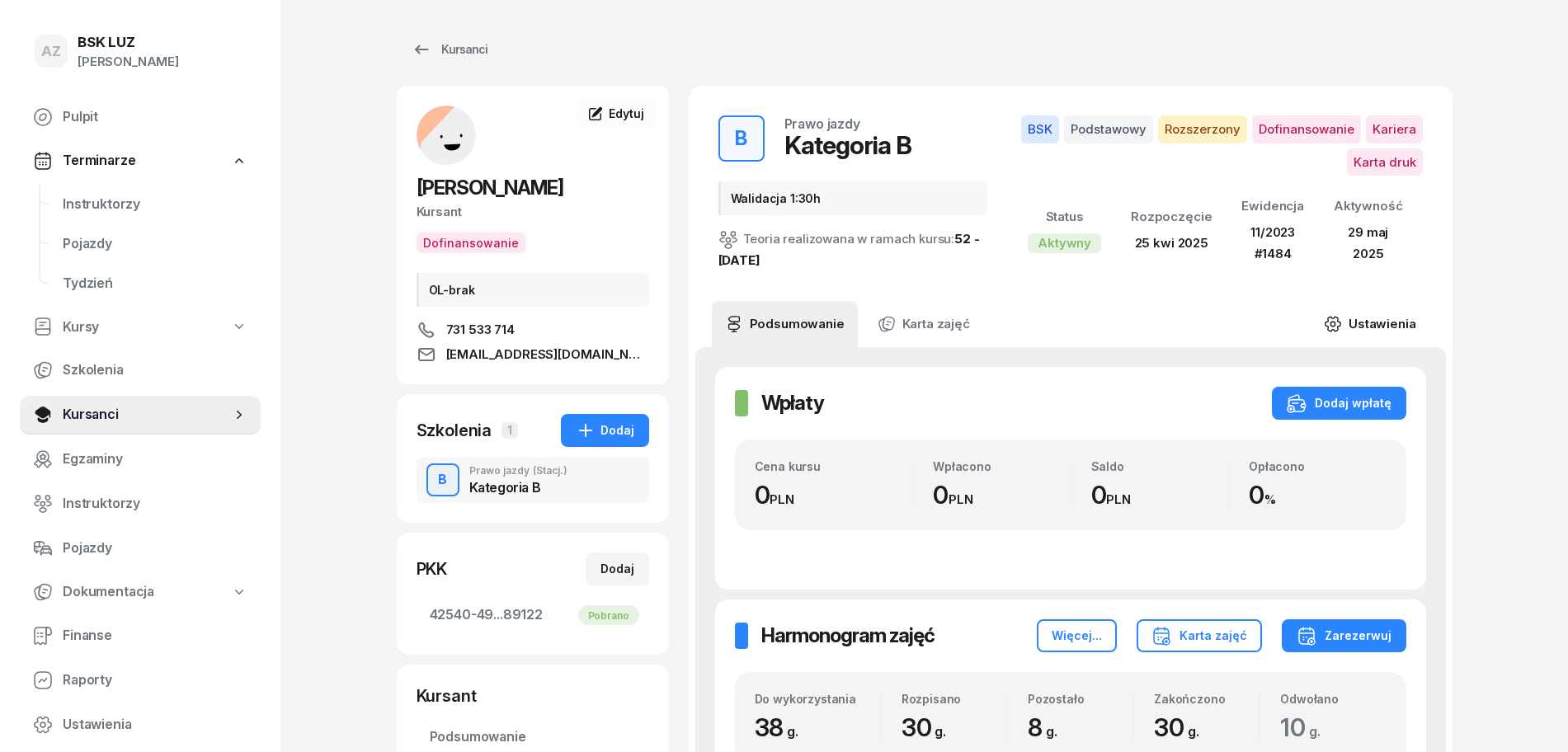
click at [1391, 317] on link "Ustawienia" at bounding box center [1369, 324] width 118 height 46
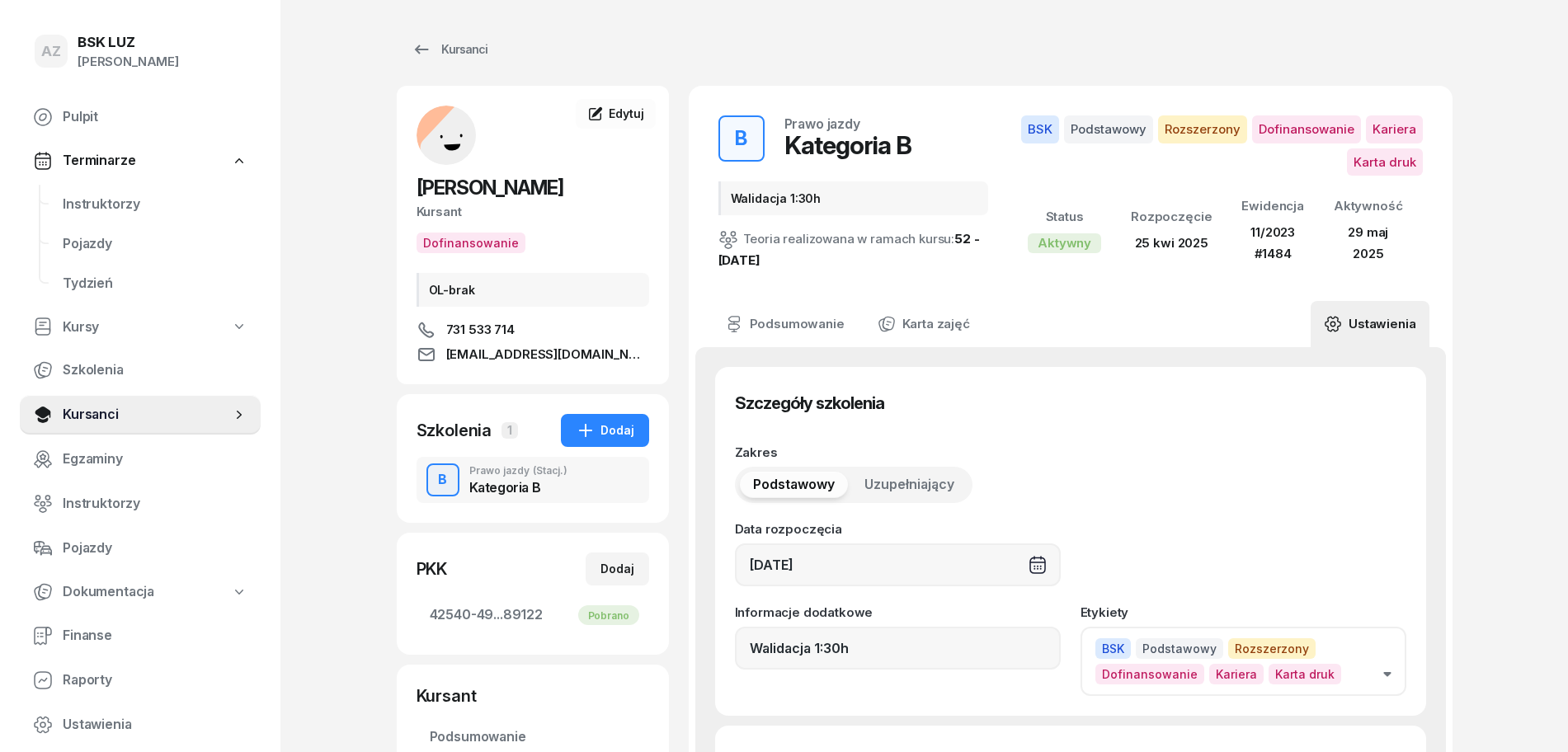
click at [1390, 676] on icon "button" at bounding box center [1387, 675] width 8 height 5
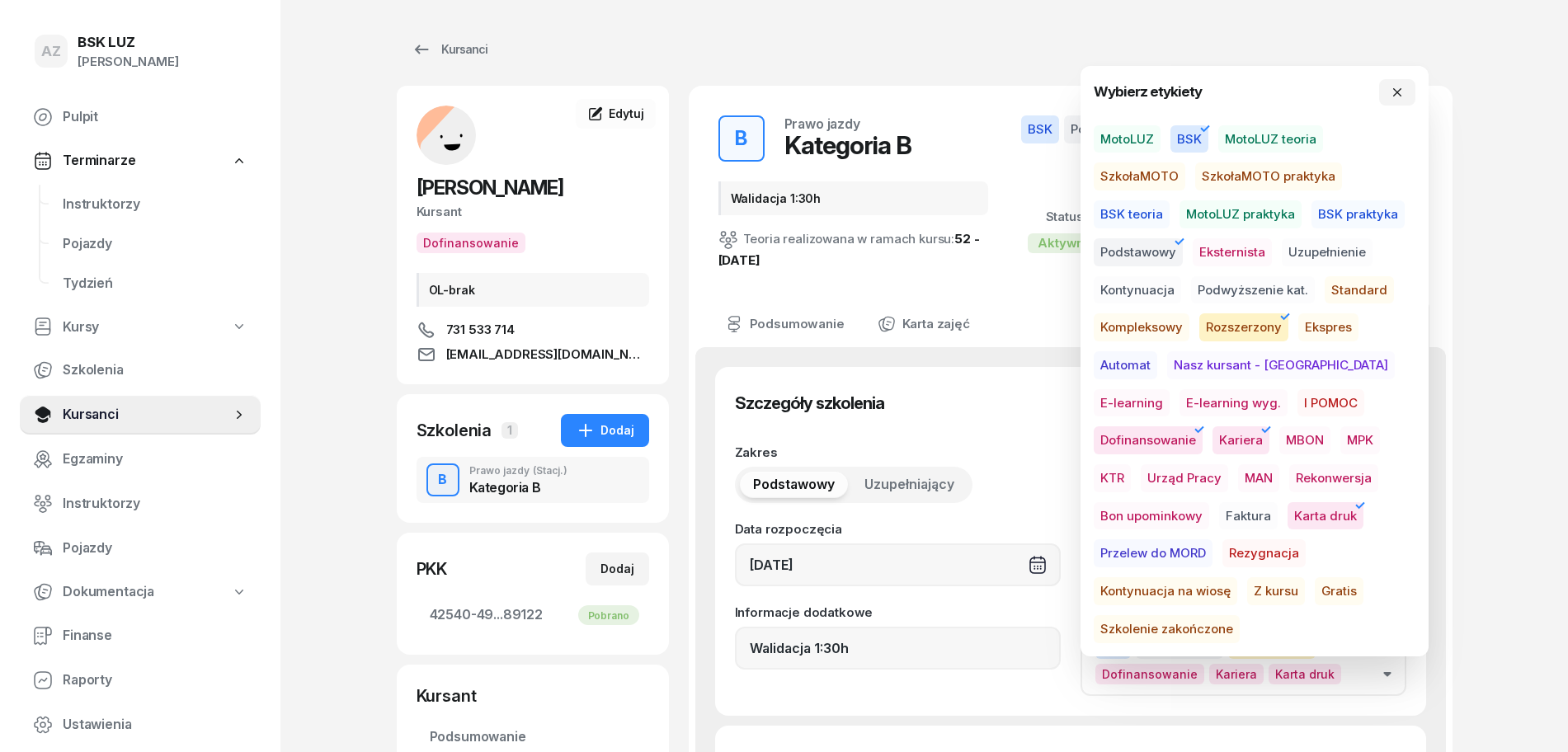
click at [1240, 616] on span "Szkolenie zakończone" at bounding box center [1166, 630] width 146 height 28
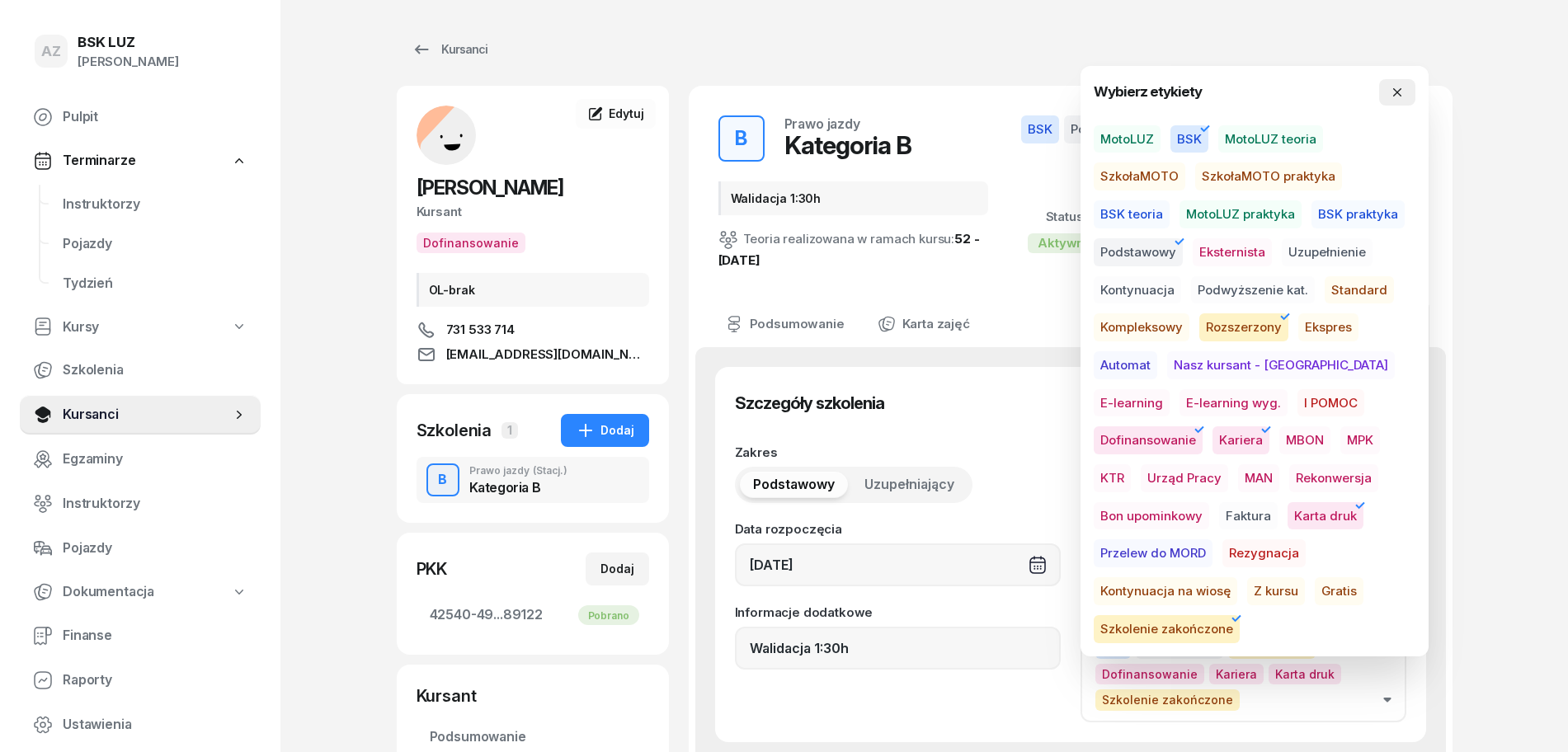
click at [1398, 93] on icon "button" at bounding box center [1396, 92] width 8 height 8
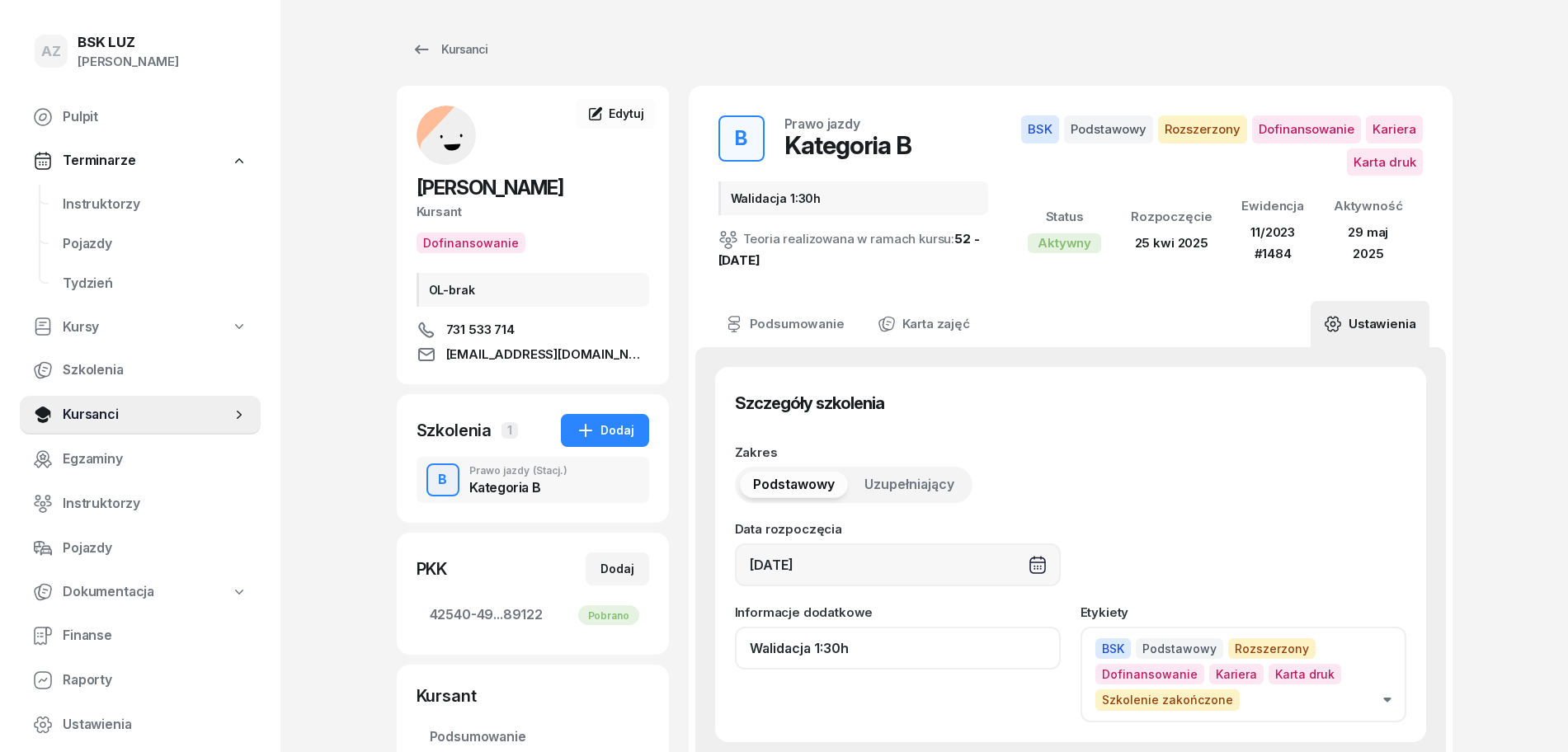
click at [868, 661] on input "Walidacja 1:30h" at bounding box center [897, 648] width 326 height 43
paste input "ZAŚW. NR"
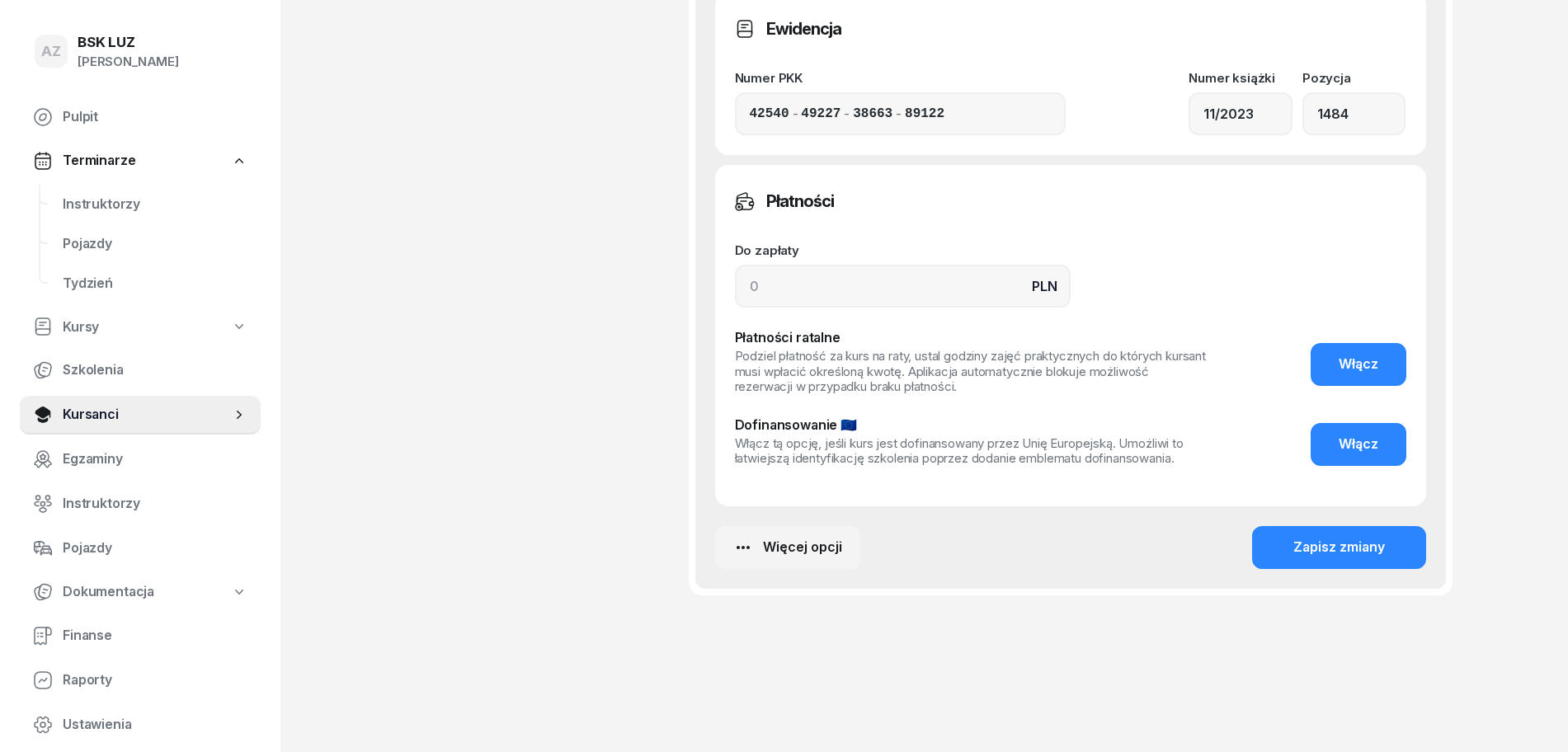
scroll to position [1355, 0]
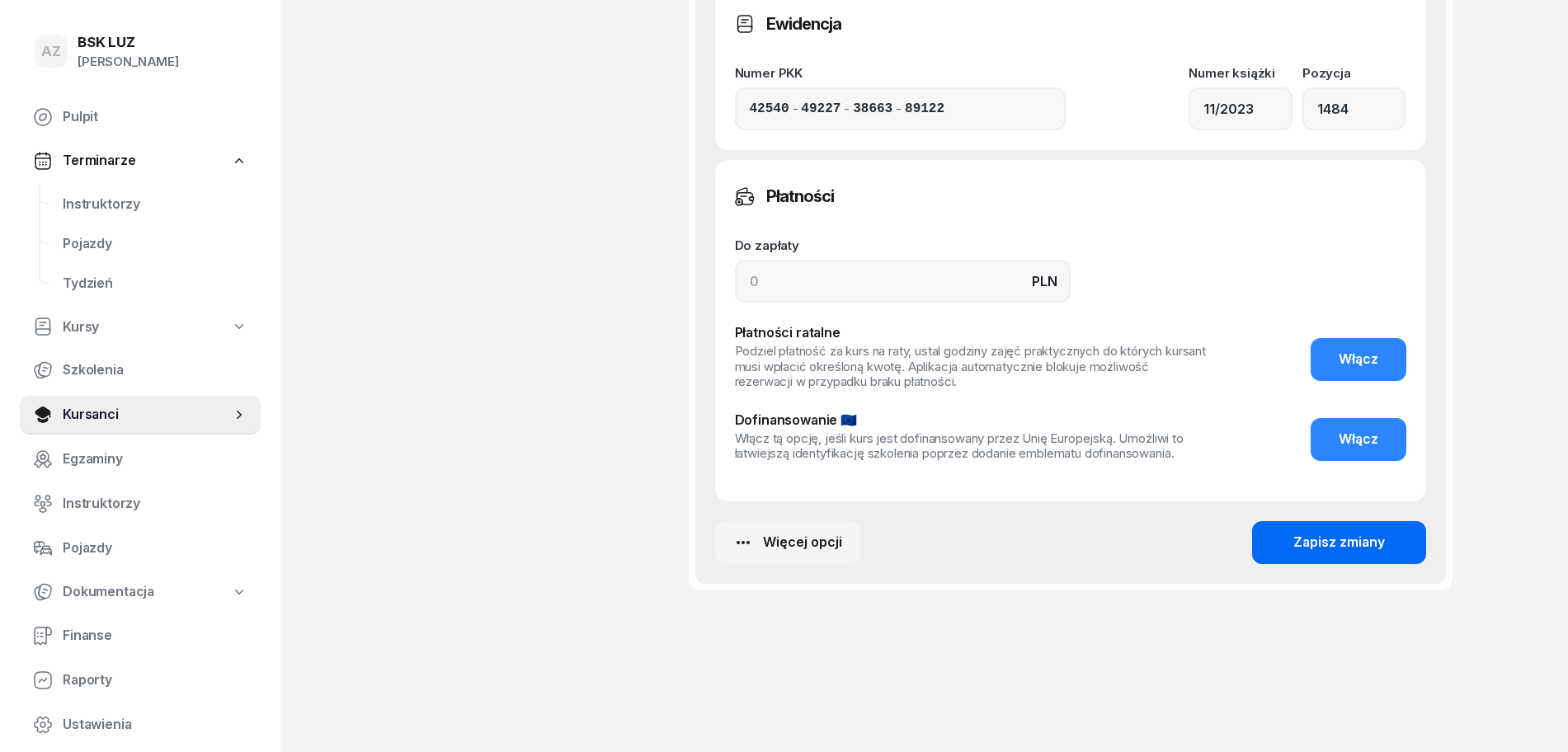
type input "Walidacja 1:30h, ZAŚW. NR 348/2025"
click at [1354, 541] on div "Zapisz zmiany" at bounding box center [1338, 543] width 91 height 22
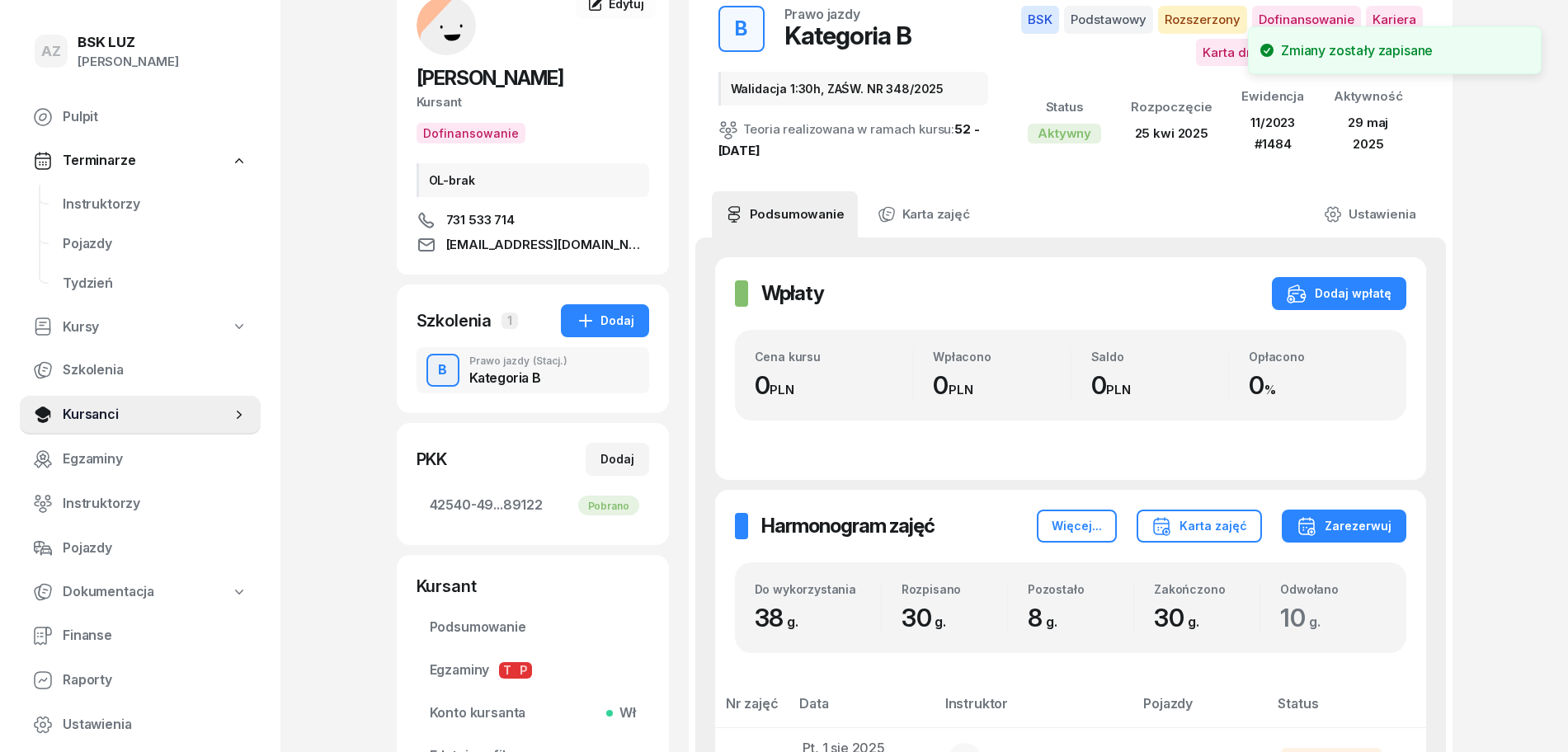
scroll to position [0, 0]
